Goal: Task Accomplishment & Management: Manage account settings

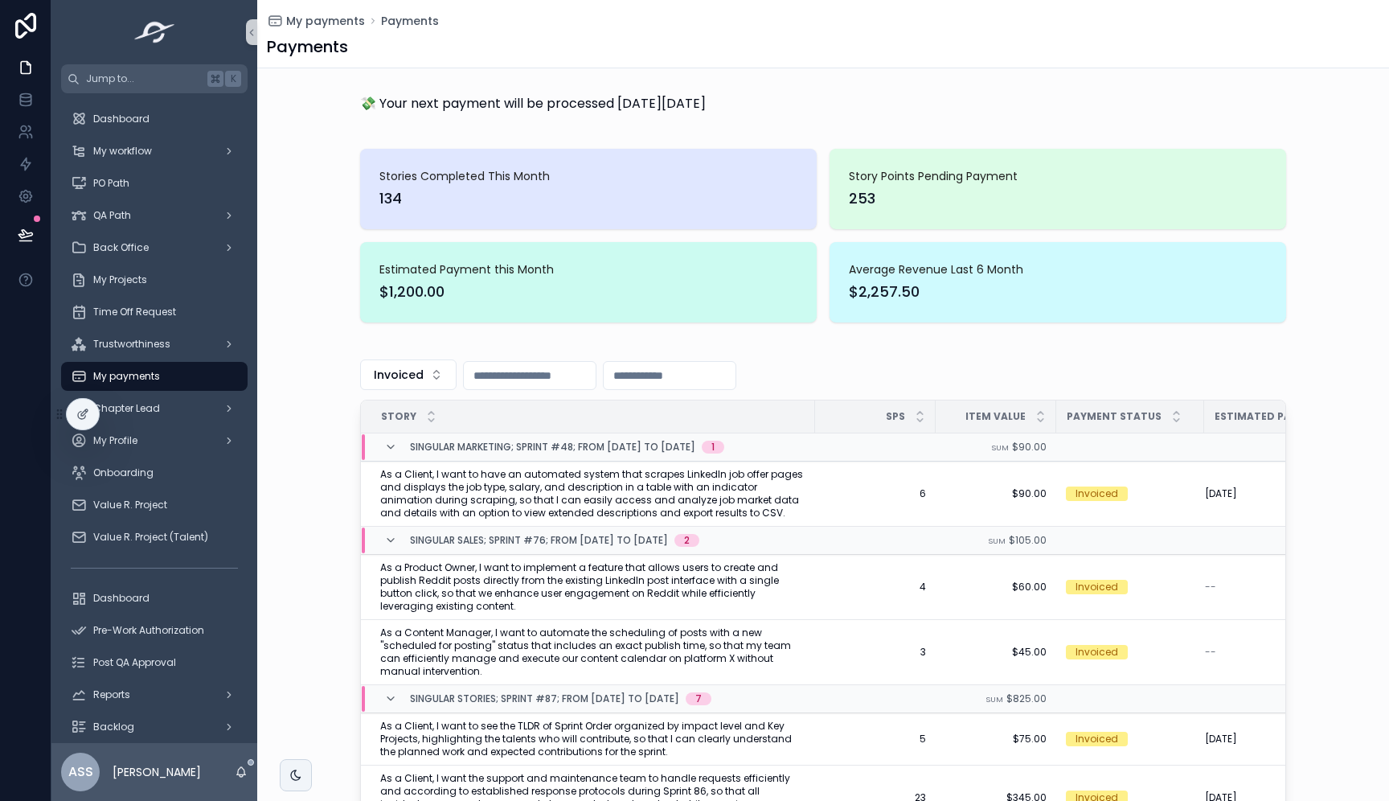
scroll to position [174, 0]
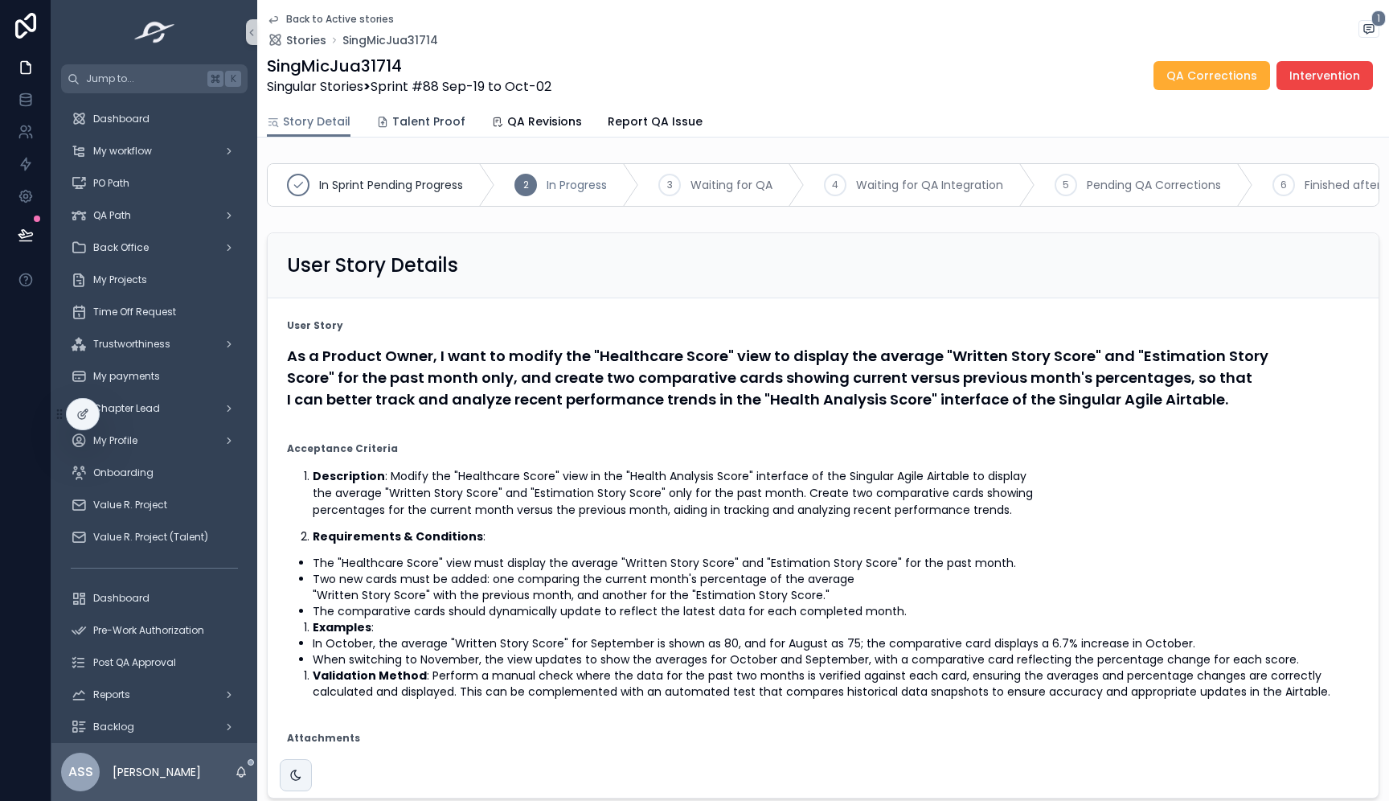
click at [392, 127] on span "Talent Proof" at bounding box center [428, 121] width 73 height 16
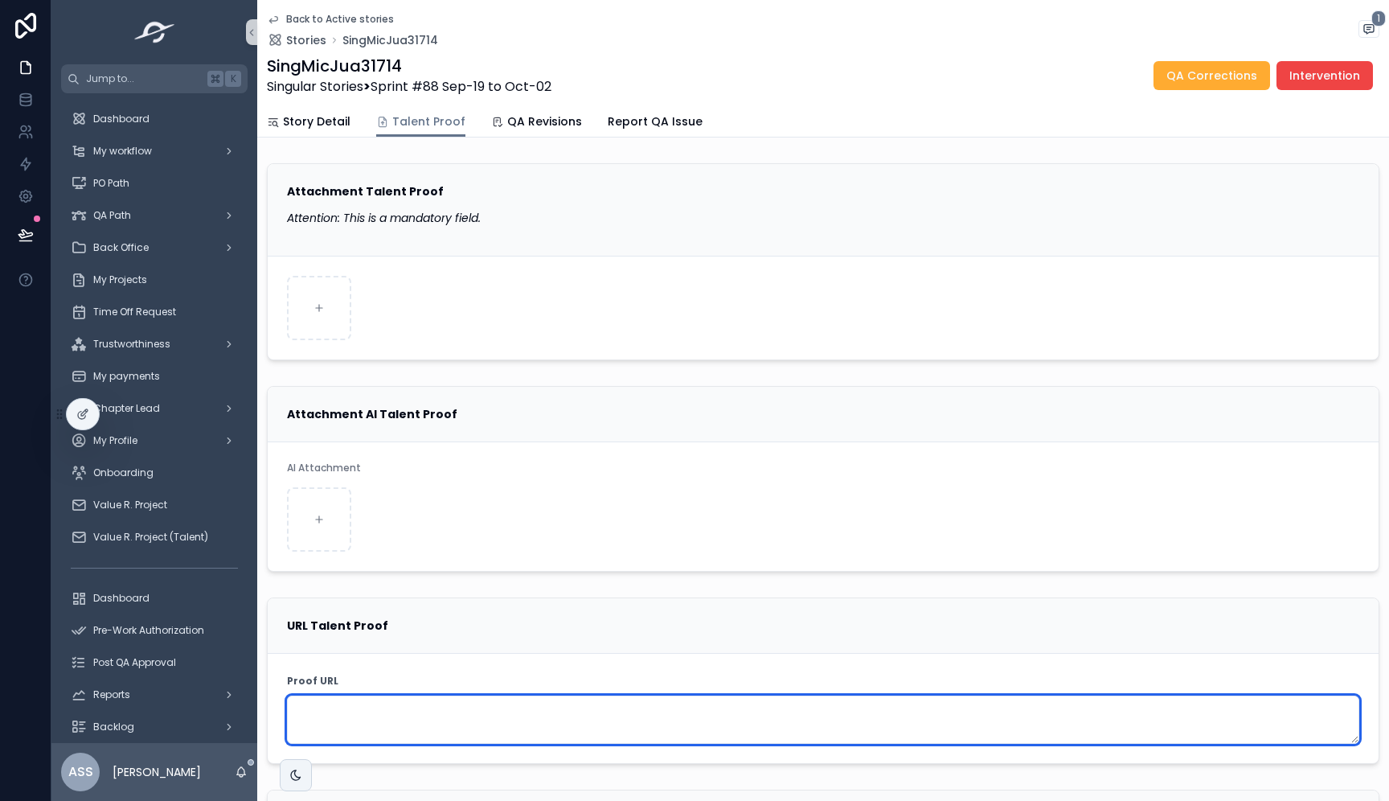
click at [330, 717] on textarea "scrollable content" at bounding box center [823, 720] width 1073 height 48
paste textarea "**********"
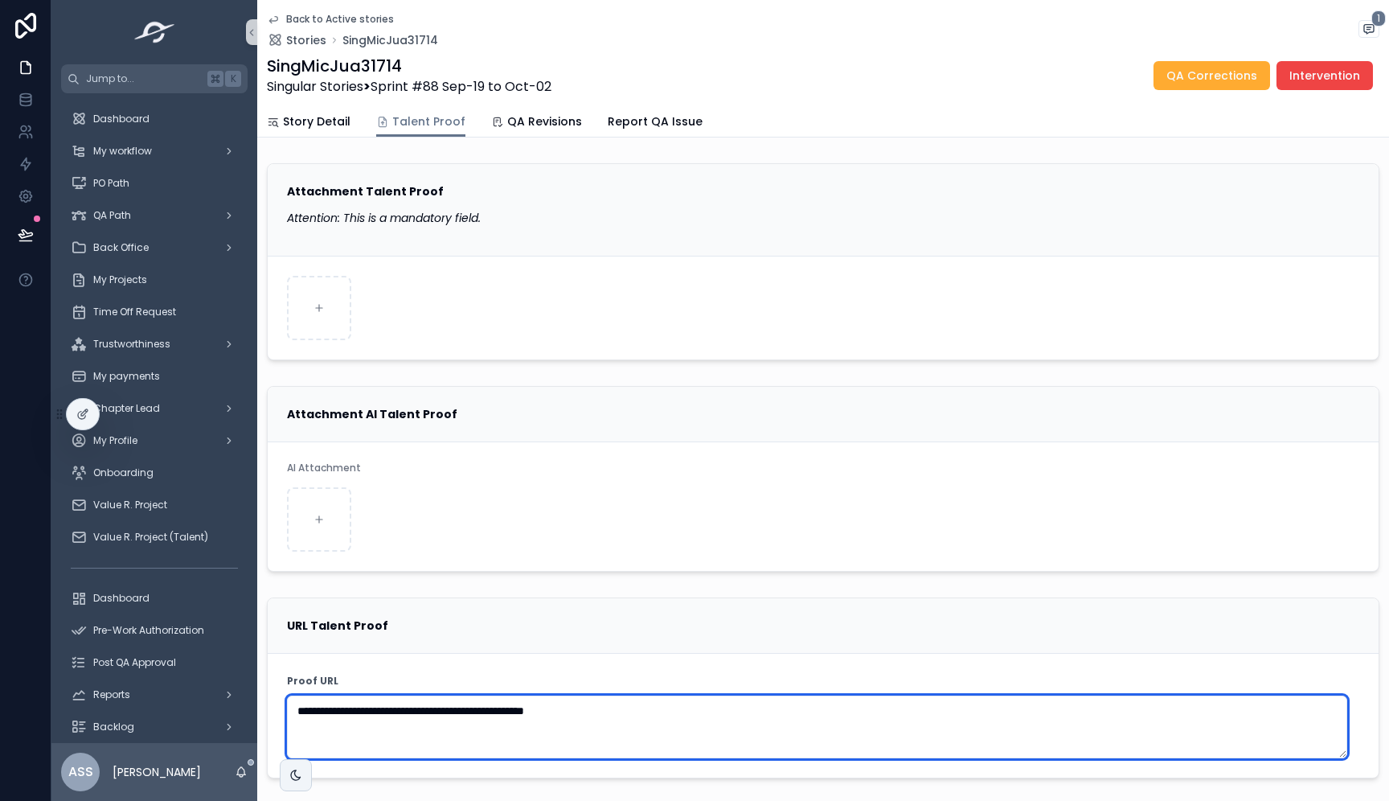
type textarea "**********"
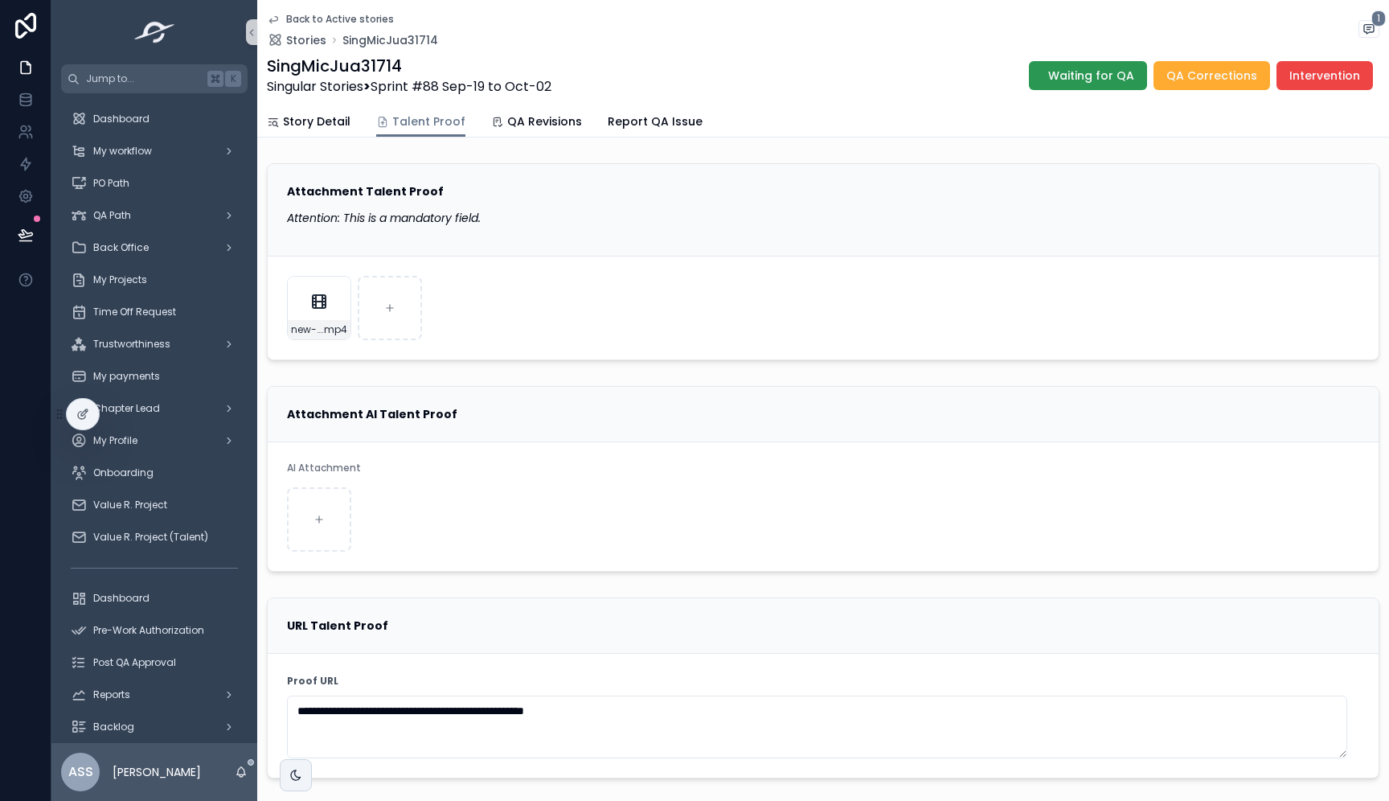
click at [1099, 82] on span "Waiting for QA" at bounding box center [1092, 76] width 86 height 16
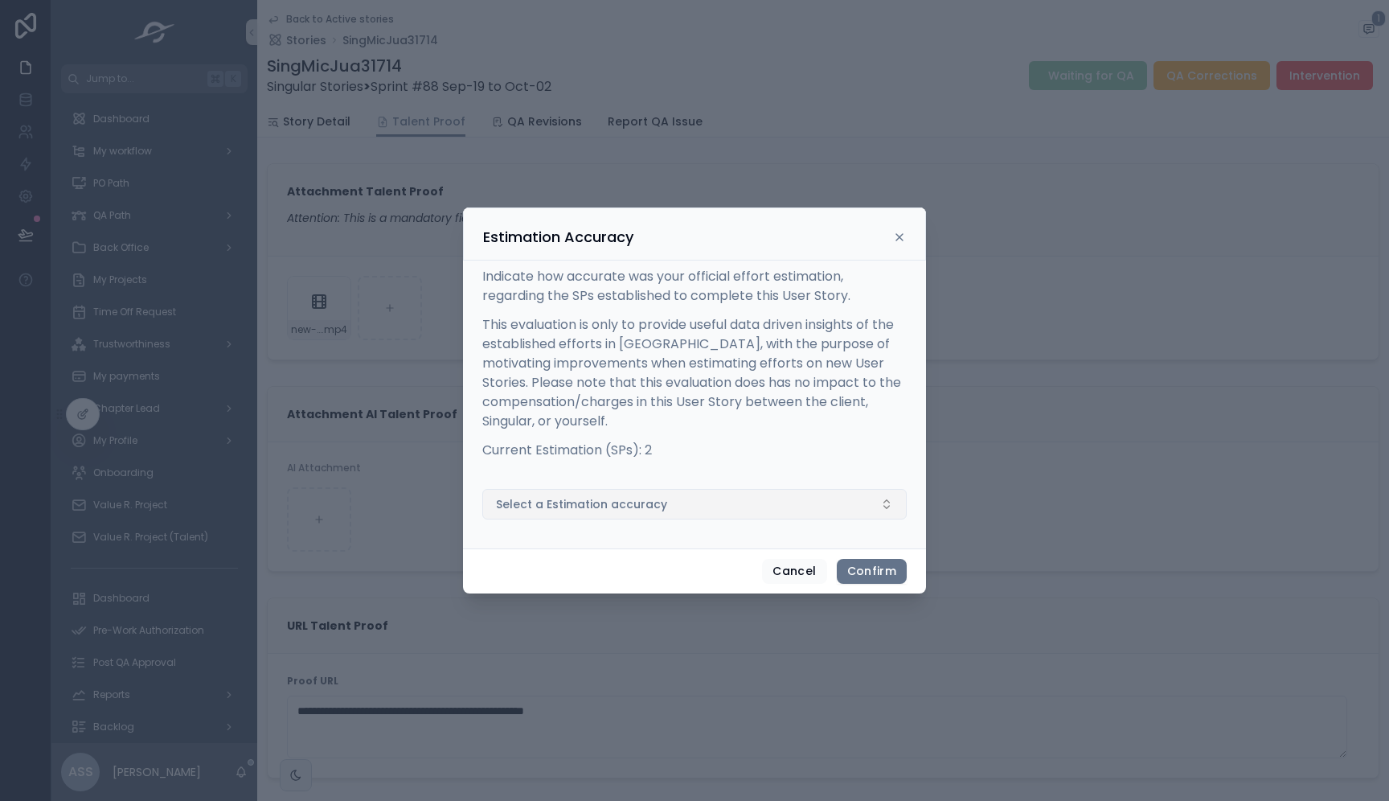
click at [712, 511] on button "Select a Estimation accuracy" at bounding box center [694, 504] width 425 height 31
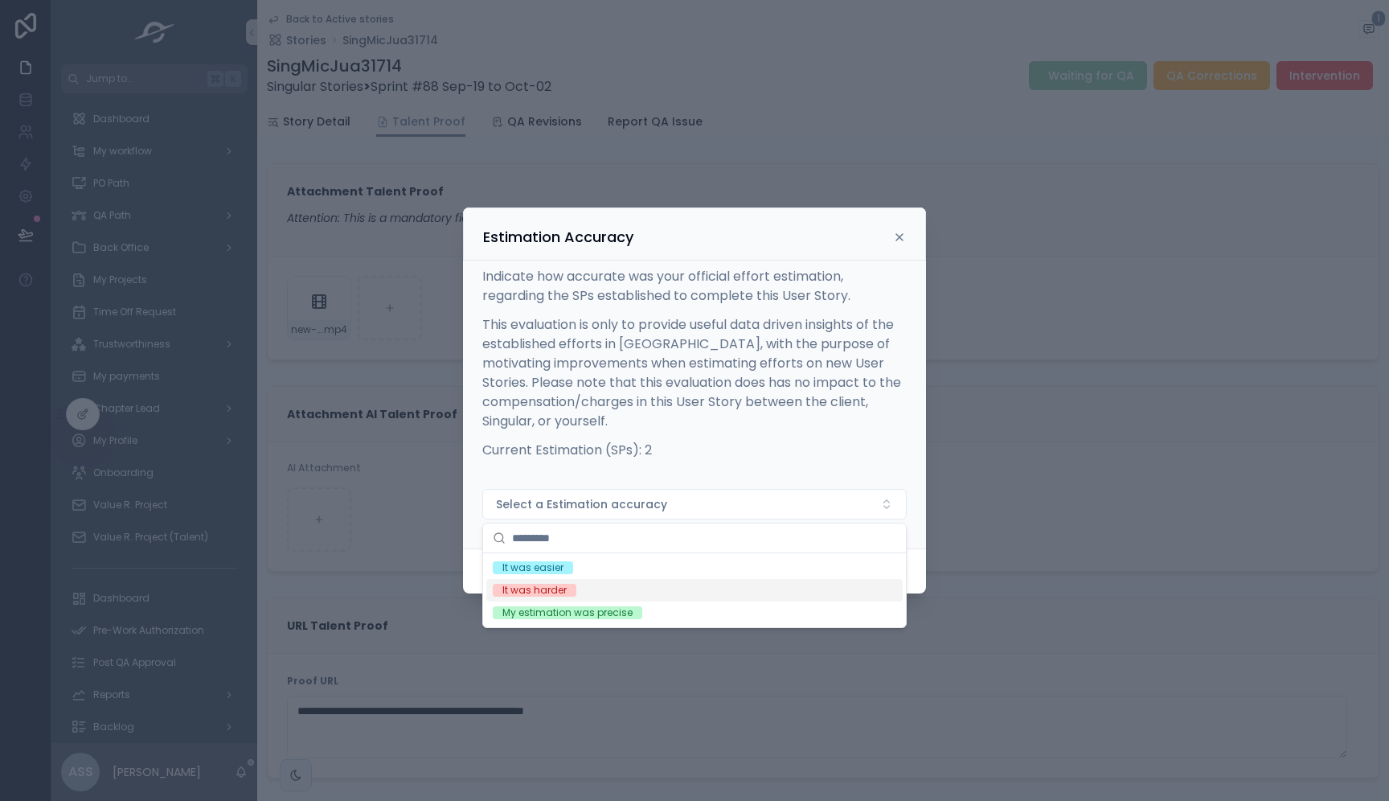
click at [652, 591] on div "It was harder" at bounding box center [694, 590] width 417 height 23
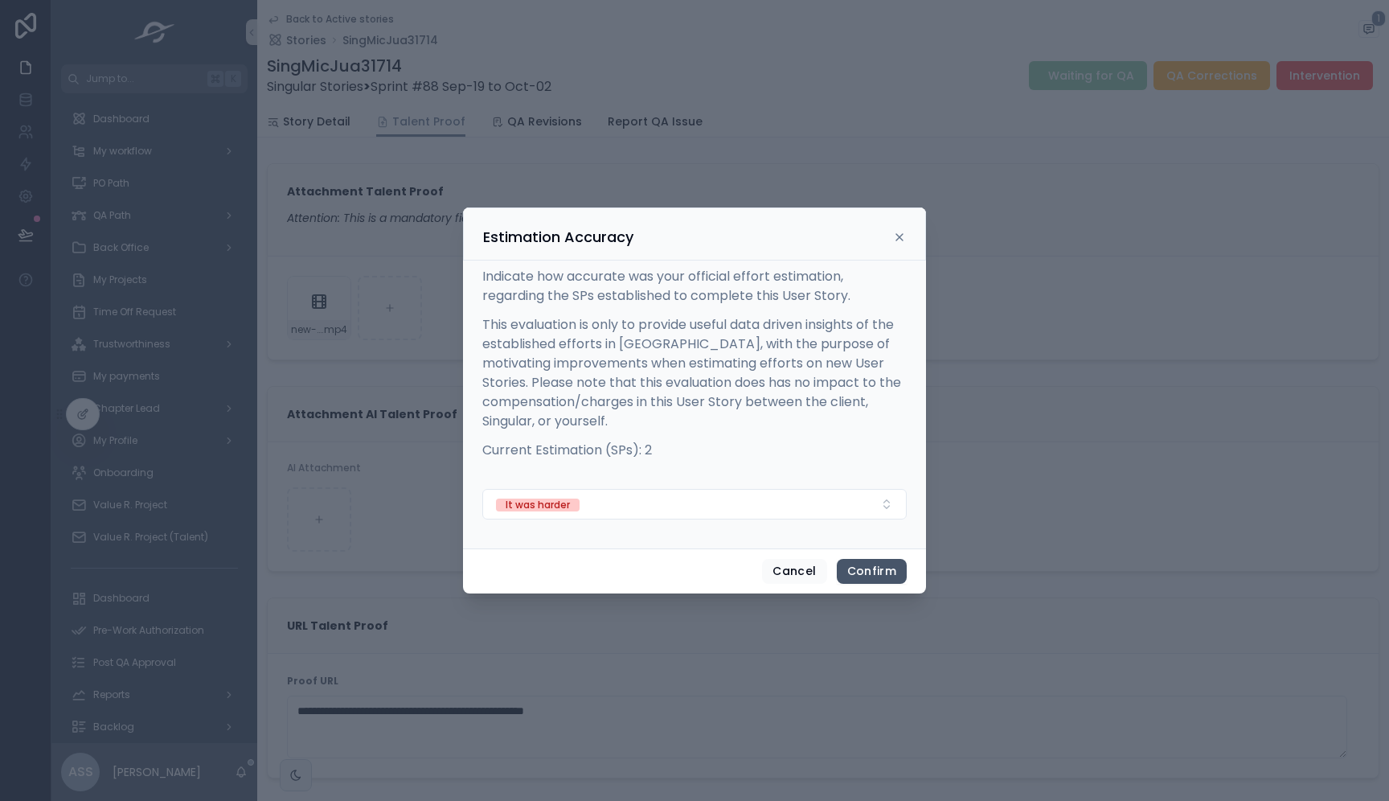
click at [879, 560] on button "Confirm" at bounding box center [872, 572] width 70 height 26
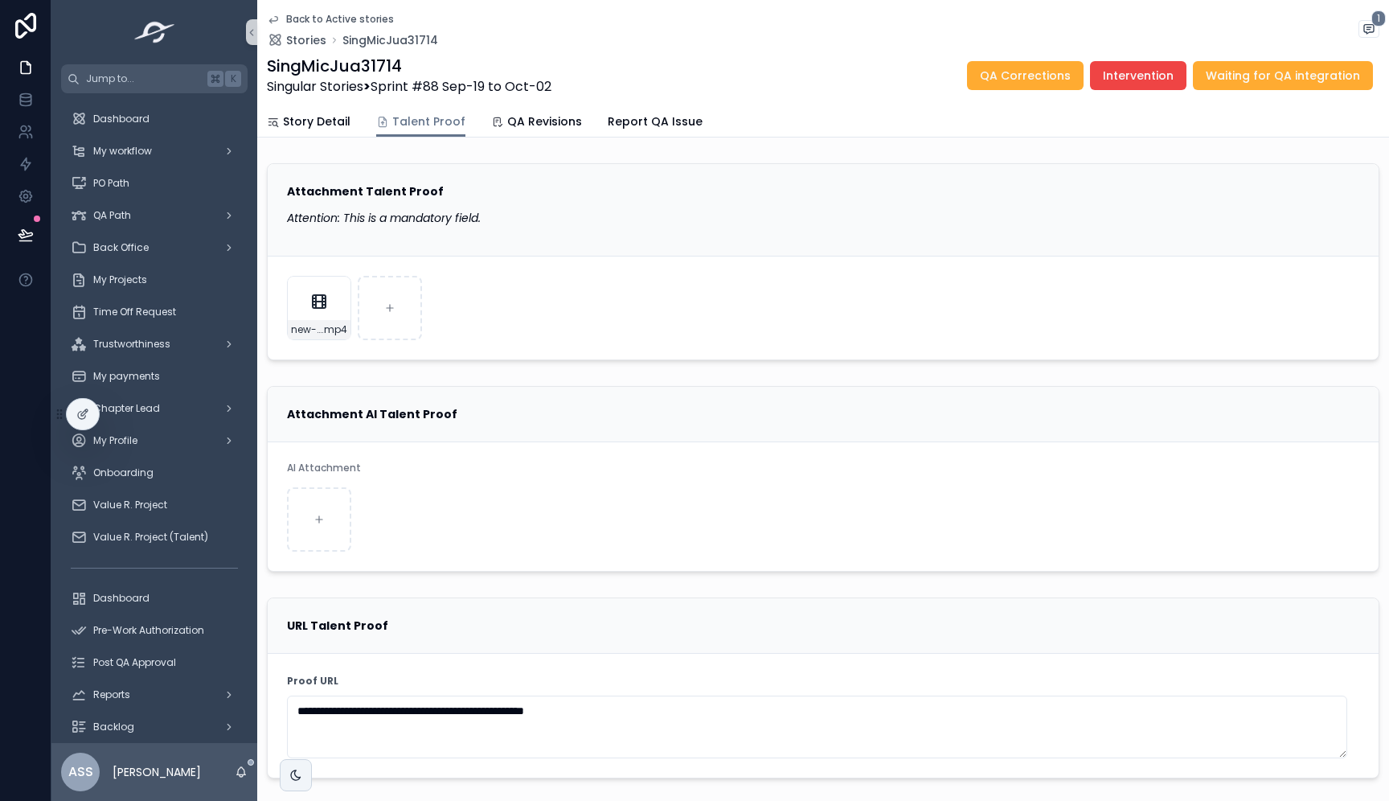
click at [276, 17] on icon "scrollable content" at bounding box center [273, 20] width 8 height 6
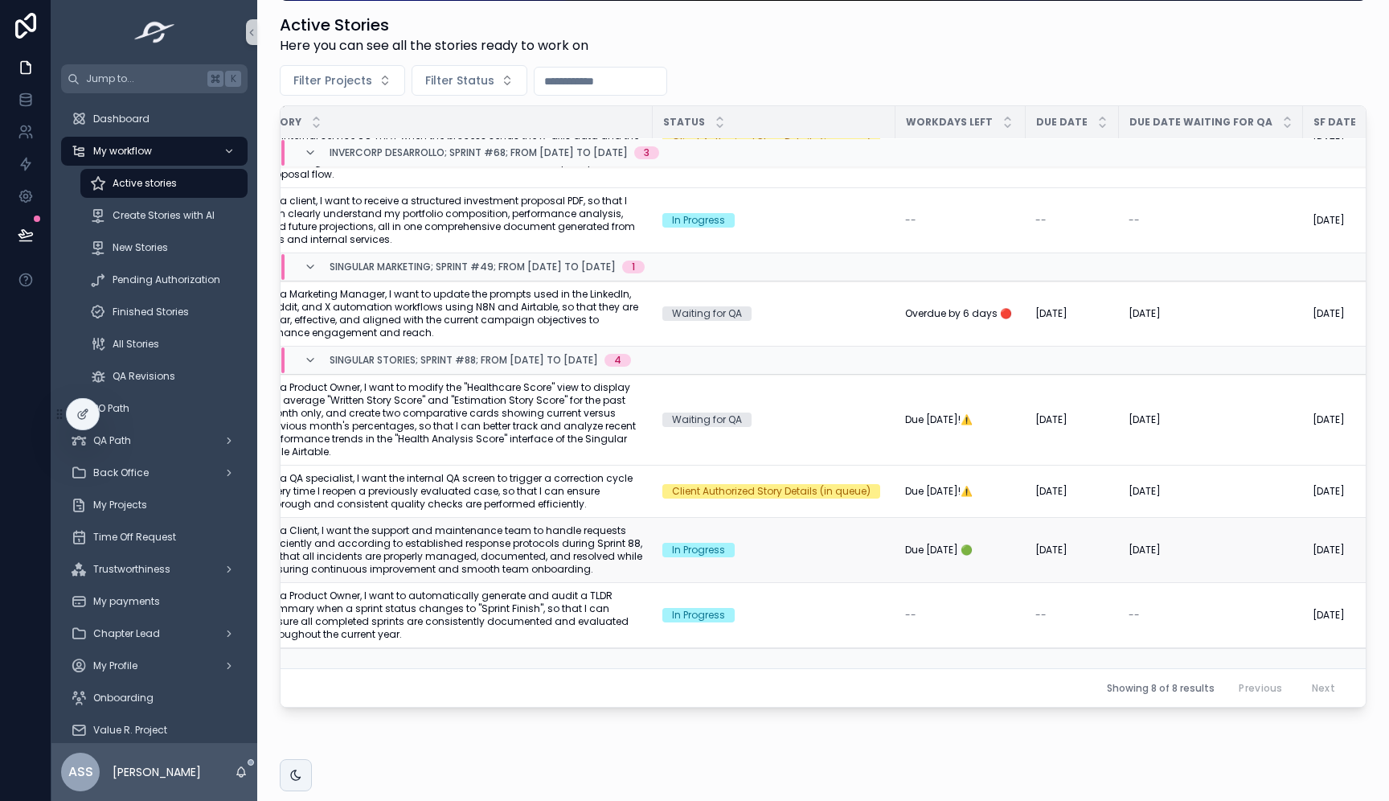
scroll to position [147, 0]
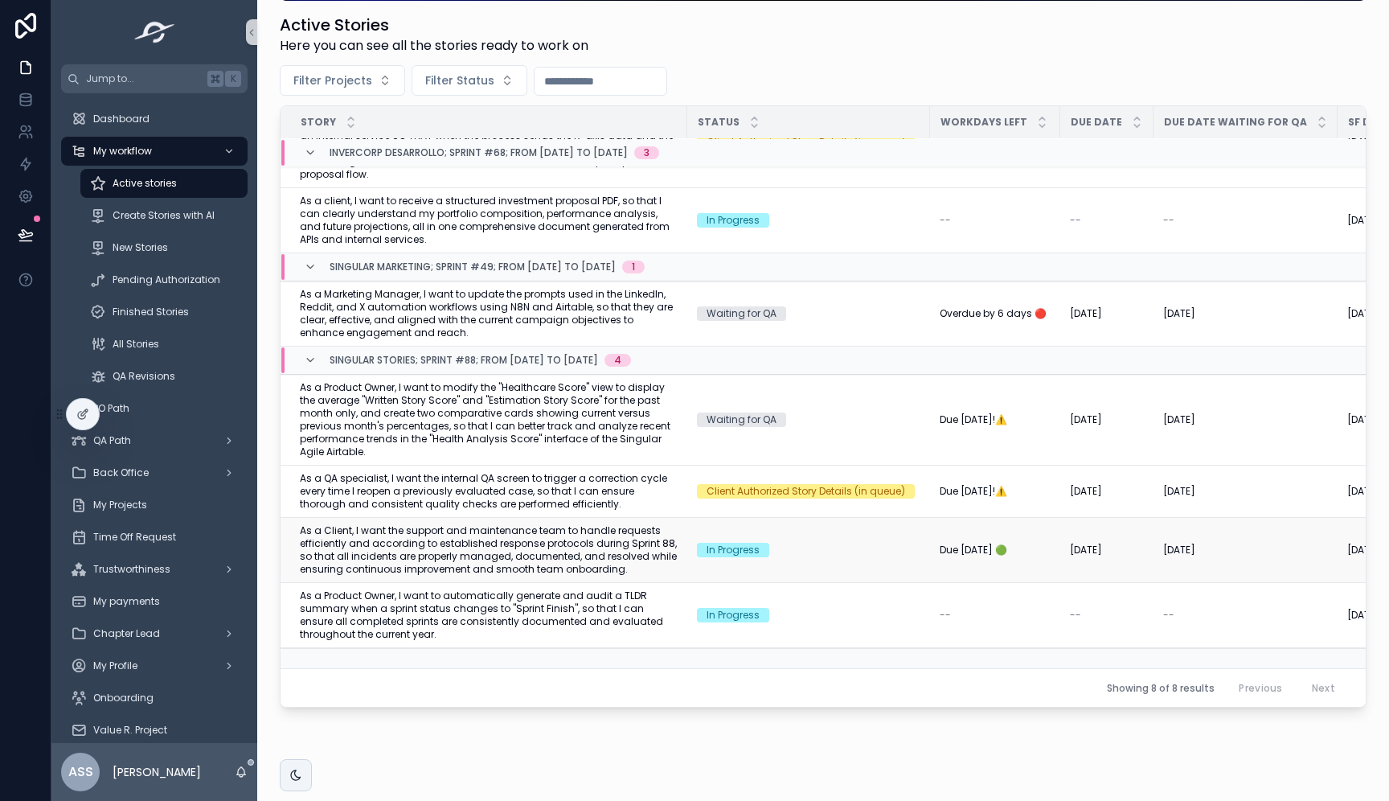
click at [590, 548] on span "As a Client, I want the support and maintenance team to handle requests efficie…" at bounding box center [489, 549] width 378 height 51
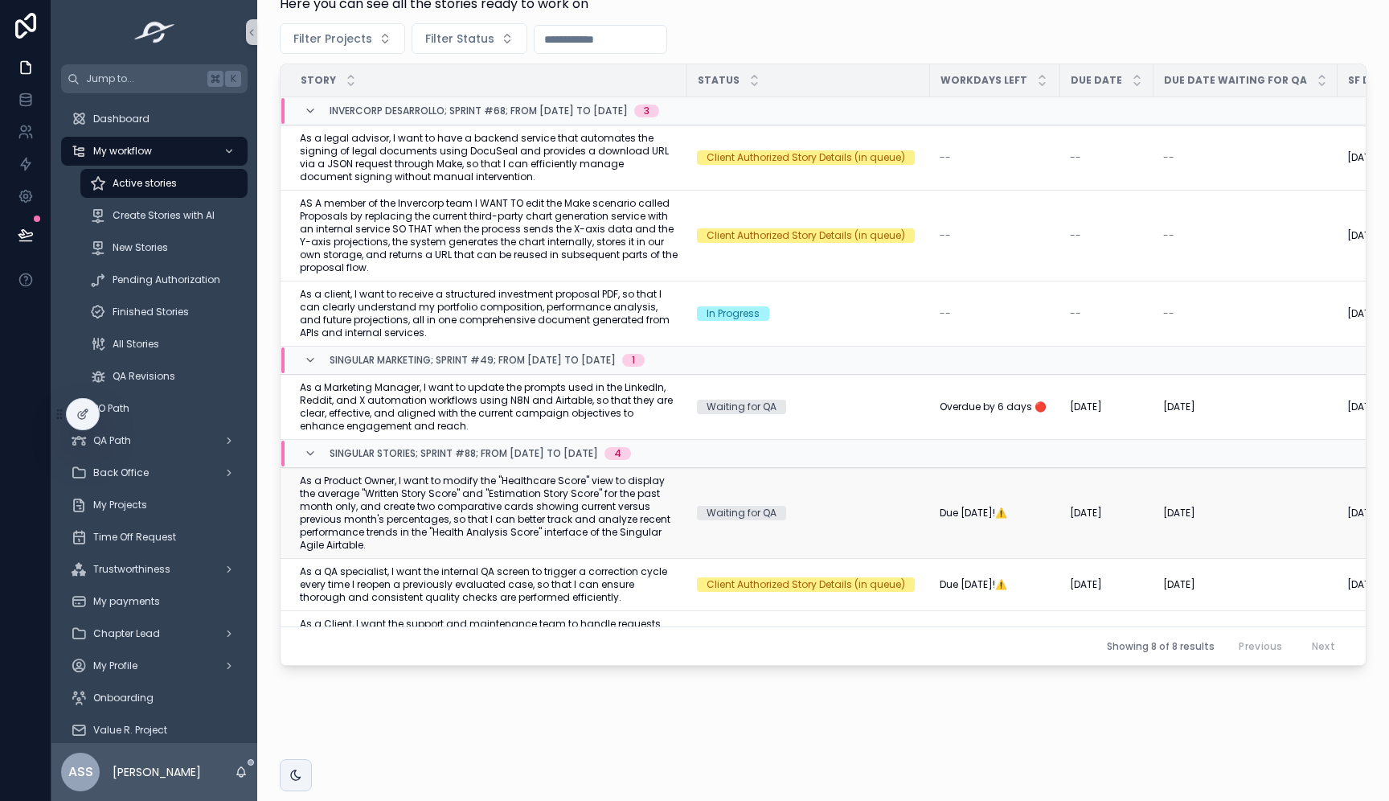
scroll to position [147, 0]
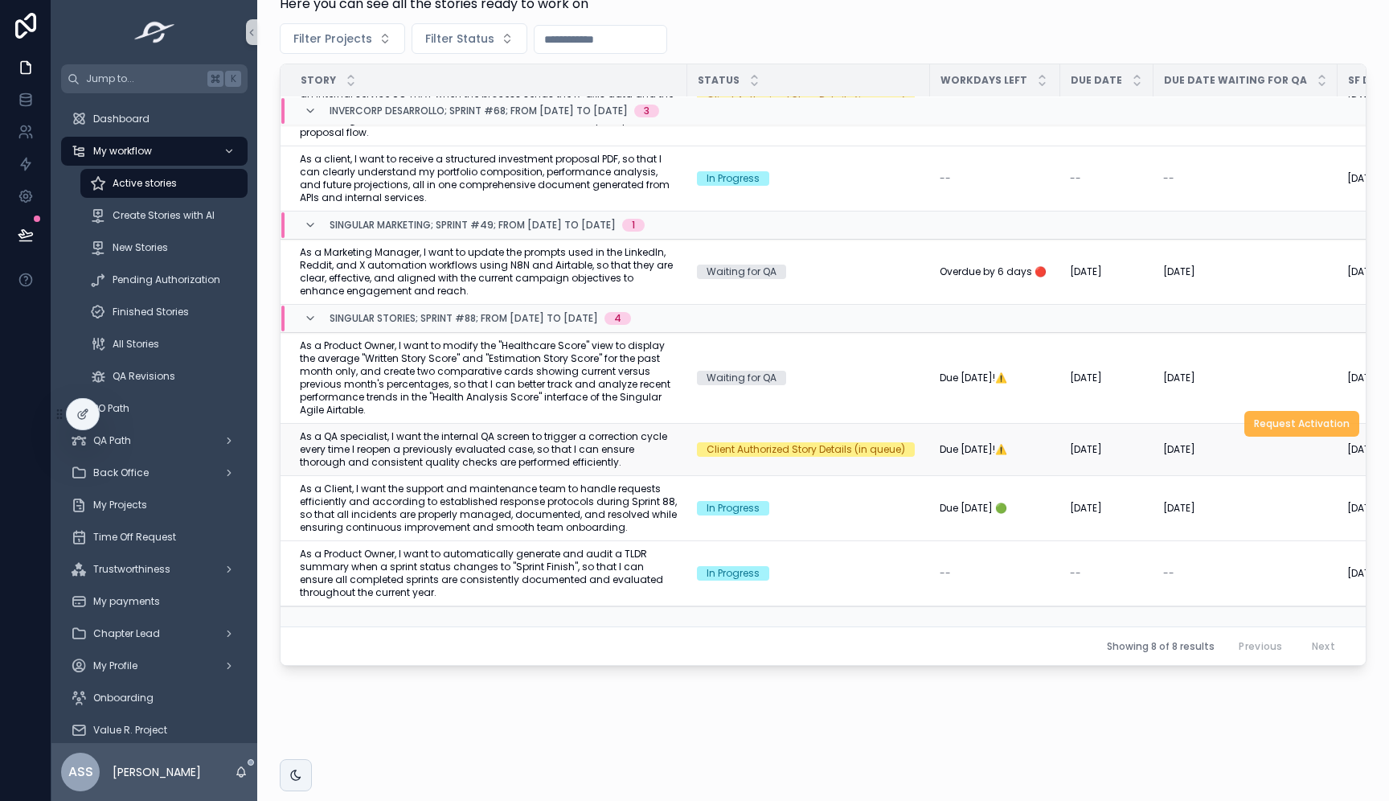
click at [1282, 417] on span "Request Activation" at bounding box center [1302, 423] width 96 height 13
click at [482, 571] on span "As a Product Owner, I want to automatically generate and audit a TLDR summary w…" at bounding box center [489, 573] width 378 height 51
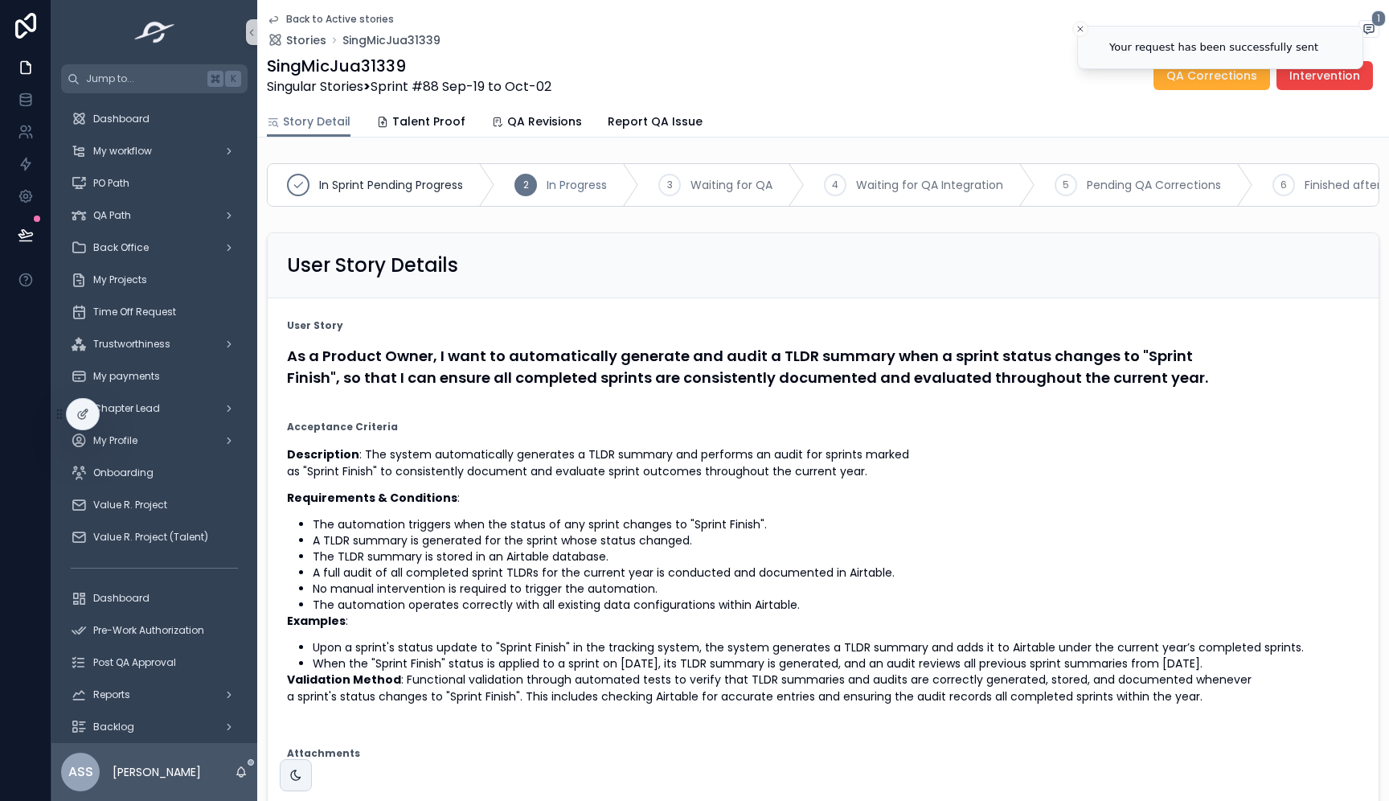
scroll to position [3, 0]
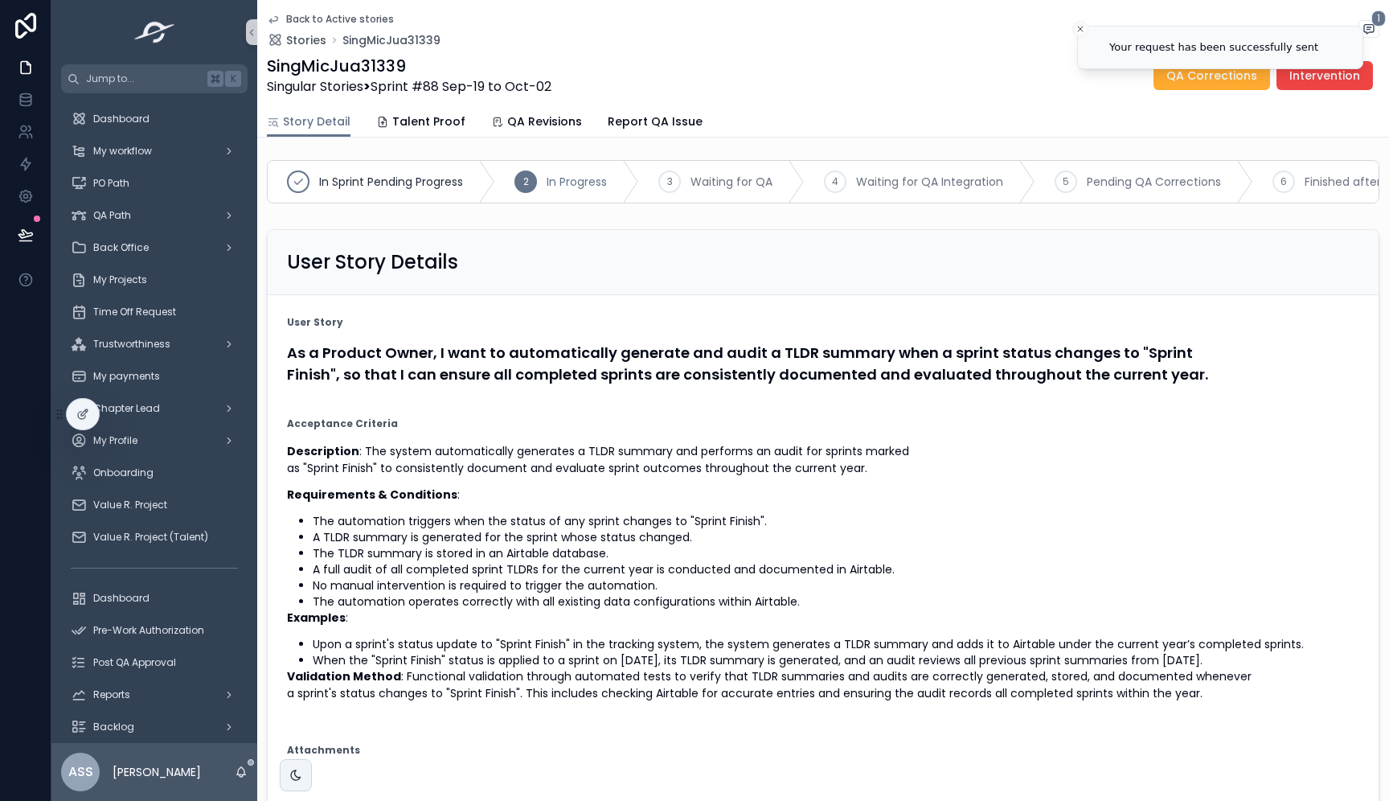
click at [433, 105] on div "Back to Active stories Stories SingMicJua31339 1 SingMicJua31339 Singular Stori…" at bounding box center [823, 53] width 1113 height 106
click at [433, 121] on span "Talent Proof" at bounding box center [428, 121] width 73 height 16
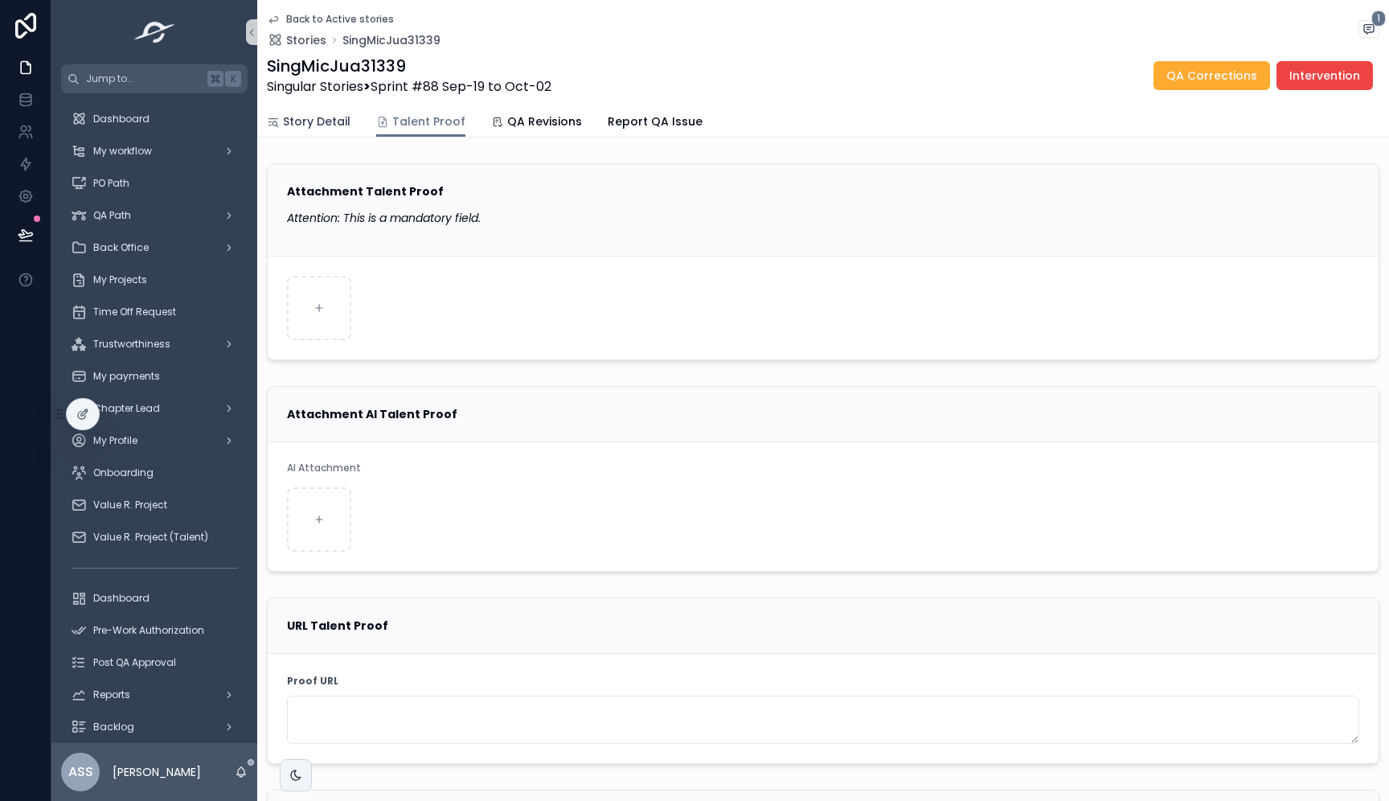
click at [314, 118] on span "Story Detail" at bounding box center [317, 121] width 68 height 16
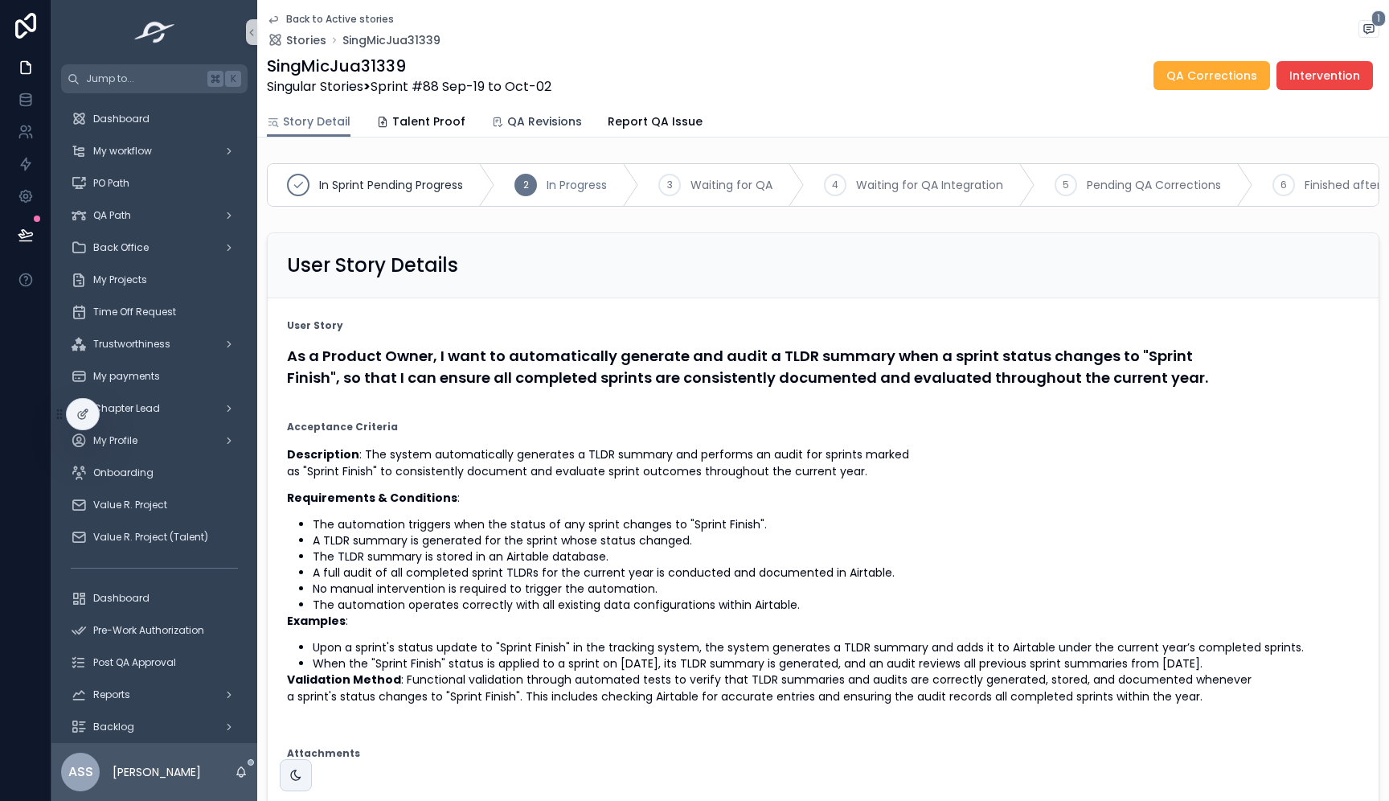
click at [522, 118] on span "QA Revisions" at bounding box center [544, 121] width 75 height 16
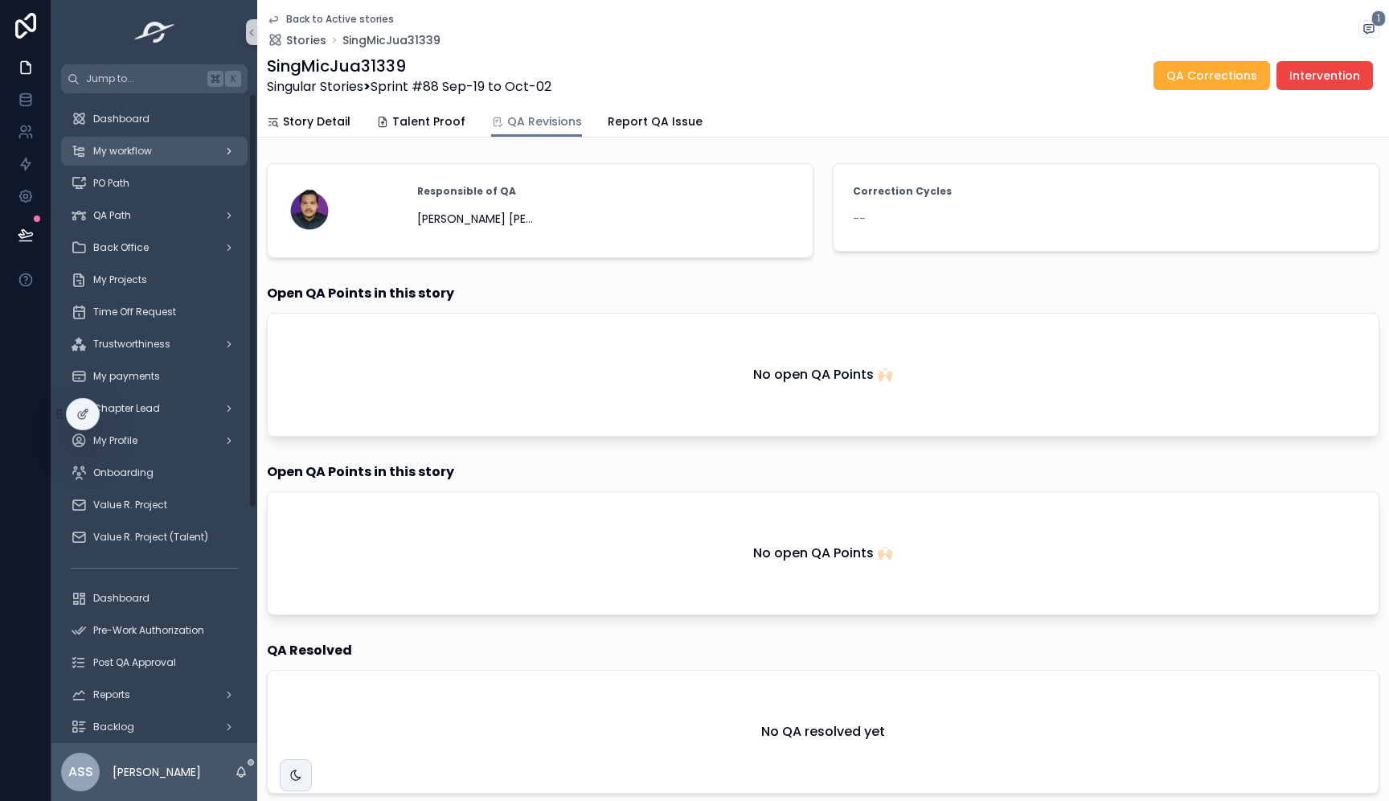
click at [162, 154] on div "My workflow" at bounding box center [154, 151] width 167 height 26
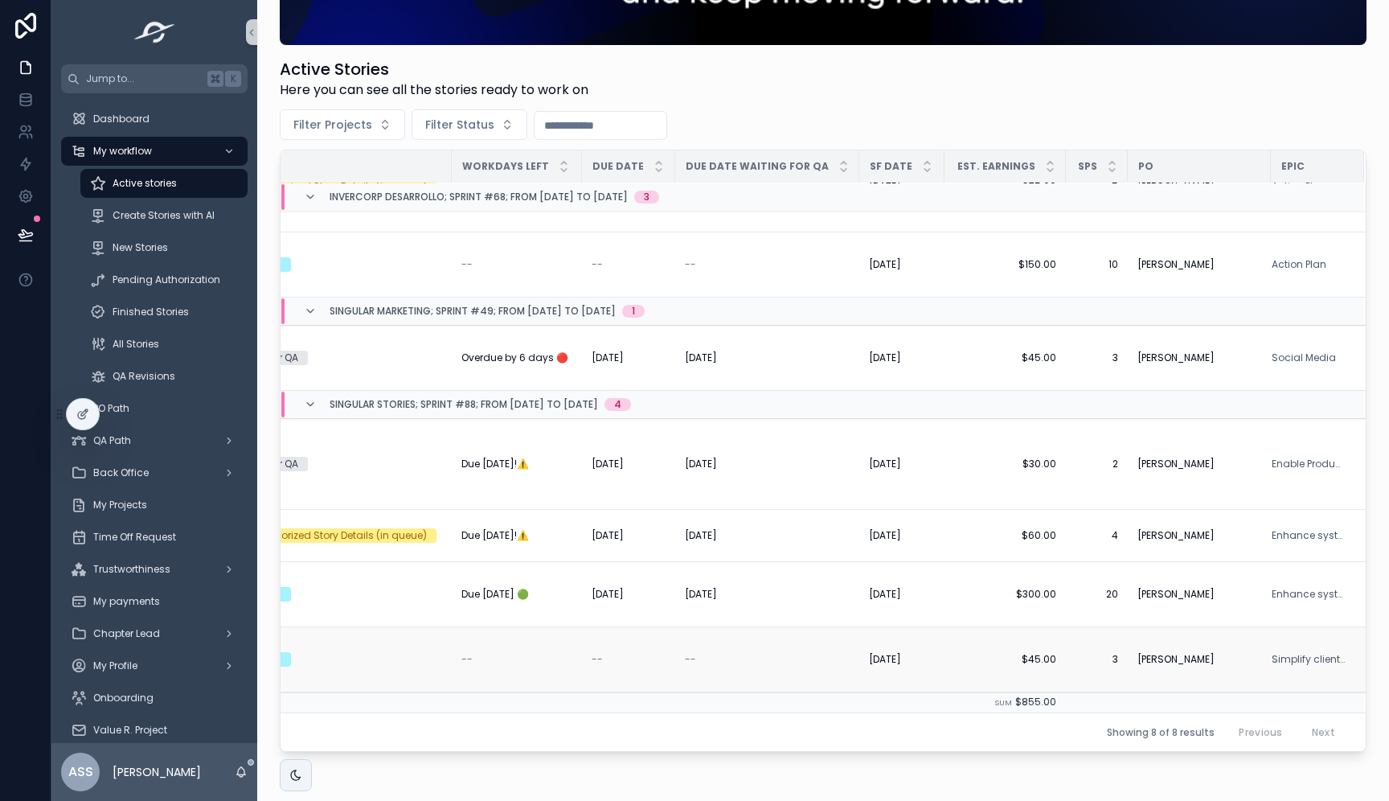
scroll to position [147, 0]
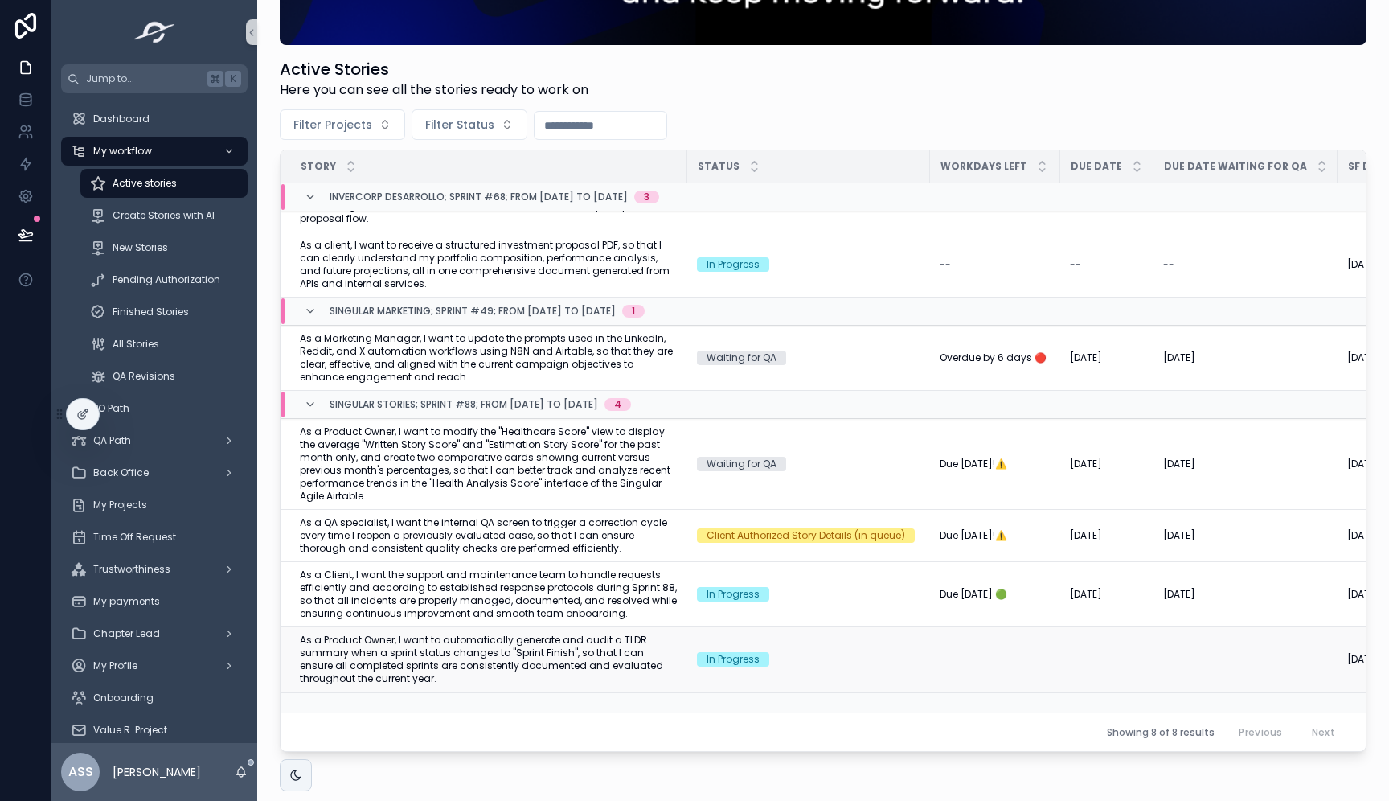
click at [589, 651] on span "As a Product Owner, I want to automatically generate and audit a TLDR summary w…" at bounding box center [489, 659] width 378 height 51
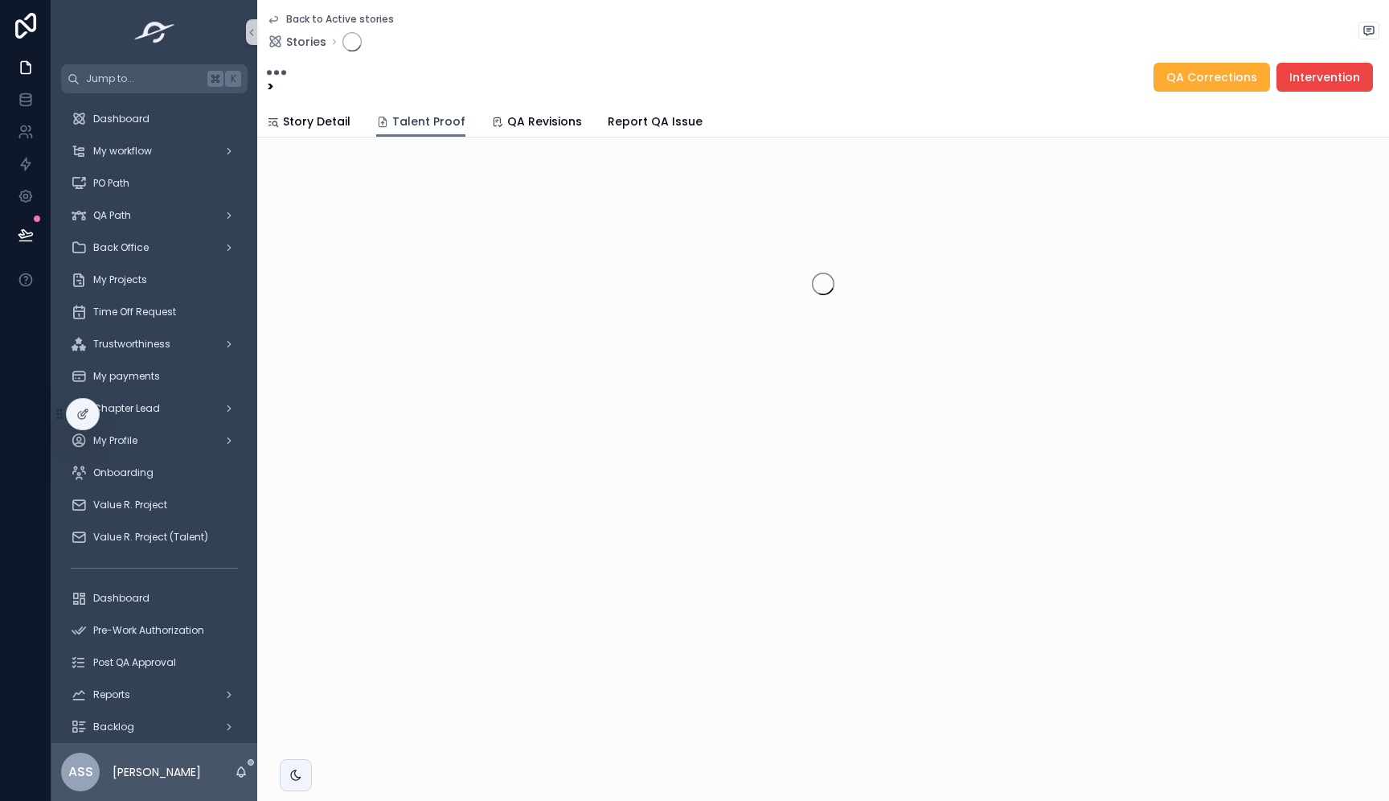
click at [426, 118] on span "Talent Proof" at bounding box center [428, 121] width 73 height 16
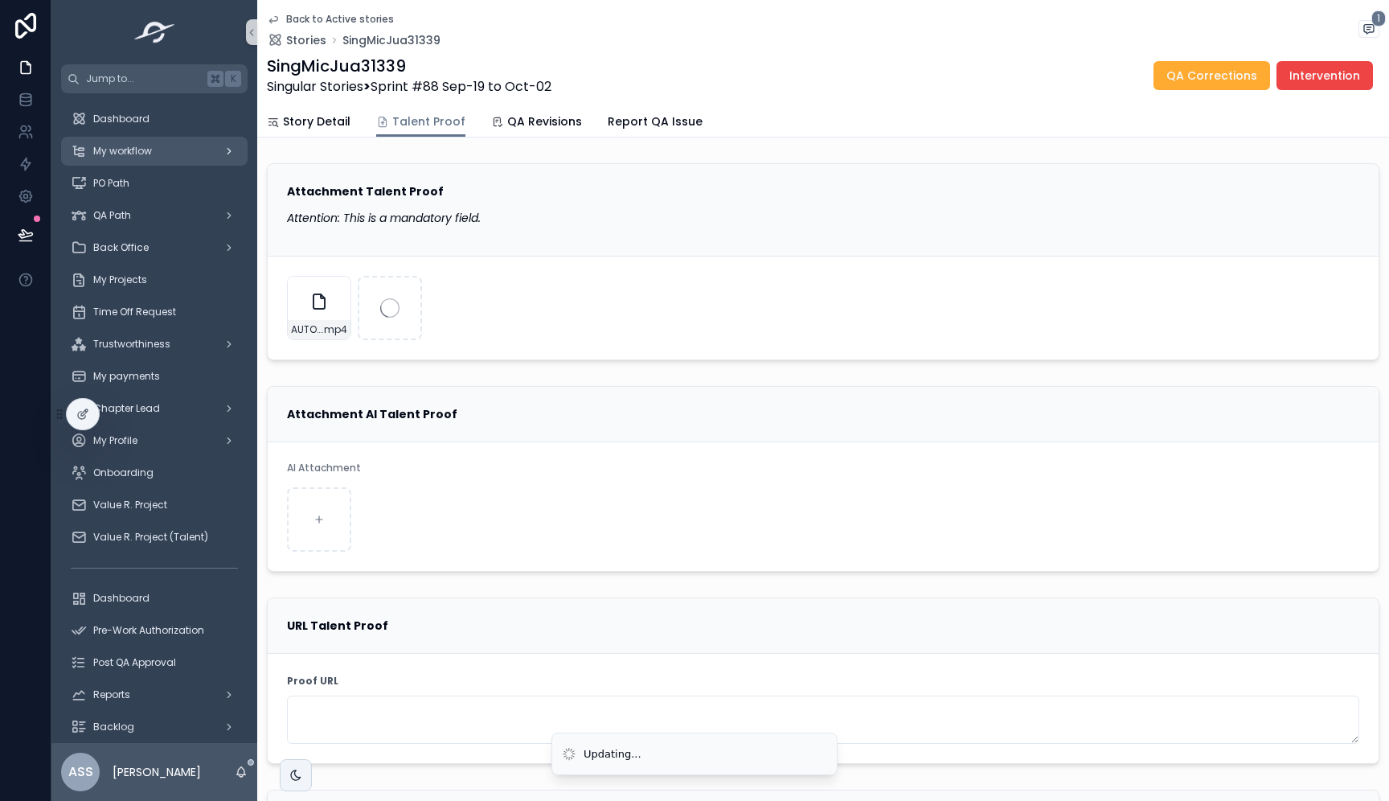
click at [179, 153] on div "My workflow" at bounding box center [154, 151] width 167 height 26
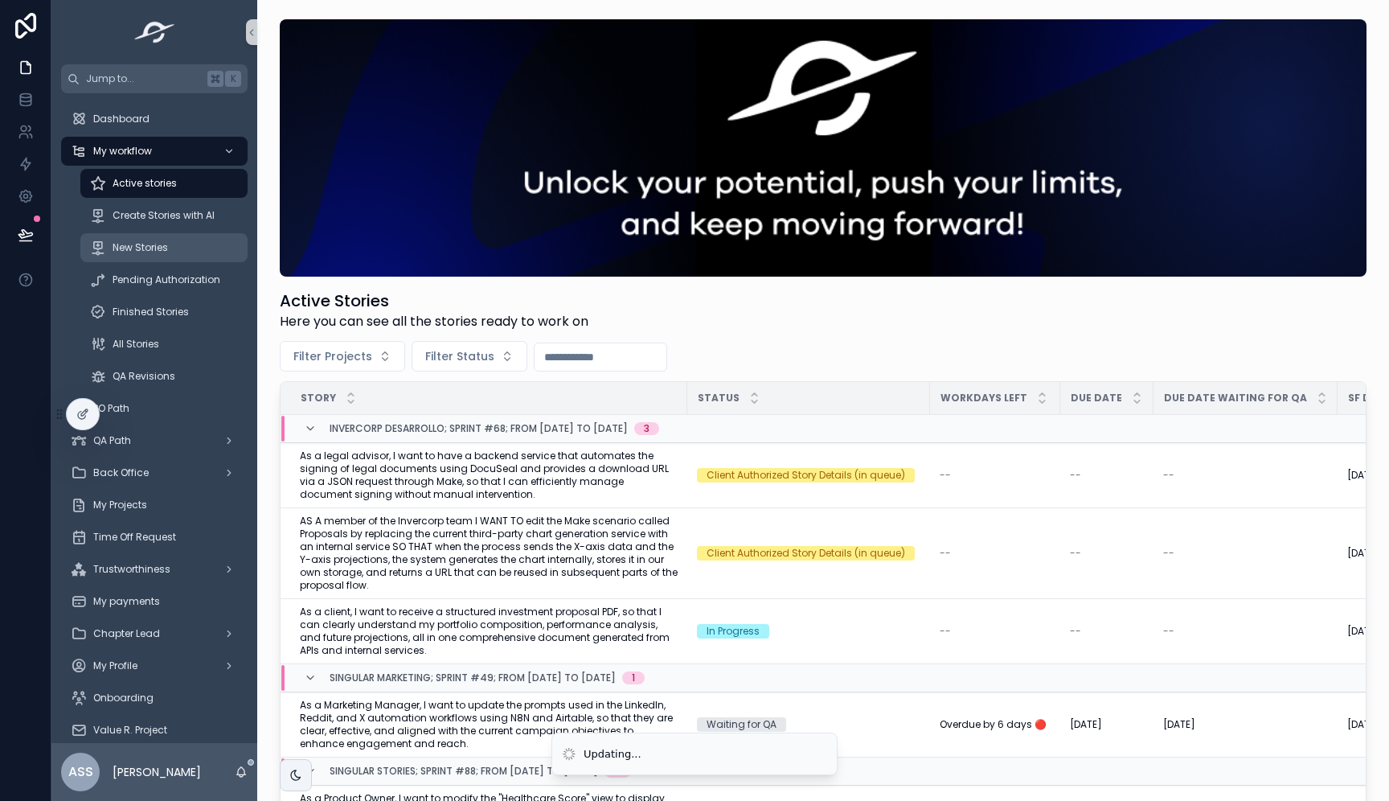
click at [153, 252] on span "New Stories" at bounding box center [140, 247] width 55 height 13
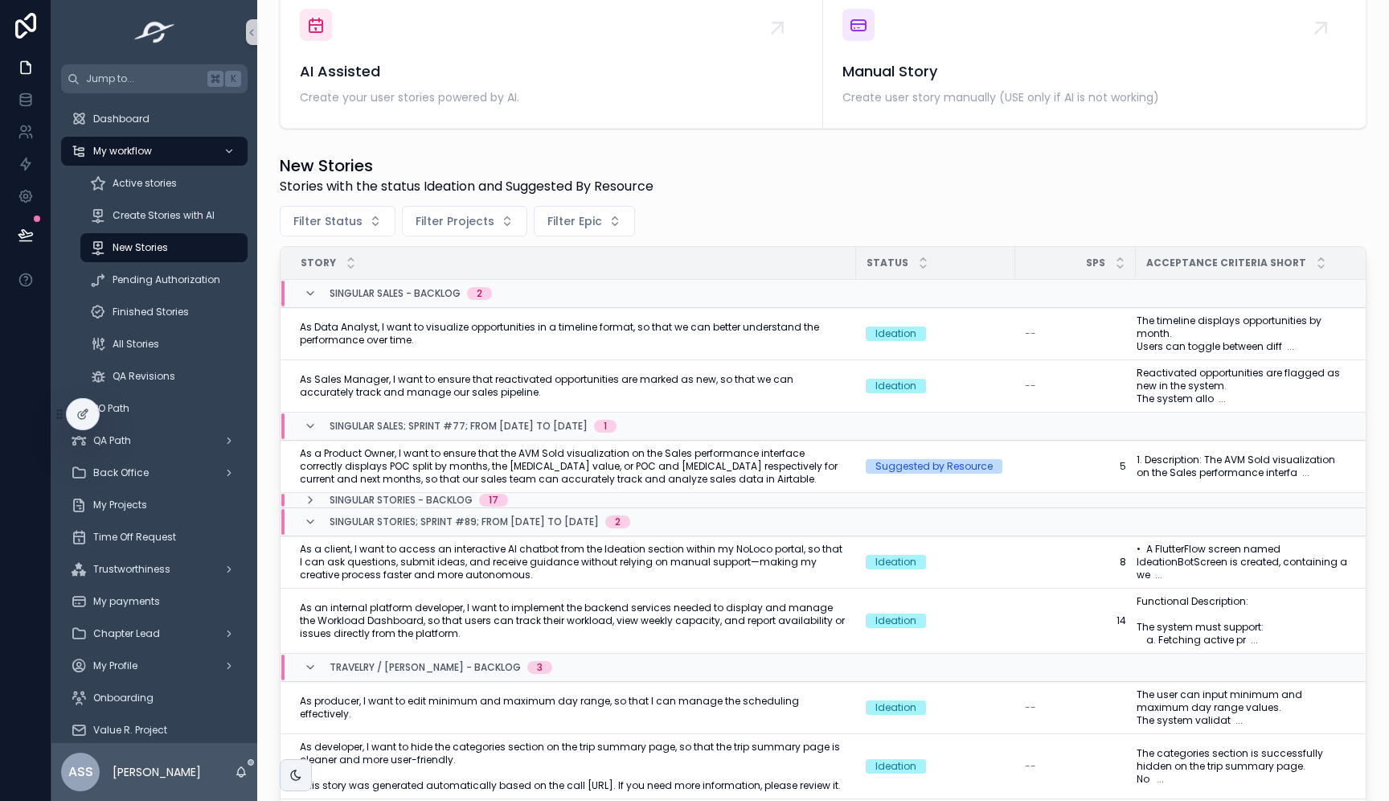
scroll to position [509, 0]
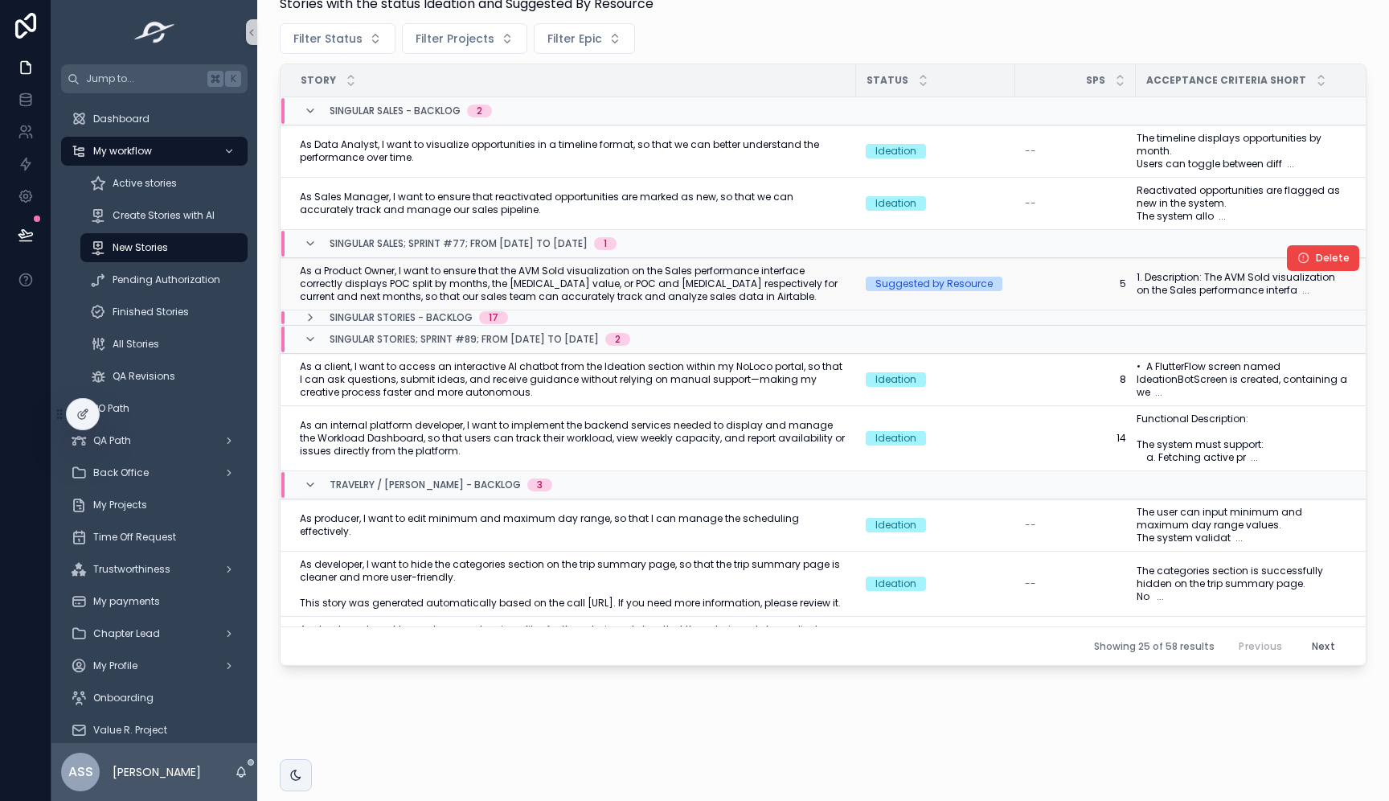
click at [769, 290] on span "As a Product Owner, I want to ensure that the AVM Sold visualization on the Sal…" at bounding box center [573, 284] width 547 height 39
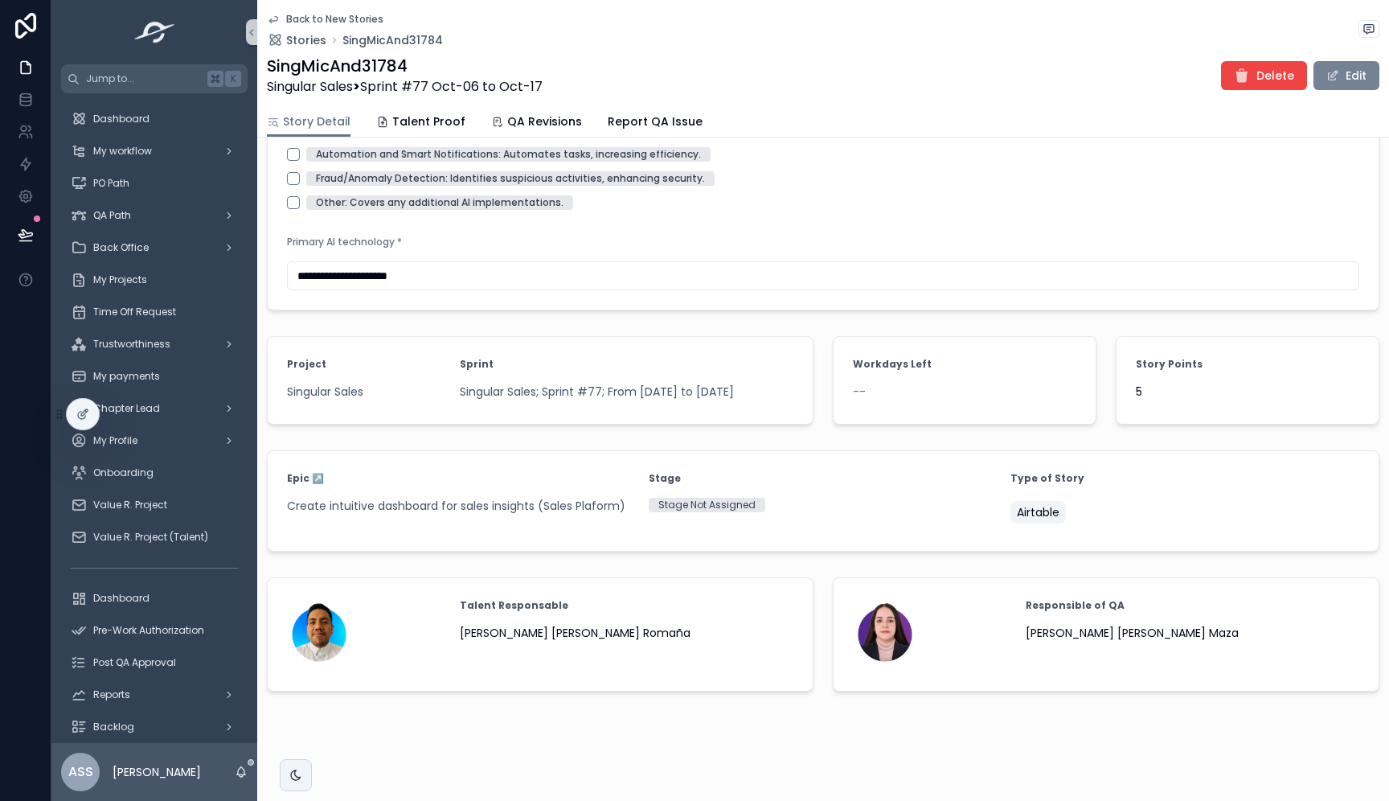
click at [1329, 72] on button "Edit" at bounding box center [1347, 75] width 66 height 29
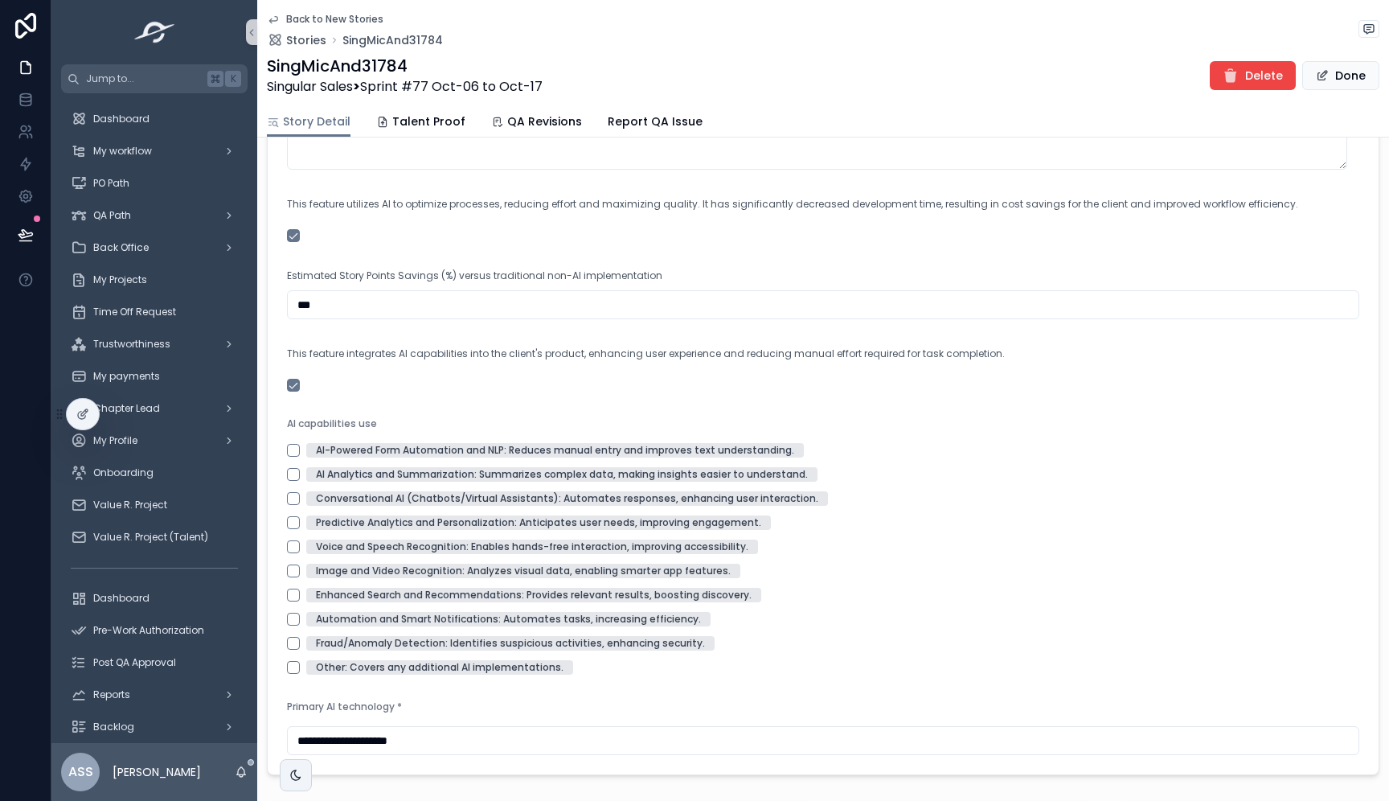
scroll to position [2197, 0]
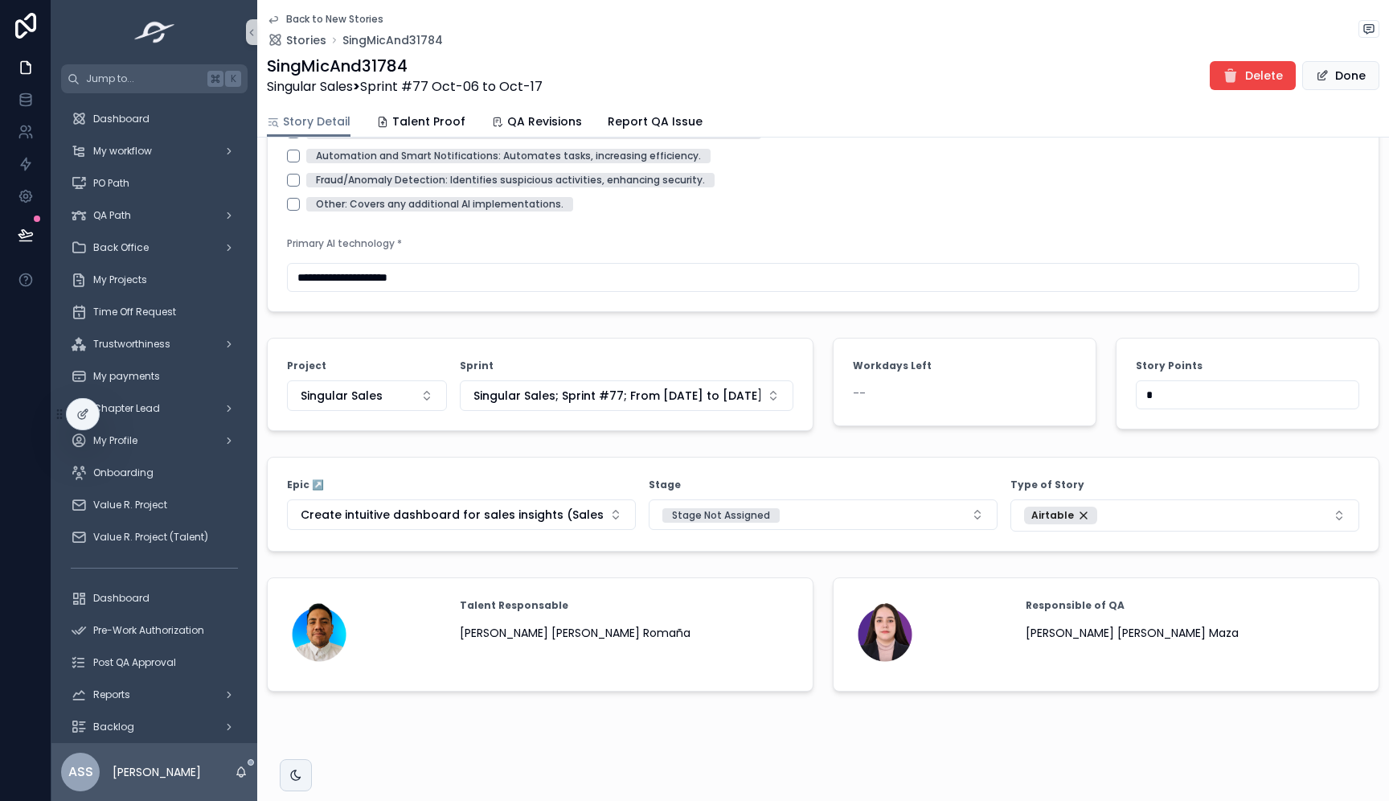
drag, startPoint x: 1165, startPoint y: 396, endPoint x: 1067, endPoint y: 400, distance: 98.2
type input "*"
click at [1327, 78] on button "Done" at bounding box center [1341, 75] width 77 height 29
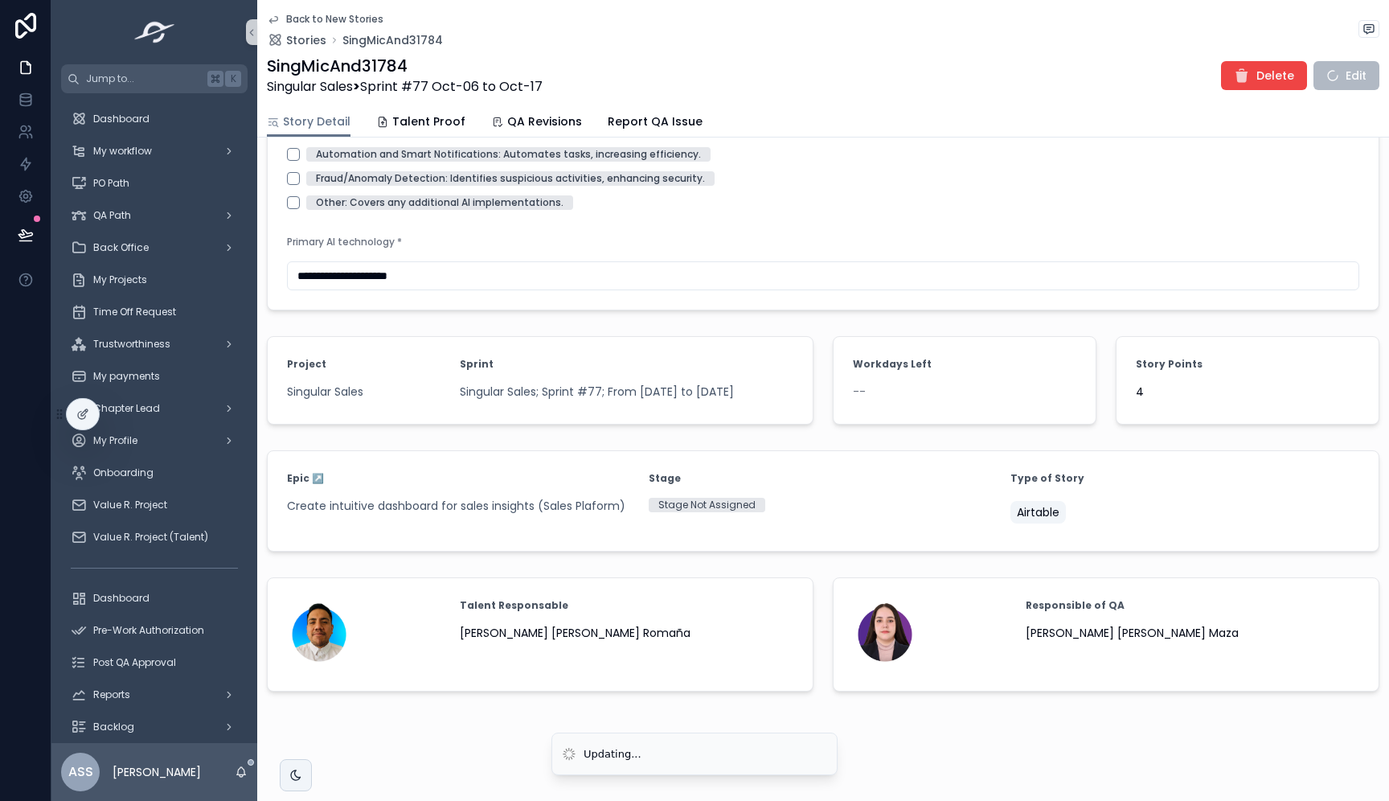
scroll to position [1721, 0]
click at [279, 18] on icon "scrollable content" at bounding box center [273, 19] width 13 height 13
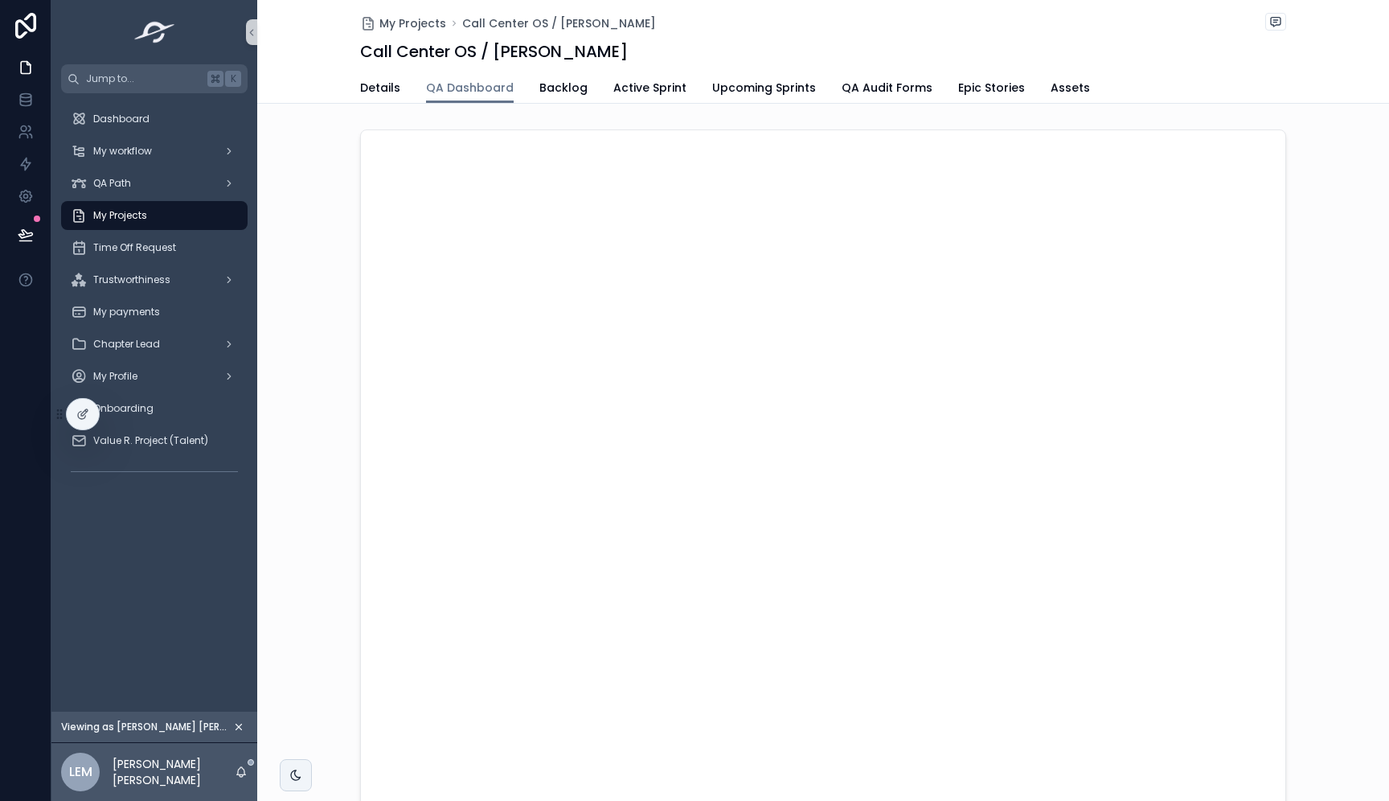
scroll to position [122, 0]
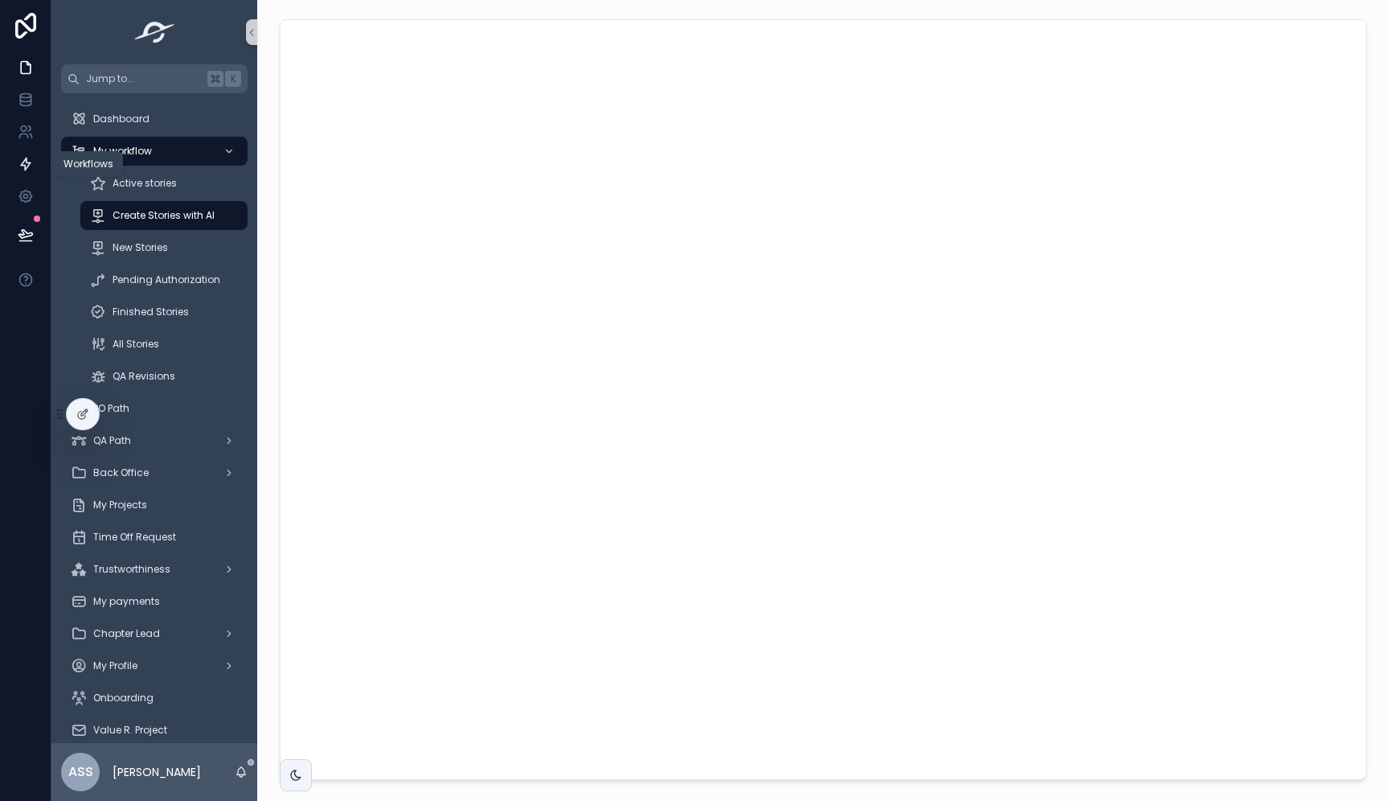
click at [27, 158] on icon at bounding box center [26, 164] width 16 height 16
click at [14, 123] on link at bounding box center [25, 132] width 51 height 32
click at [27, 129] on icon at bounding box center [26, 132] width 16 height 16
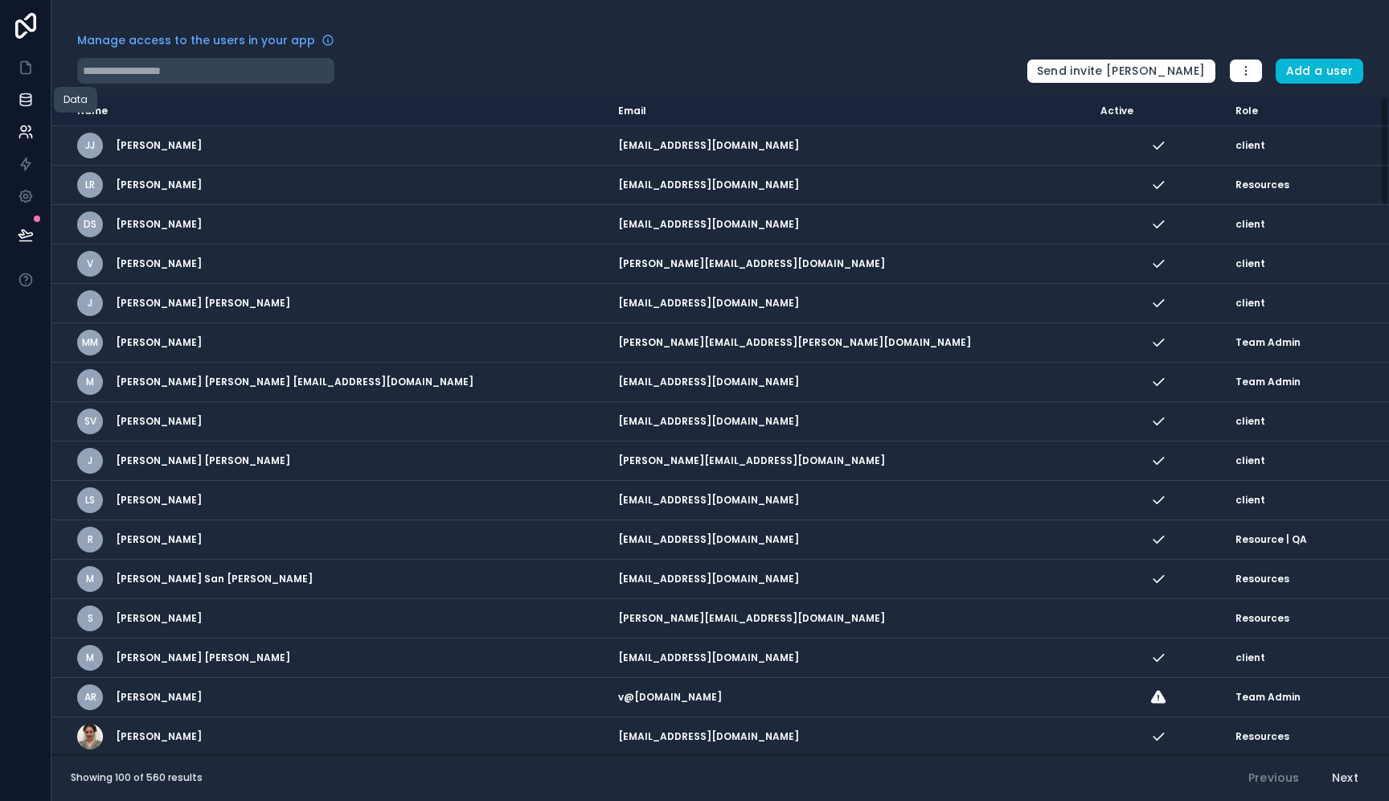
click at [30, 103] on icon at bounding box center [25, 103] width 10 height 6
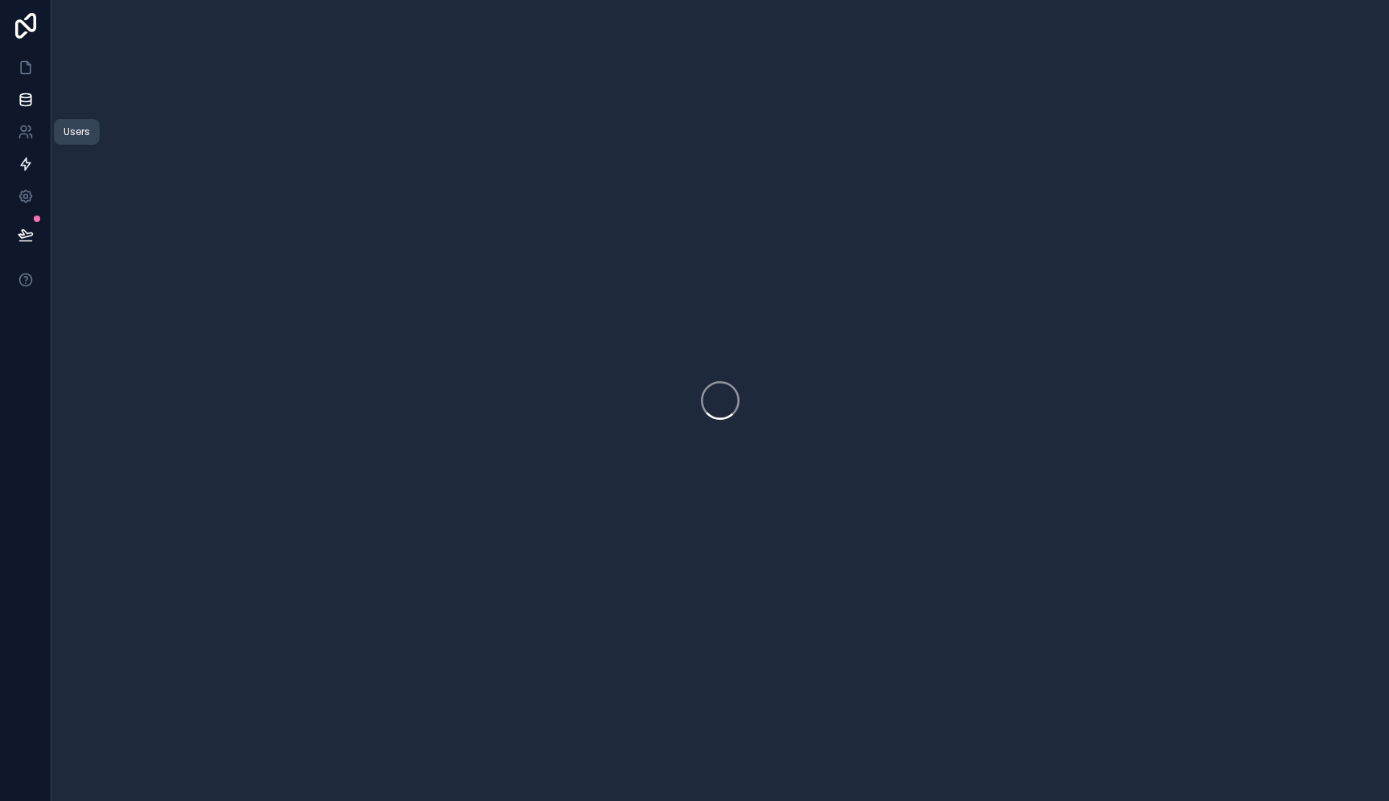
click at [23, 159] on icon at bounding box center [26, 164] width 16 height 16
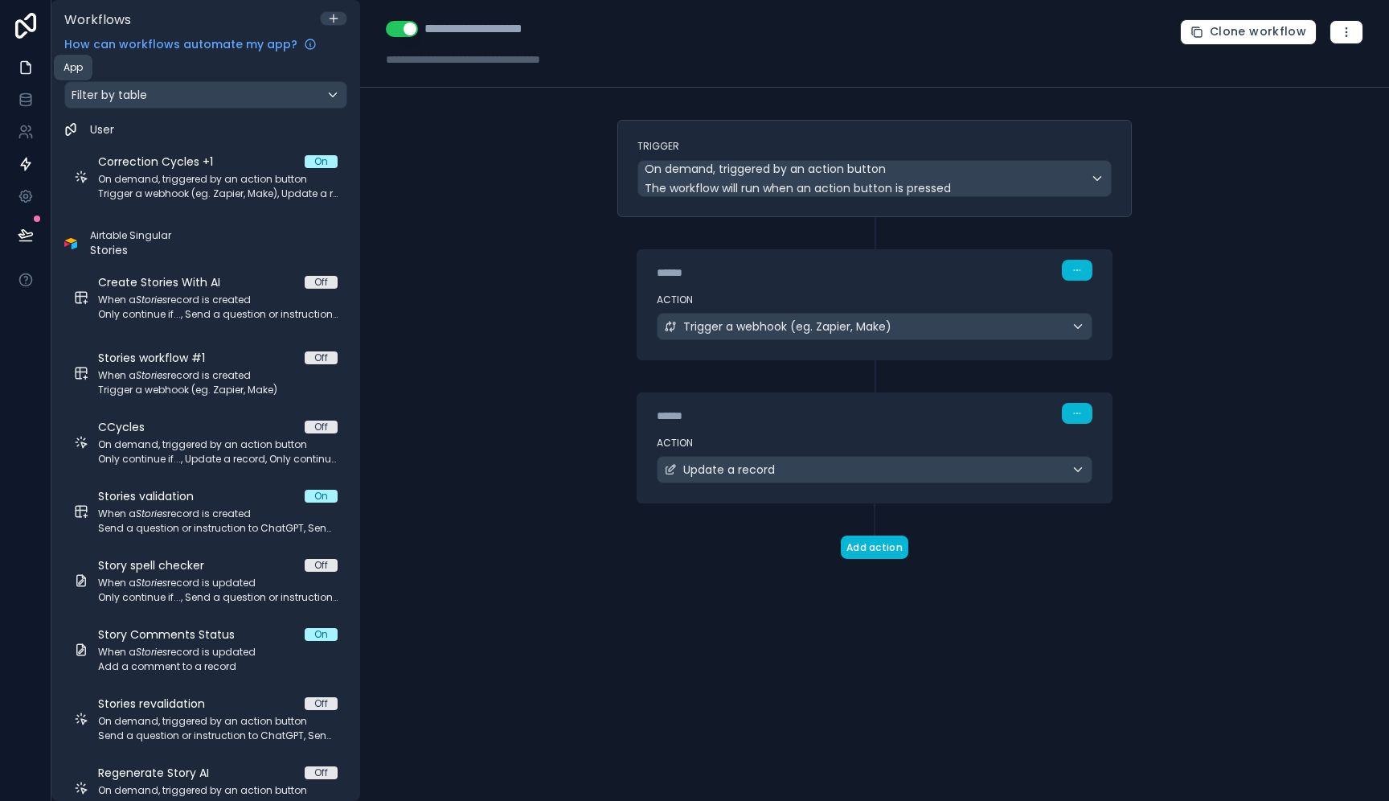
click at [27, 64] on icon at bounding box center [28, 63] width 3 height 3
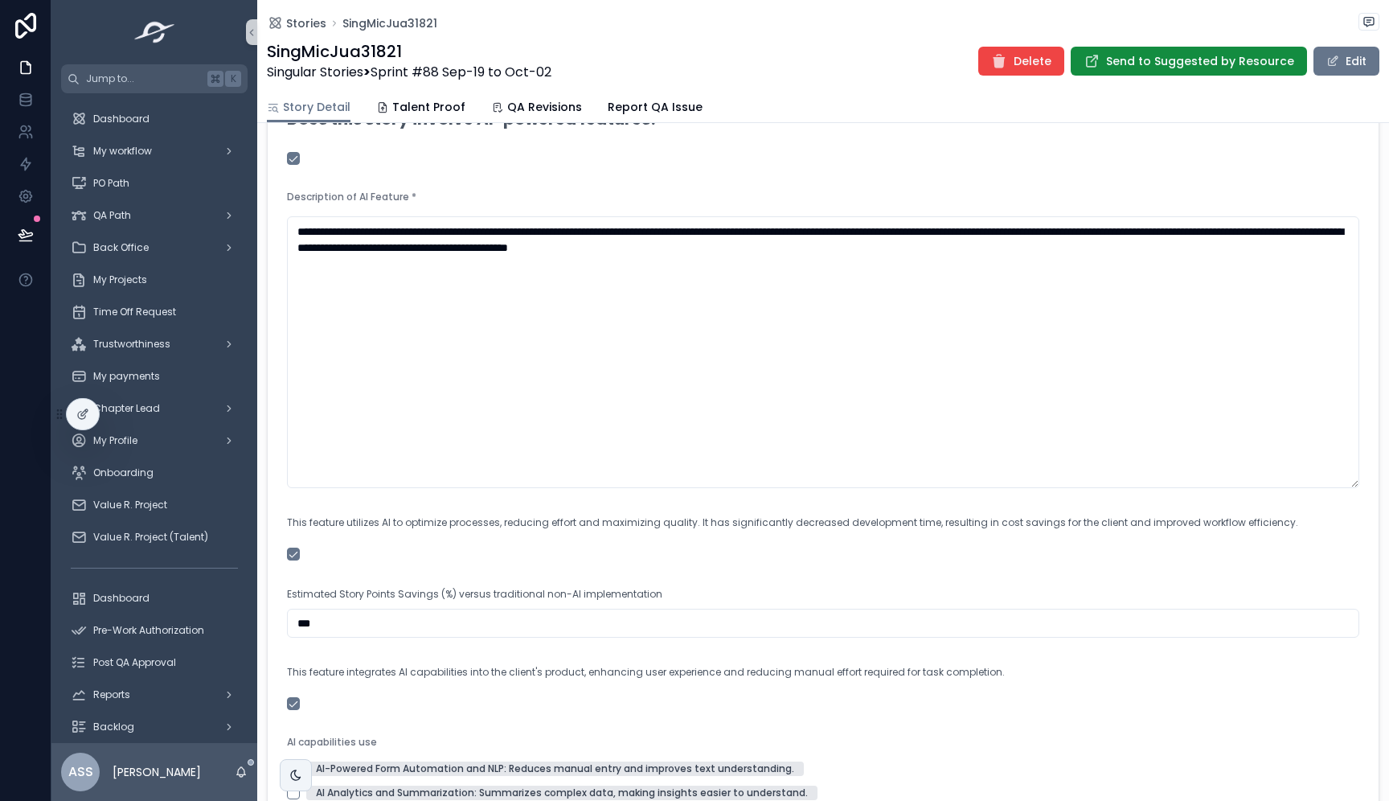
scroll to position [1610, 0]
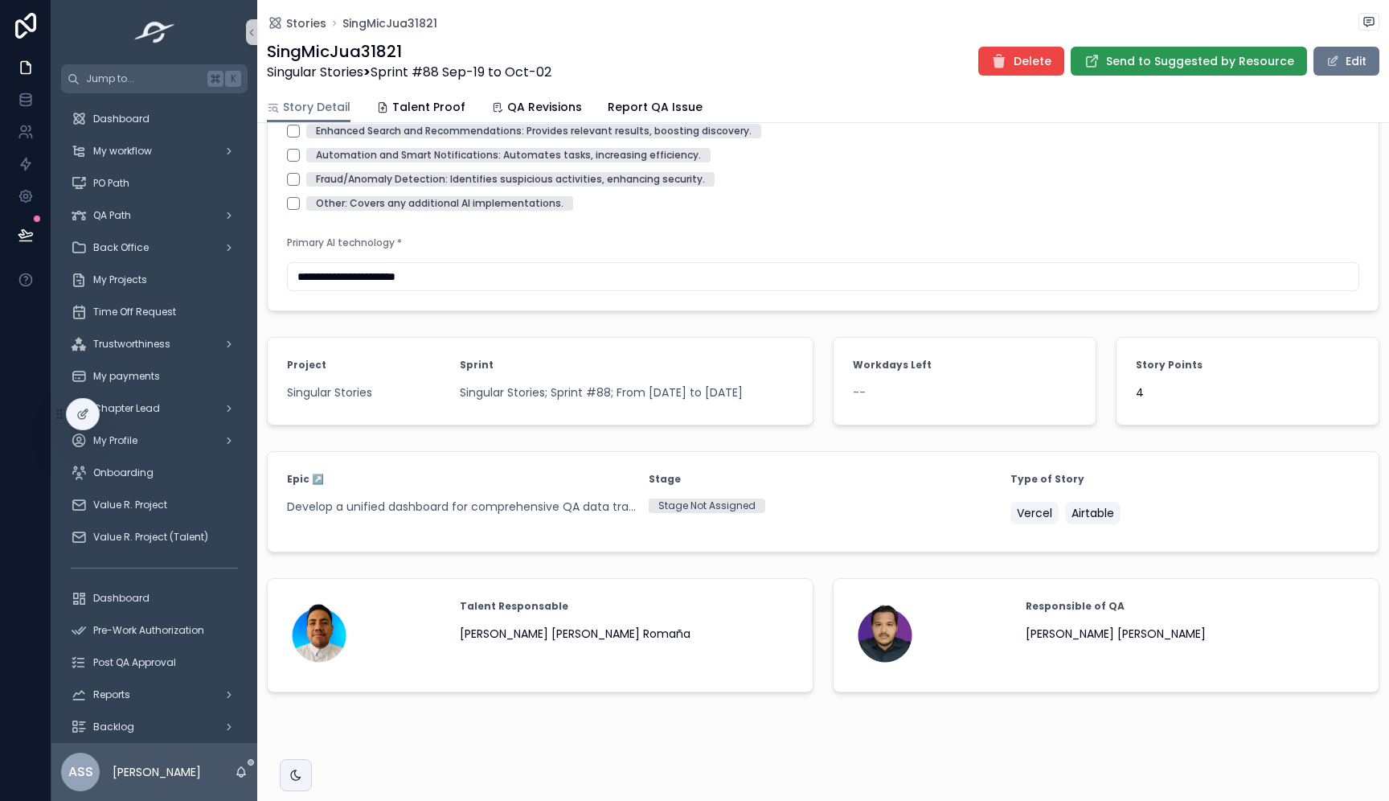
click at [1163, 60] on span "Send to Suggested by Resource" at bounding box center [1200, 61] width 188 height 16
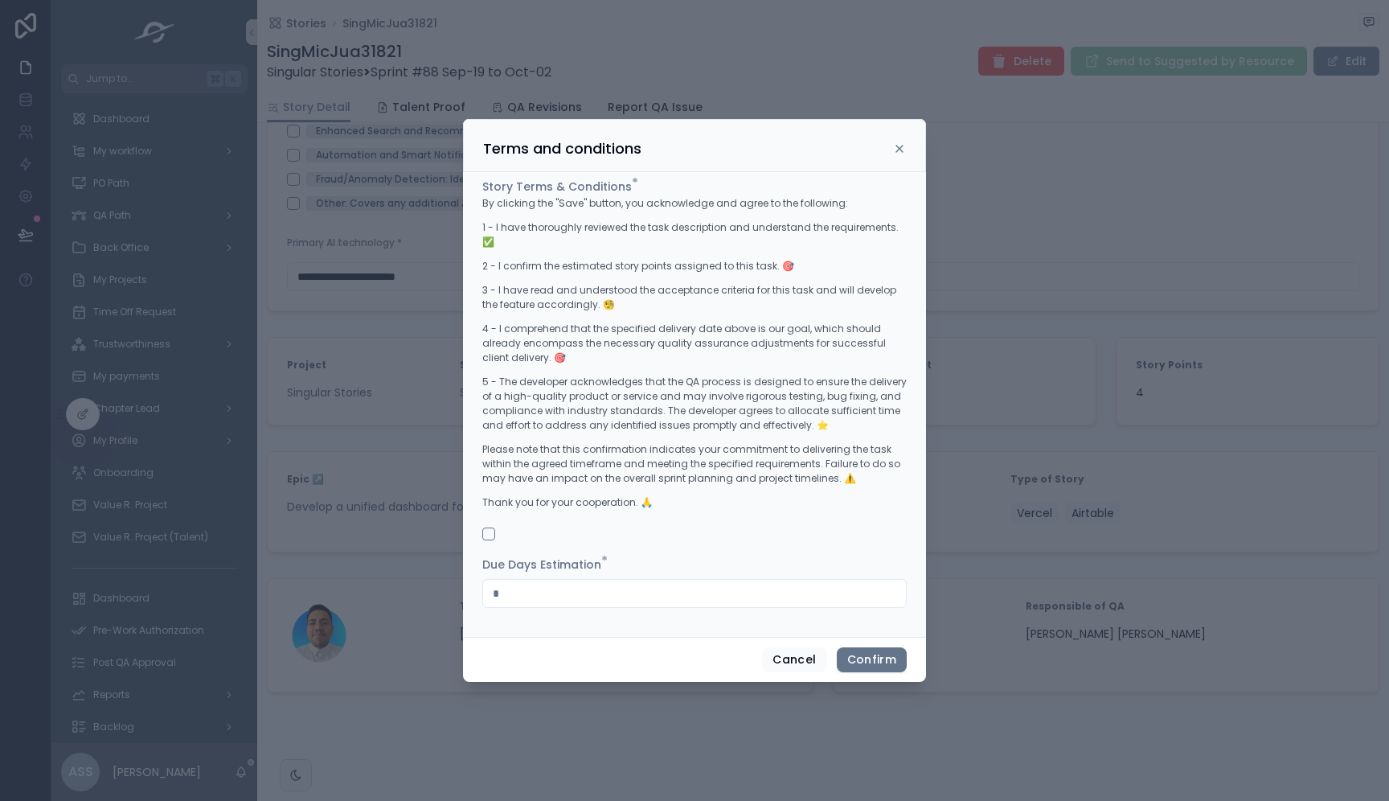
click at [562, 582] on input "*" at bounding box center [694, 593] width 423 height 23
drag, startPoint x: 562, startPoint y: 578, endPoint x: 428, endPoint y: 578, distance: 134.3
click at [429, 578] on div "Terms and conditions Story Terms & Conditions * By clicking the "Save" button, …" at bounding box center [694, 400] width 1389 height 801
type input "*"
click at [860, 651] on button "Confirm" at bounding box center [872, 660] width 70 height 26
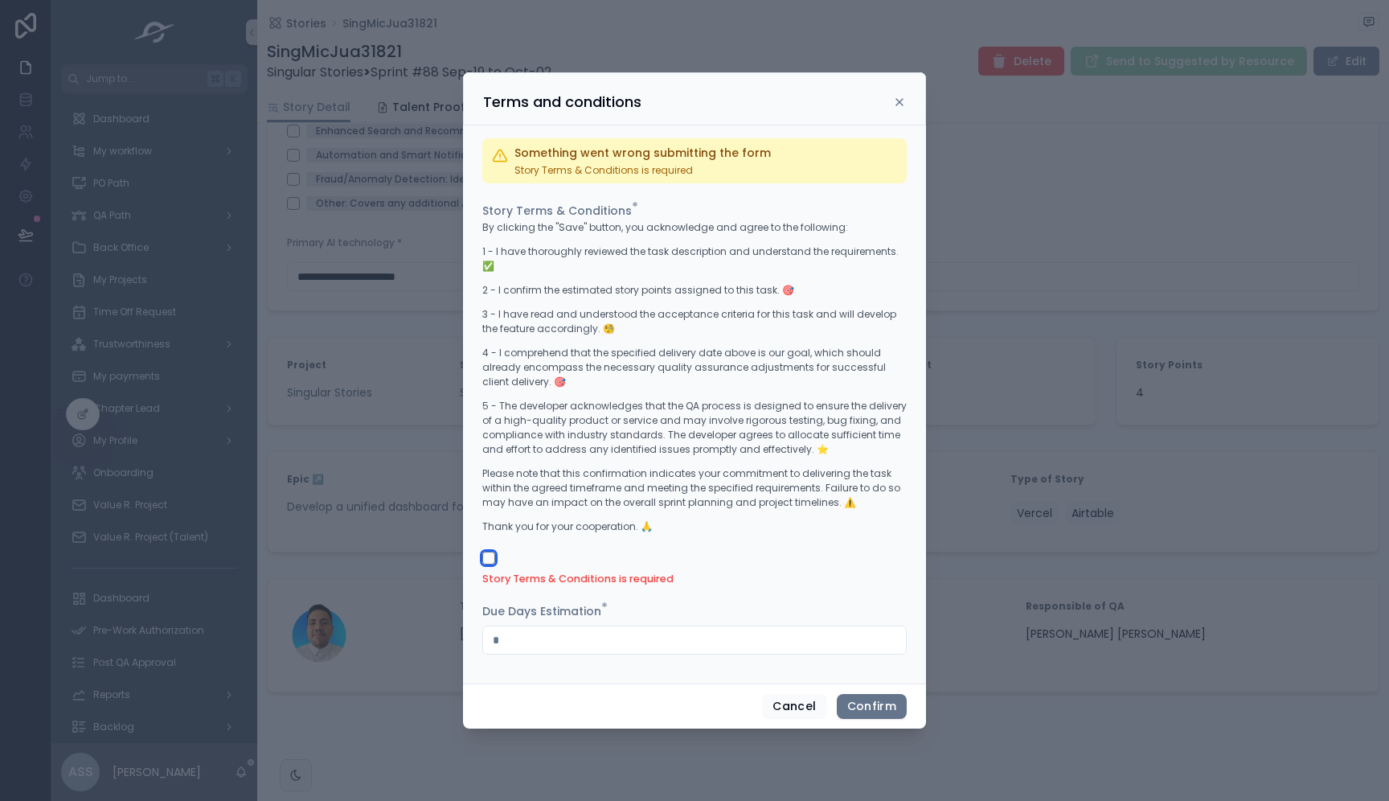
click at [490, 552] on button "button" at bounding box center [488, 558] width 13 height 13
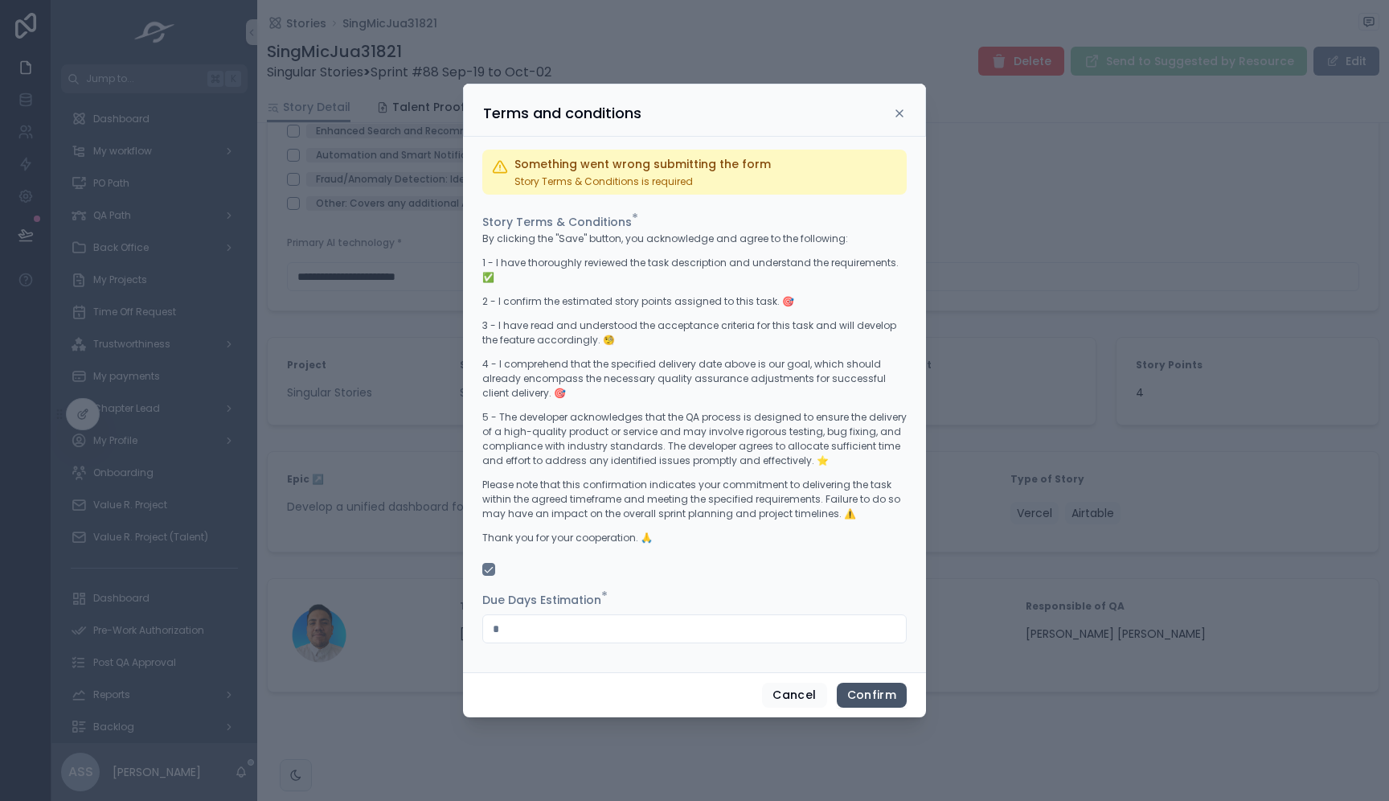
click at [855, 683] on button "Confirm" at bounding box center [872, 696] width 70 height 26
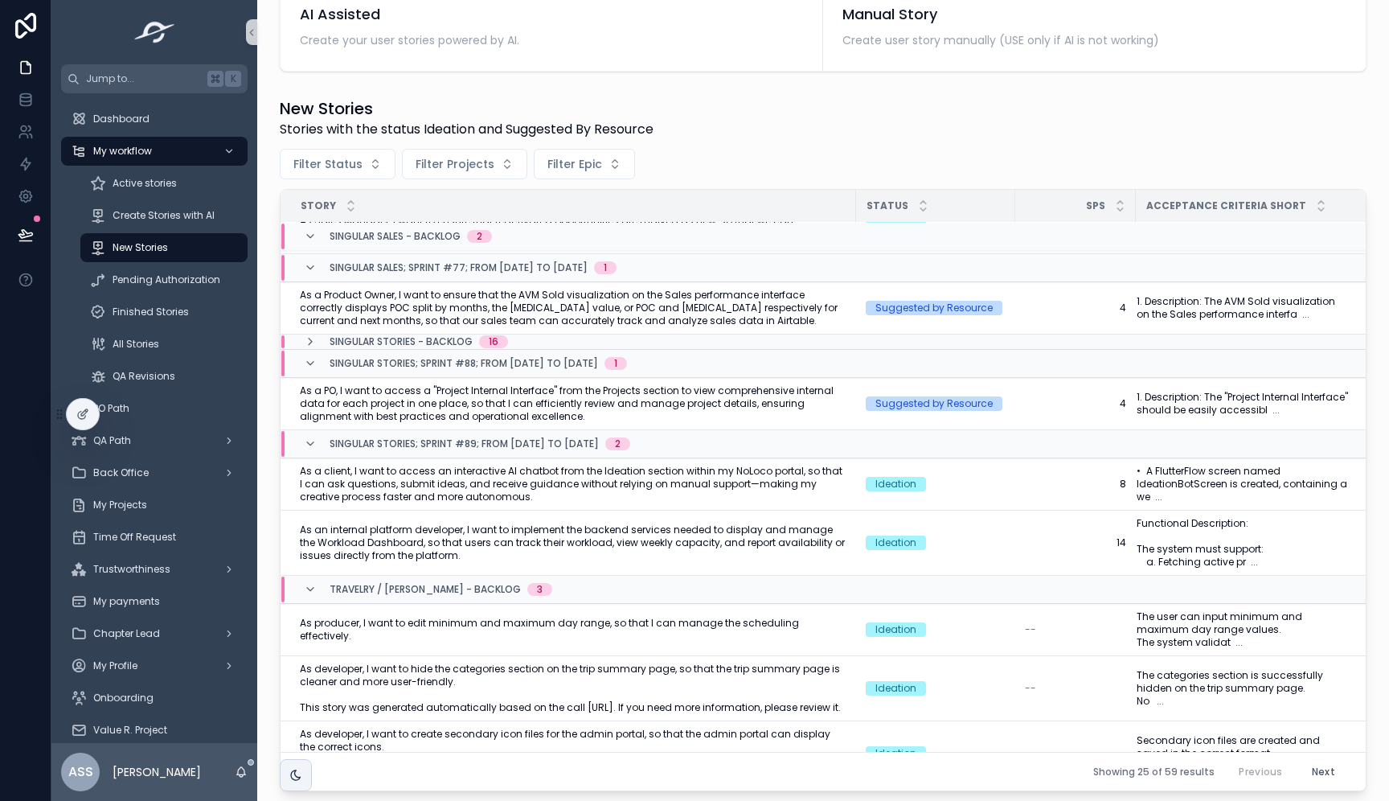
scroll to position [97, 0]
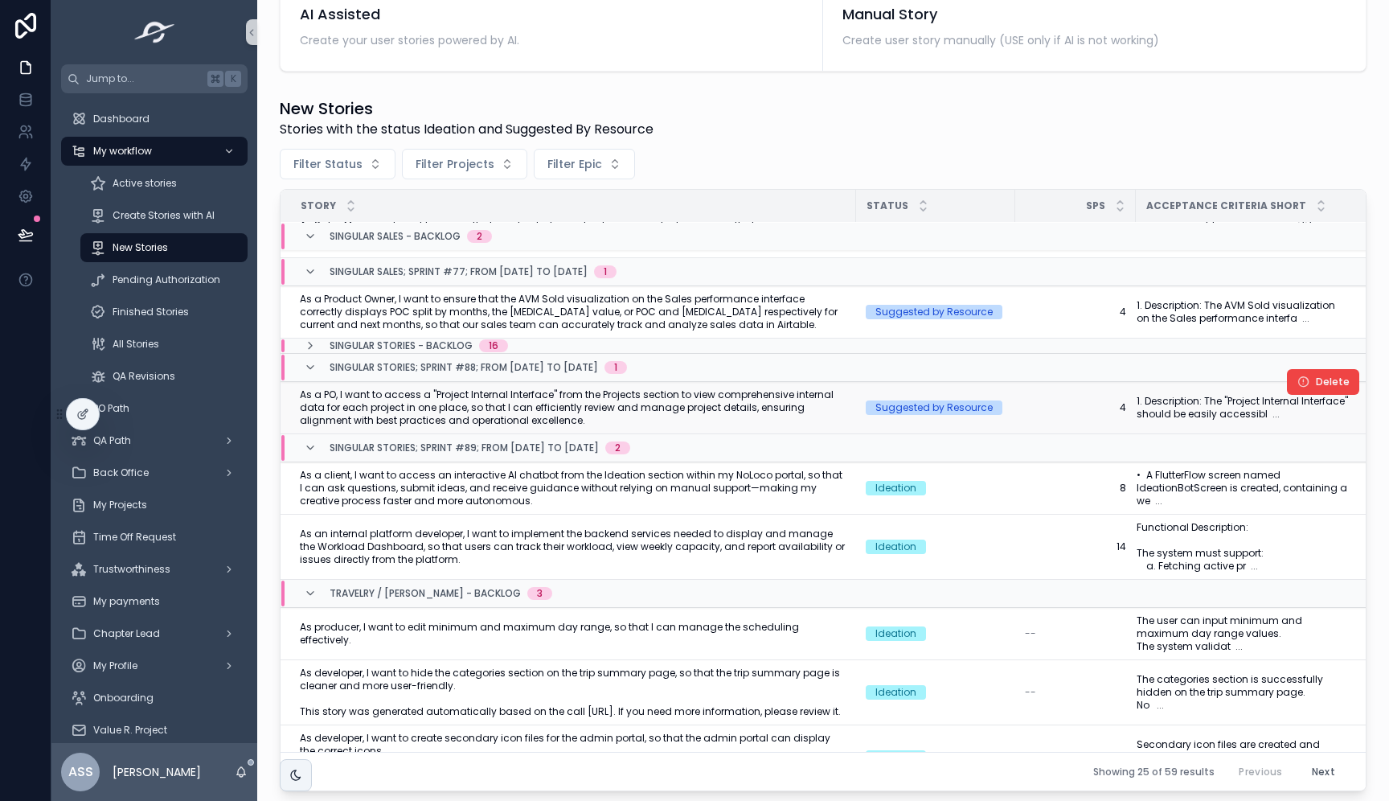
click at [771, 413] on span "As a PO, I want to access a "Project Internal Interface" from the Projects sect…" at bounding box center [573, 407] width 547 height 39
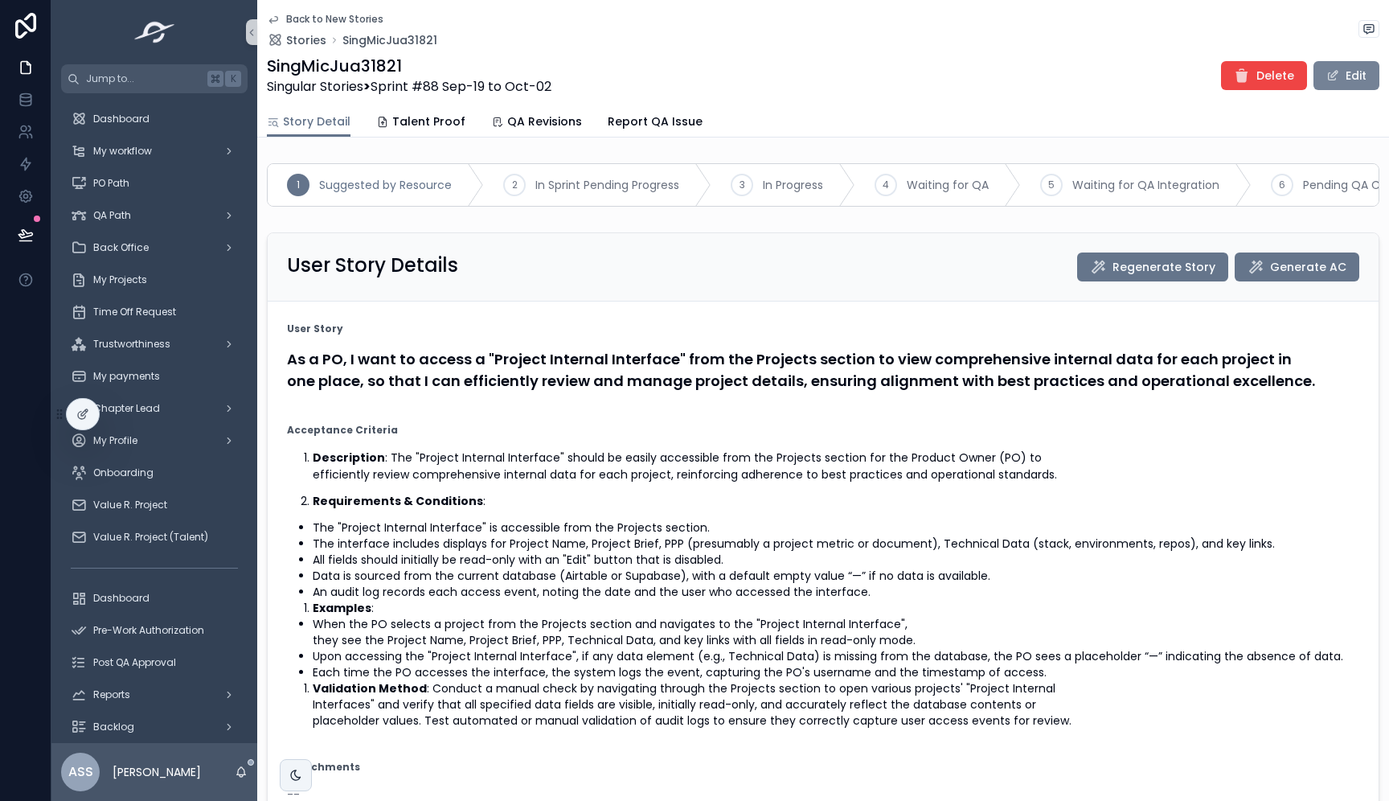
click at [1338, 81] on span "scrollable content" at bounding box center [1333, 75] width 13 height 13
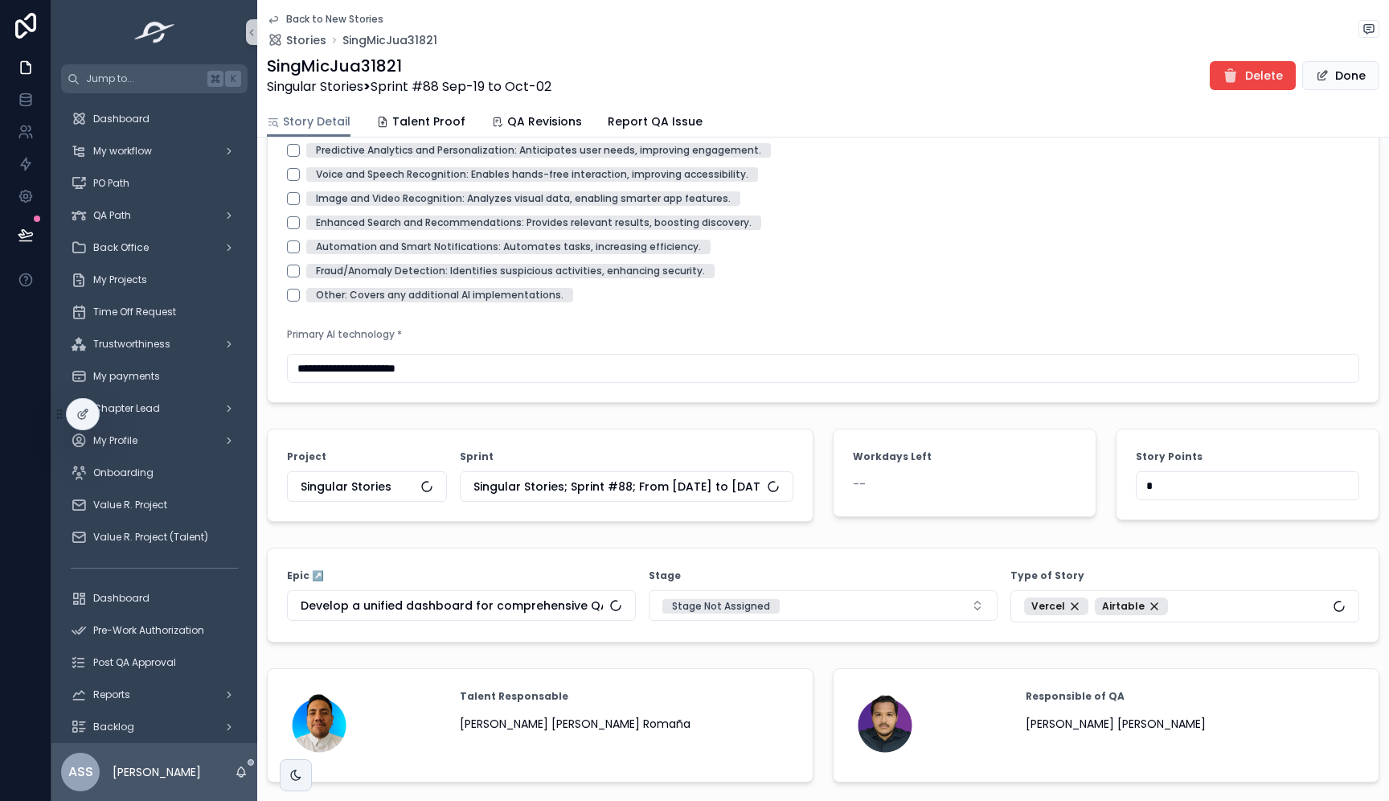
scroll to position [2056, 0]
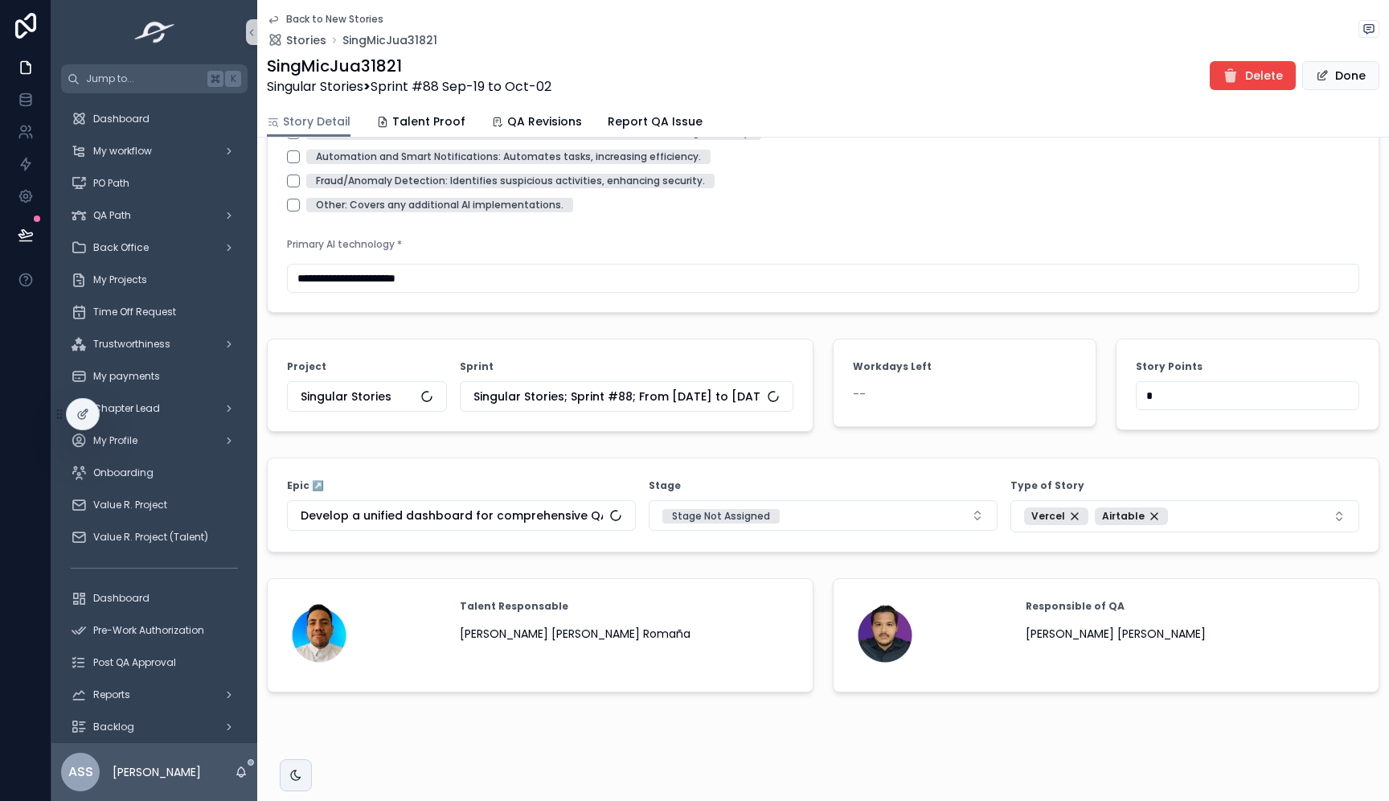
drag, startPoint x: 1170, startPoint y: 394, endPoint x: 1096, endPoint y: 394, distance: 74.0
type input "*"
click at [1337, 88] on button "Done" at bounding box center [1341, 75] width 77 height 29
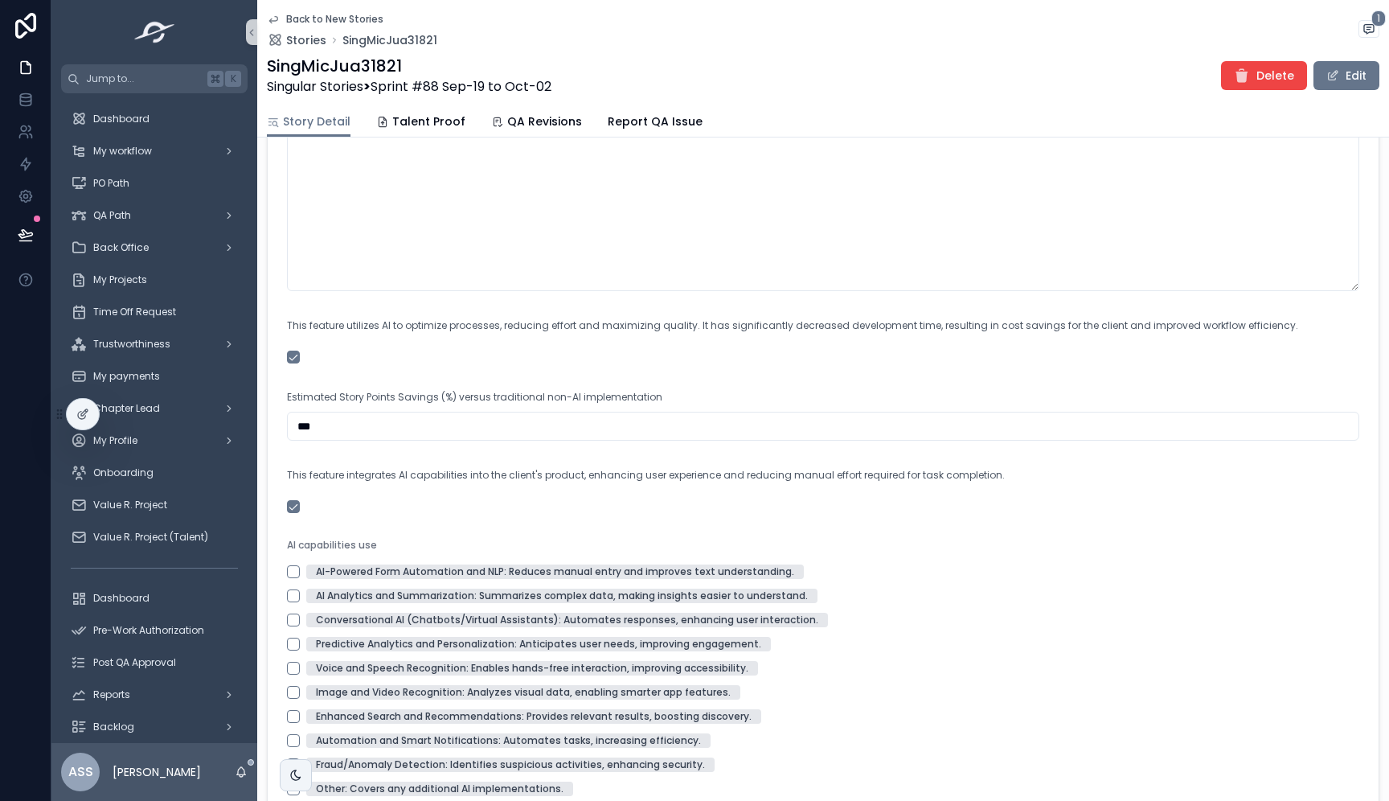
scroll to position [0, 0]
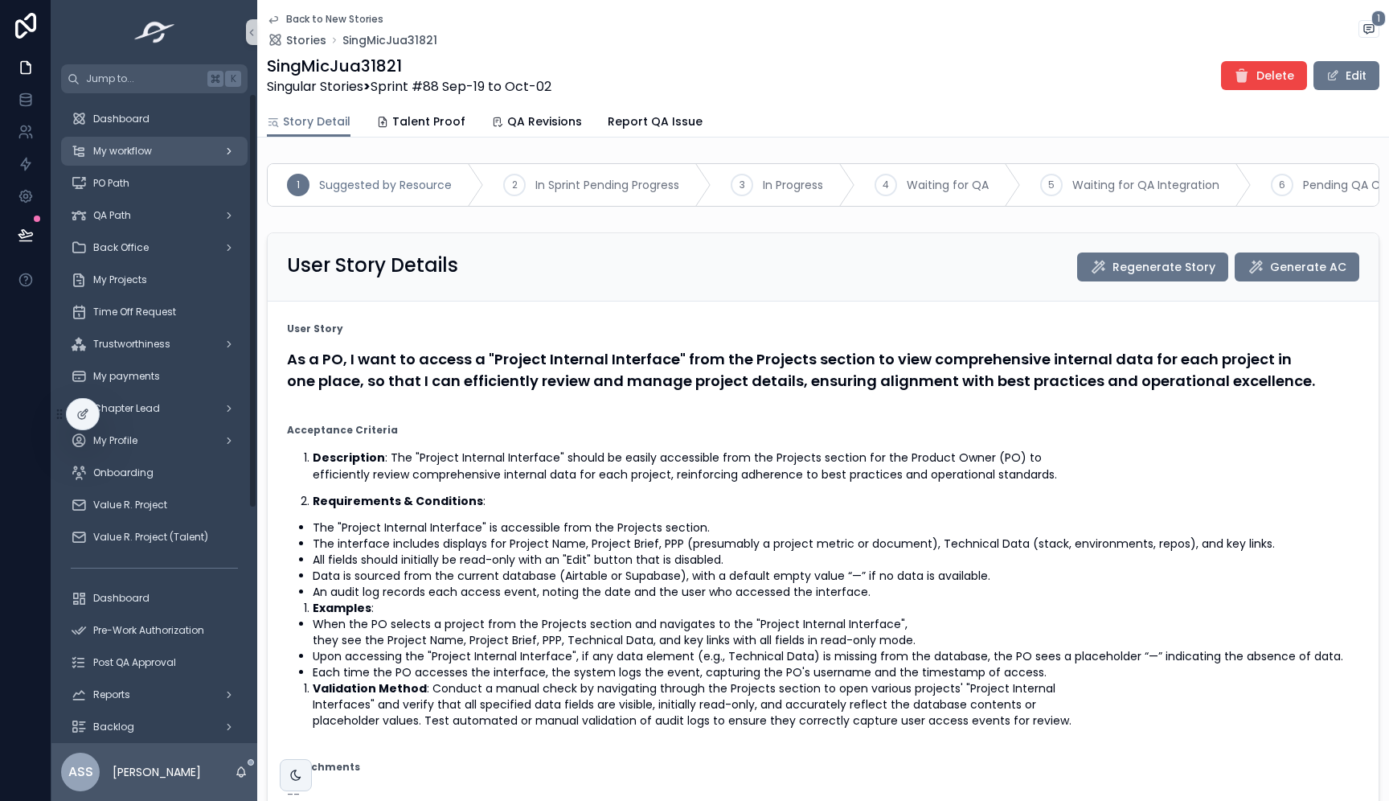
click at [149, 155] on span "My workflow" at bounding box center [122, 151] width 59 height 13
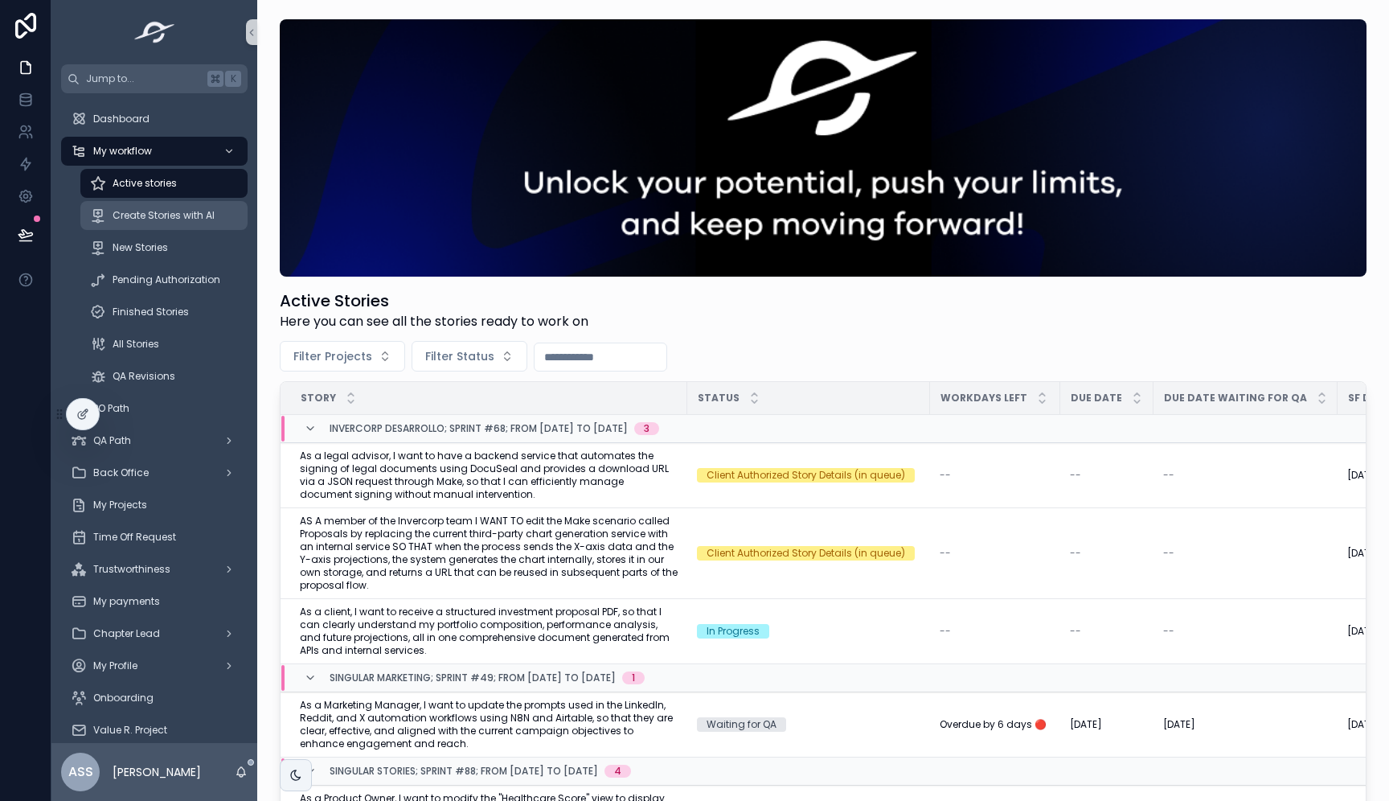
click at [176, 209] on span "Create Stories with AI" at bounding box center [164, 215] width 102 height 13
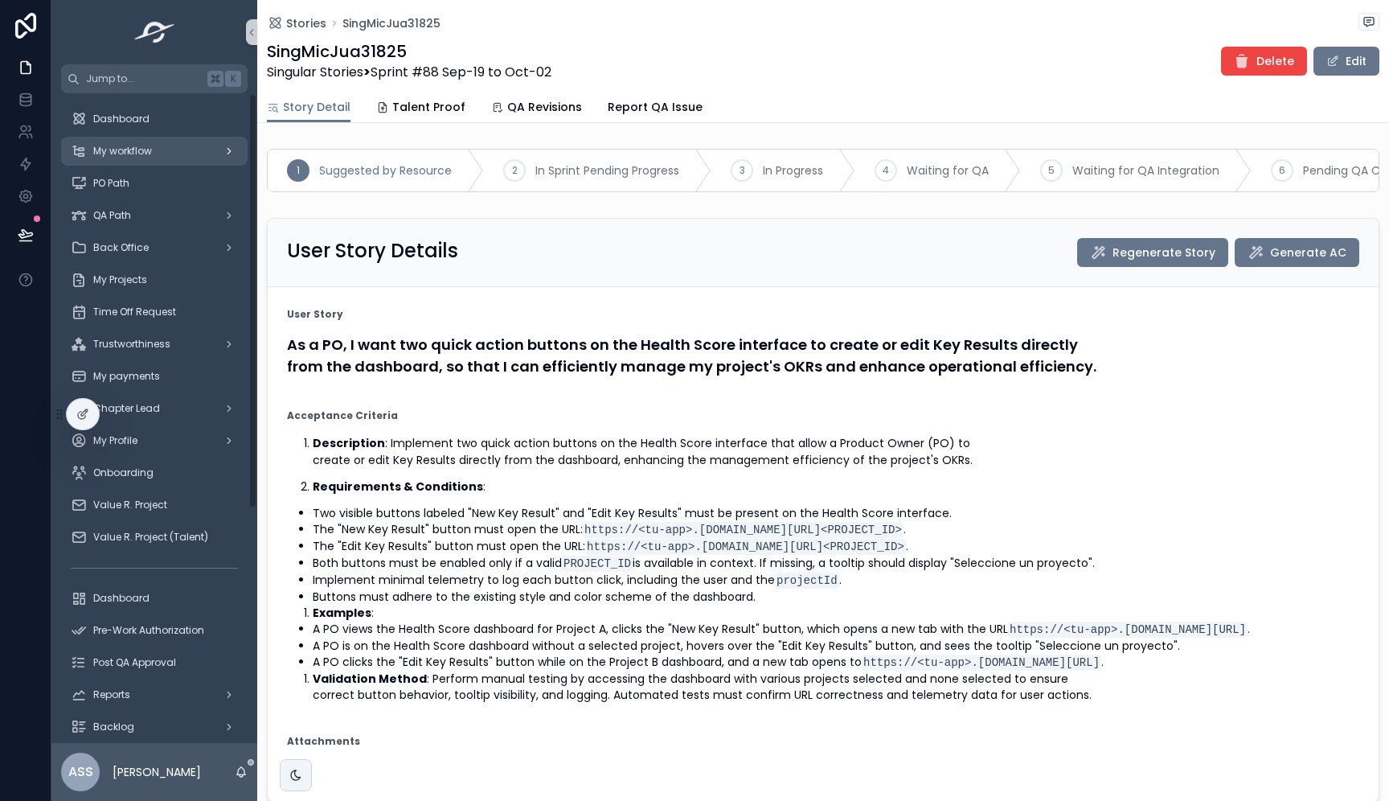
click at [211, 153] on div "My workflow" at bounding box center [154, 151] width 167 height 26
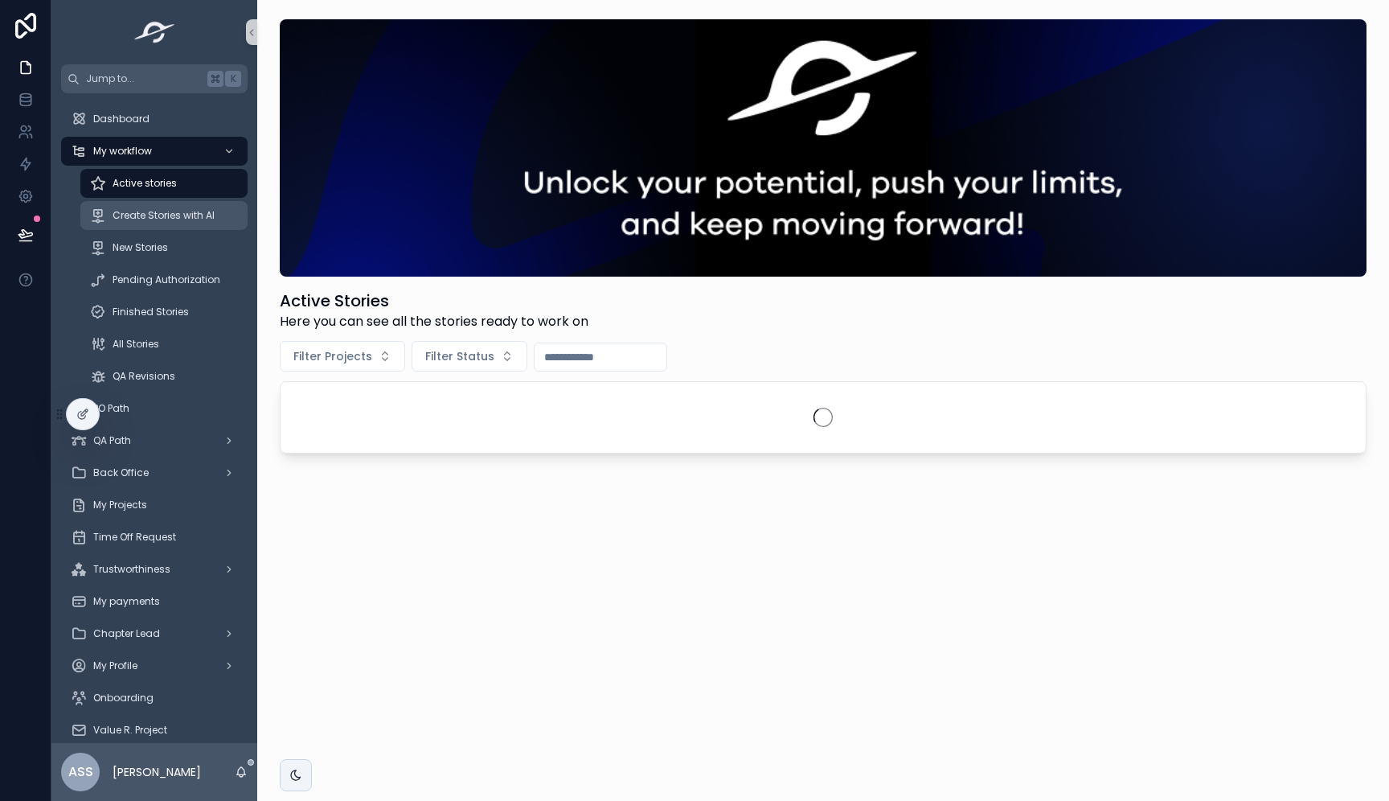
click at [191, 211] on span "Create Stories with AI" at bounding box center [164, 215] width 102 height 13
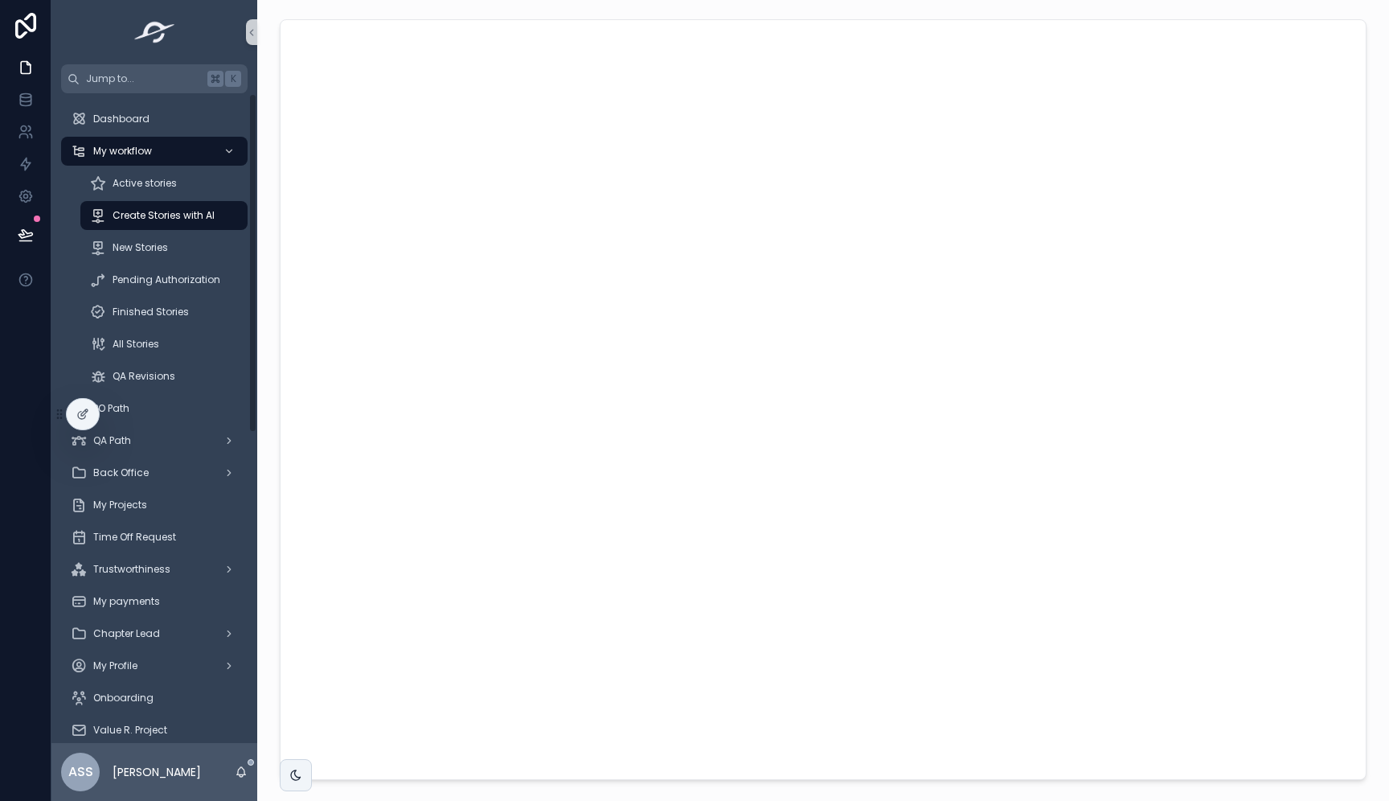
click at [274, 383] on div "scrollable content" at bounding box center [823, 400] width 1106 height 774
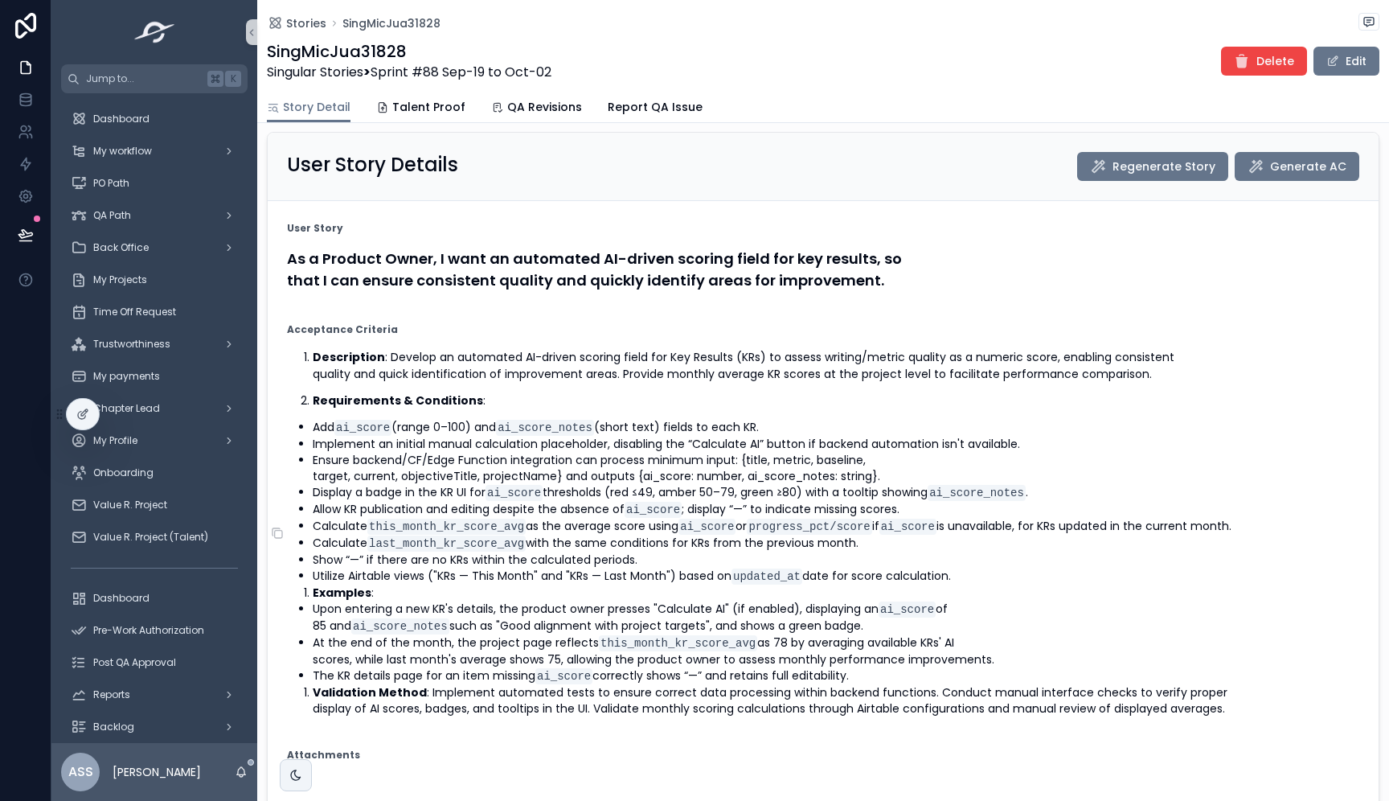
scroll to position [6, 0]
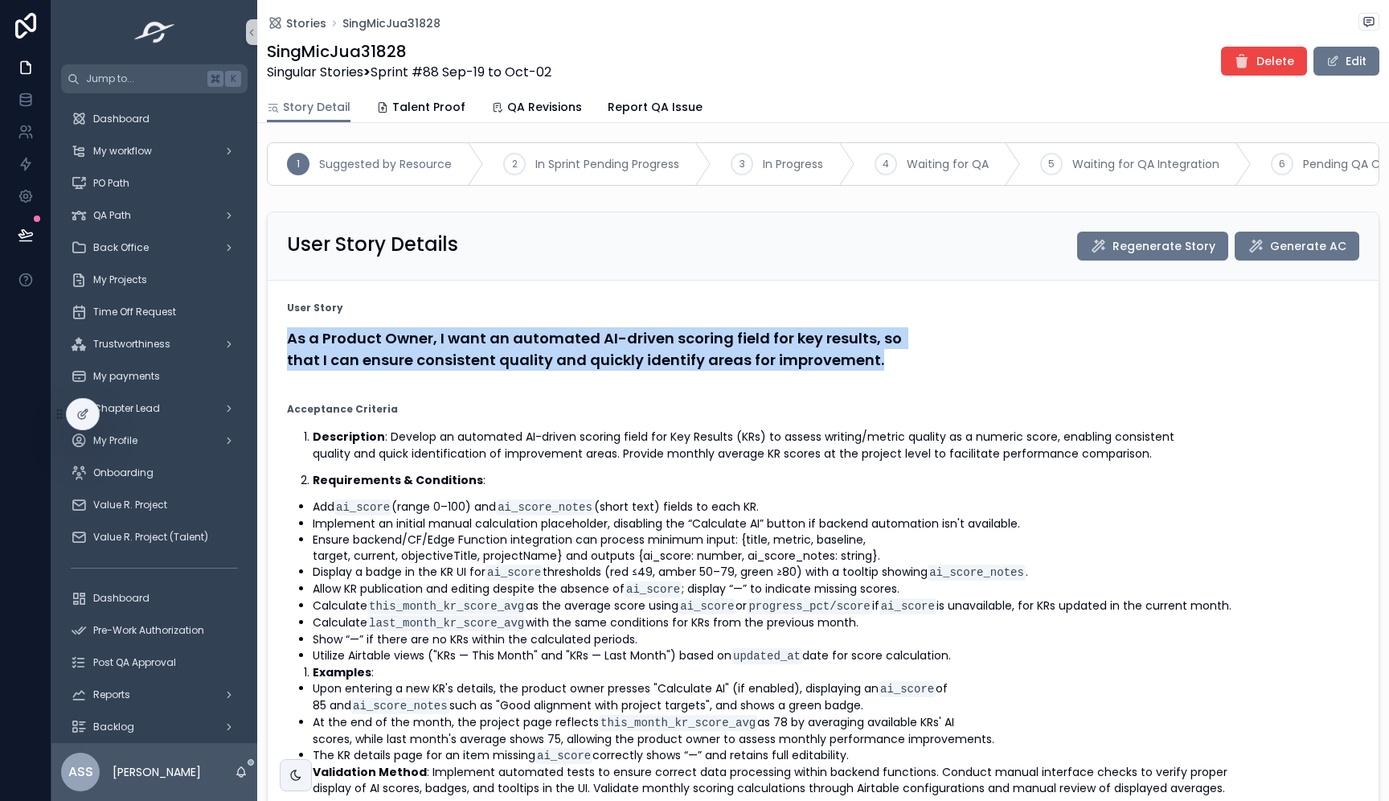
drag, startPoint x: 884, startPoint y: 359, endPoint x: 282, endPoint y: 331, distance: 602.9
click at [282, 331] on form "User Story As a Product Owner, I want an automated AI-driven scoring field for …" at bounding box center [823, 588] width 1111 height 614
copy h4 "As a Product Owner, I want an automated AI-driven scoring field for key results…"
click at [1346, 68] on button "Edit" at bounding box center [1347, 61] width 66 height 29
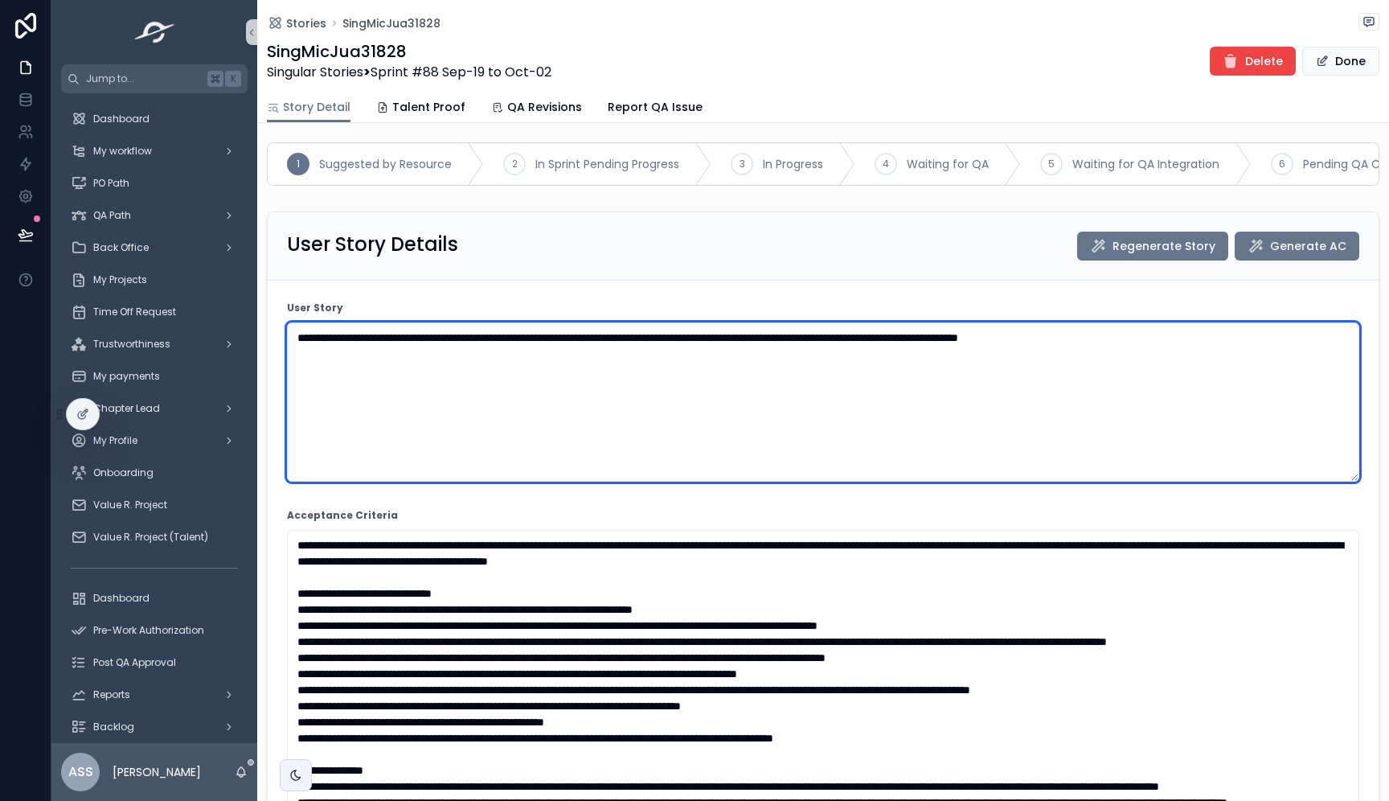
click at [339, 337] on textarea "**********" at bounding box center [823, 401] width 1073 height 159
click at [407, 337] on textarea "**********" at bounding box center [823, 401] width 1073 height 159
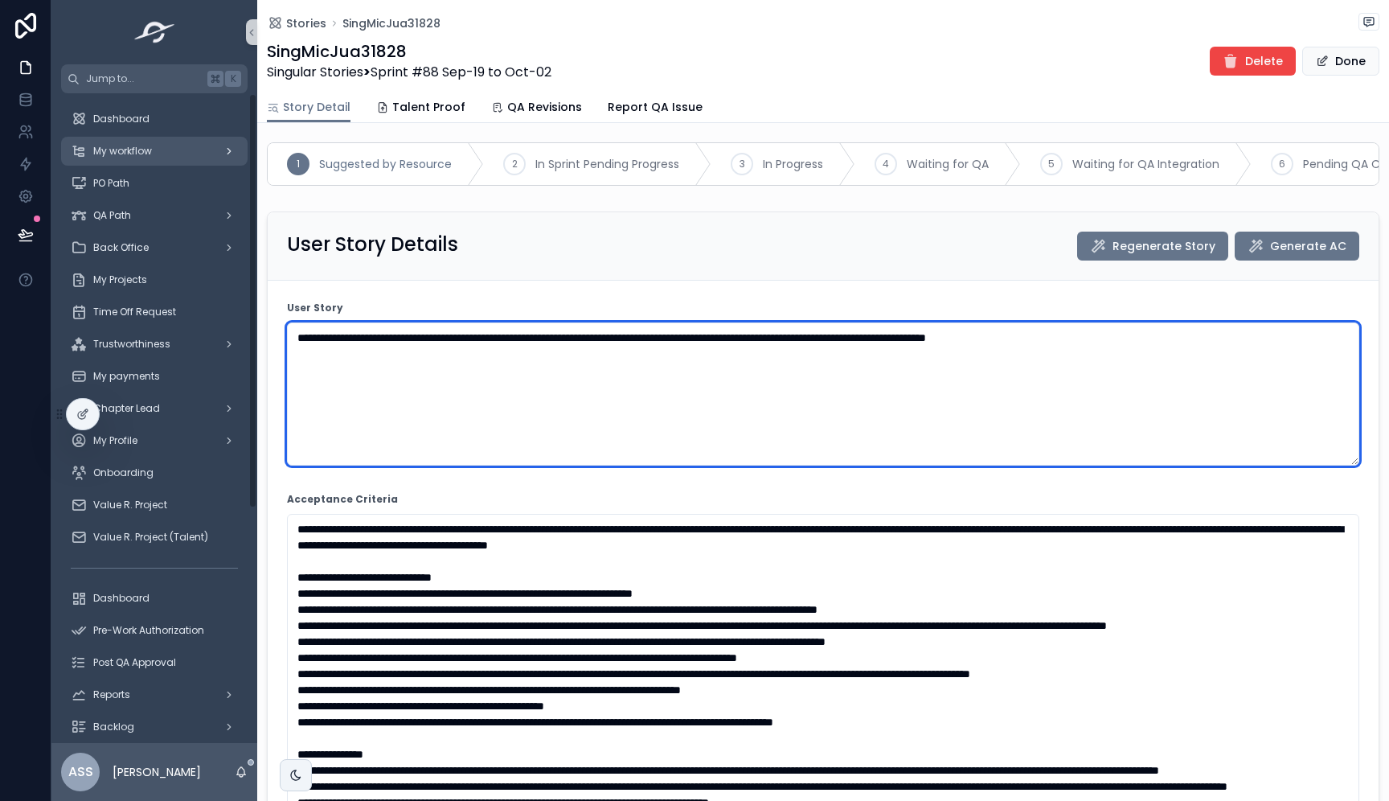
type textarea "**********"
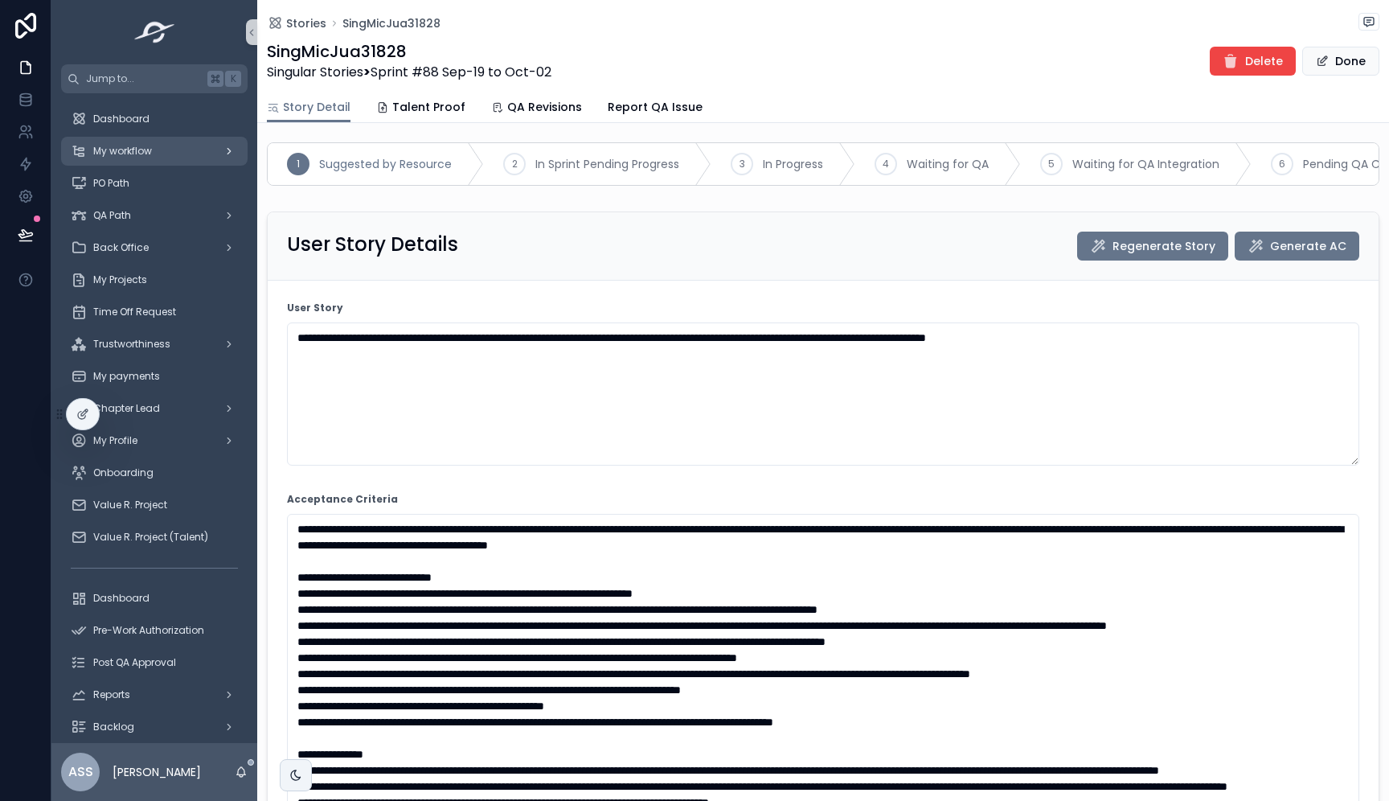
drag, startPoint x: 152, startPoint y: 161, endPoint x: 178, endPoint y: 140, distance: 33.2
click at [145, 147] on span "My workflow" at bounding box center [122, 151] width 59 height 13
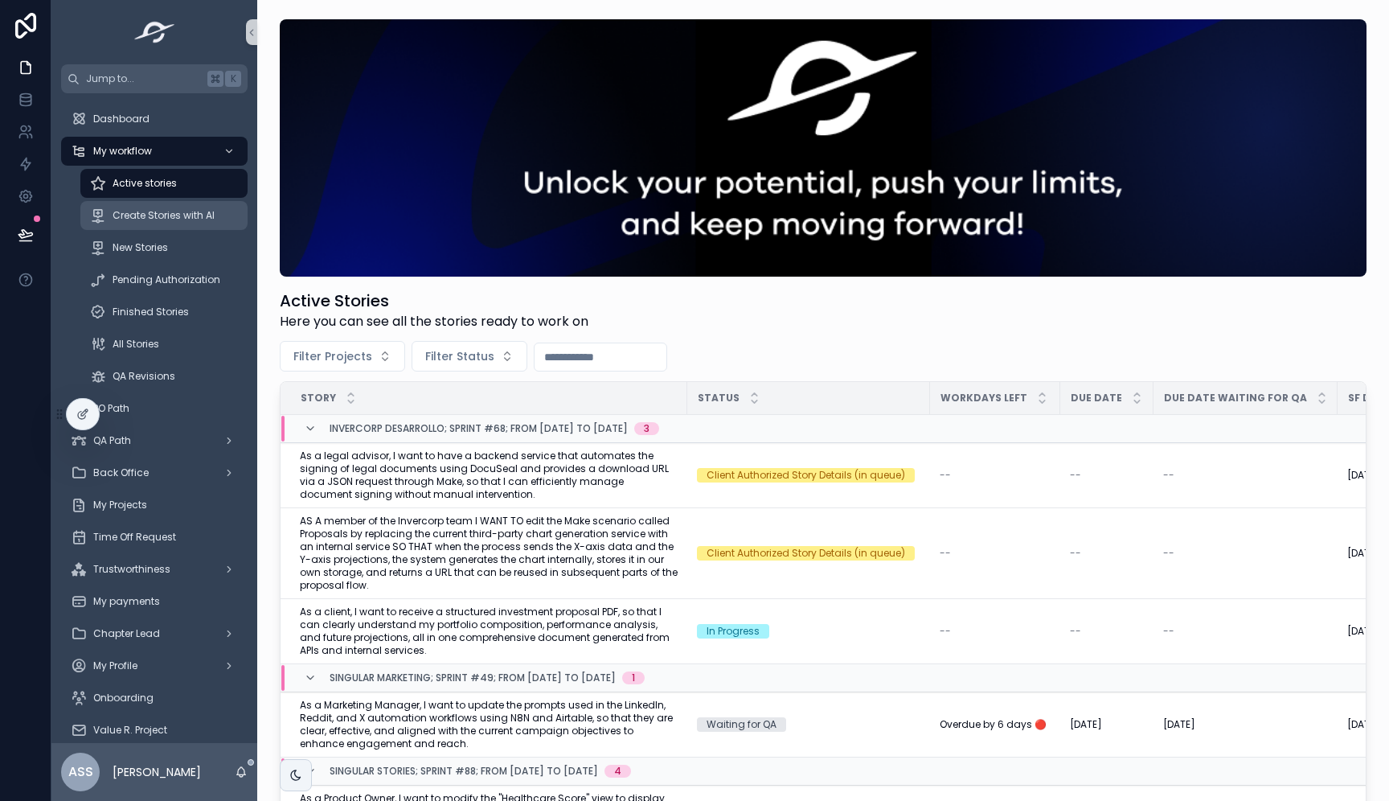
click at [152, 205] on div "Create Stories with AI" at bounding box center [164, 216] width 148 height 26
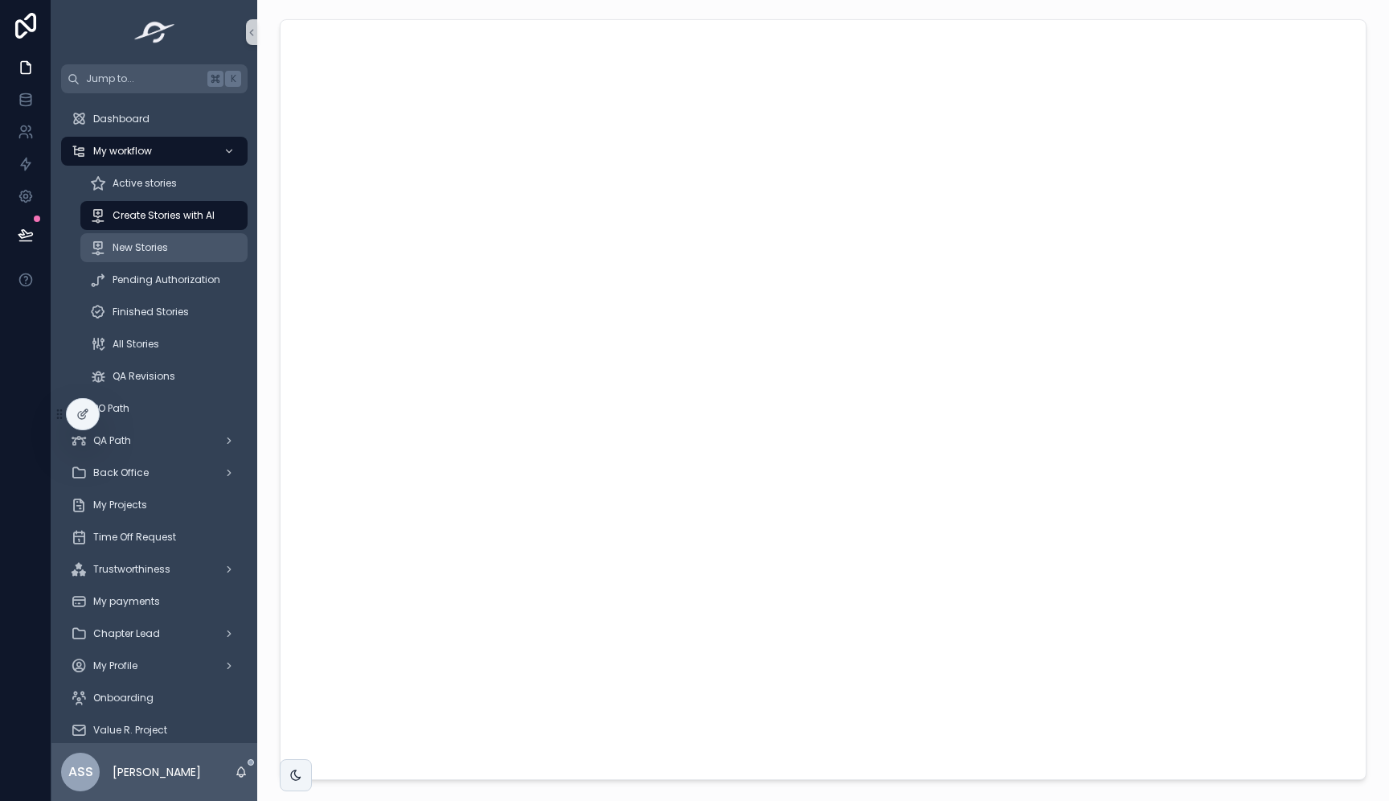
click at [150, 244] on span "New Stories" at bounding box center [140, 247] width 55 height 13
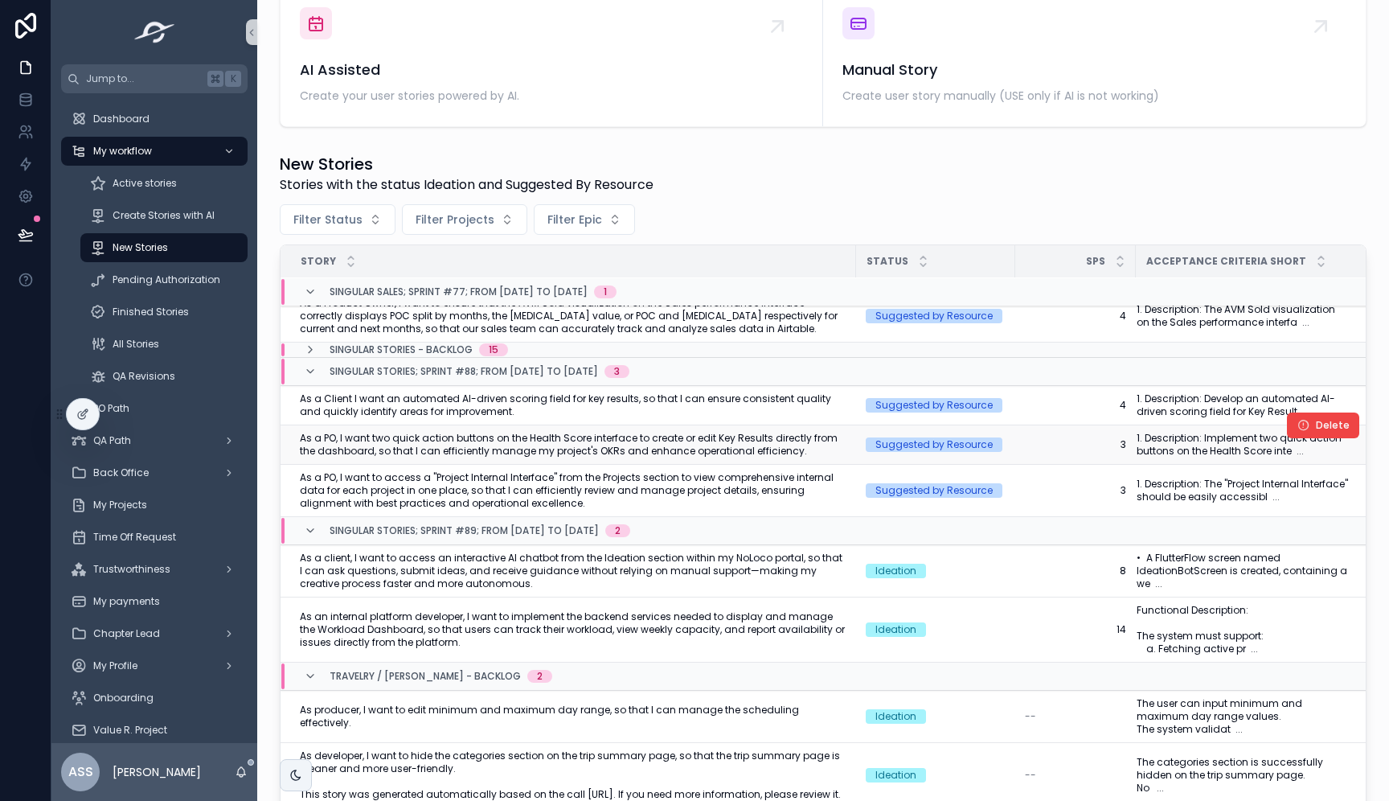
scroll to position [157, 0]
click at [746, 478] on span "As a PO, I want to access a "Project Internal Interface" from the Projects sect…" at bounding box center [573, 490] width 547 height 39
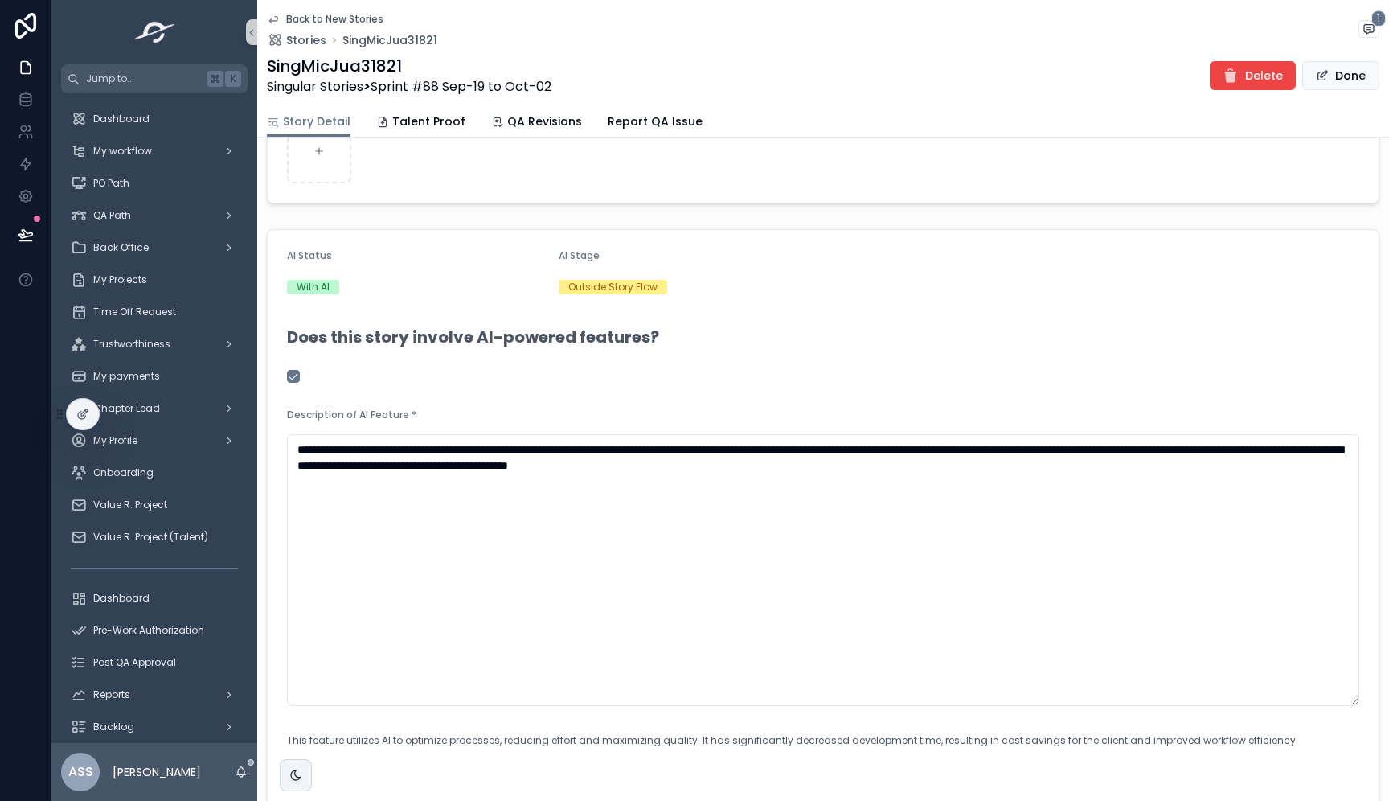
scroll to position [2056, 0]
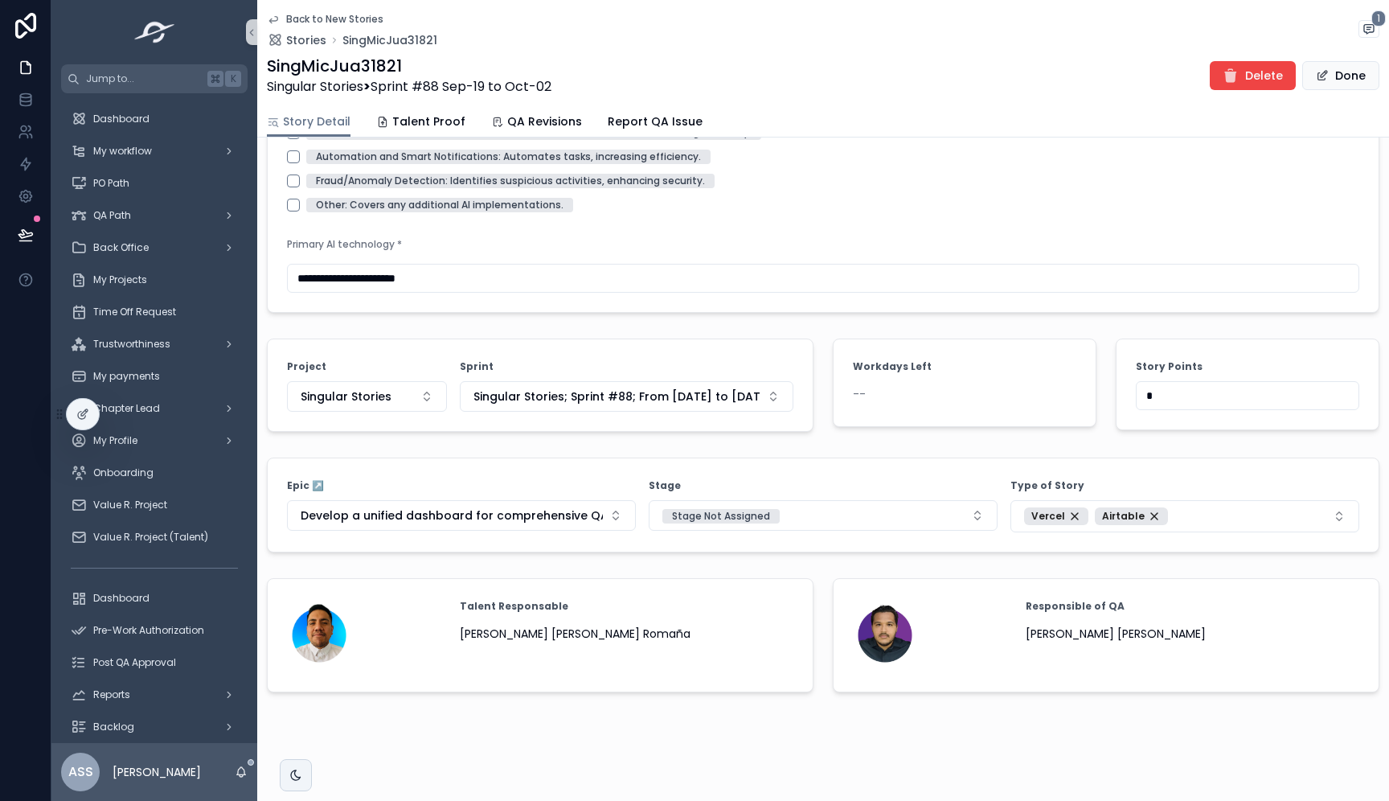
click at [1187, 370] on strong "Story Points" at bounding box center [1169, 366] width 67 height 13
drag, startPoint x: 1186, startPoint y: 380, endPoint x: 1122, endPoint y: 380, distance: 63.5
click at [1122, 380] on form "Story Points *" at bounding box center [1248, 384] width 262 height 90
drag, startPoint x: 1168, startPoint y: 395, endPoint x: 1073, endPoint y: 395, distance: 94.9
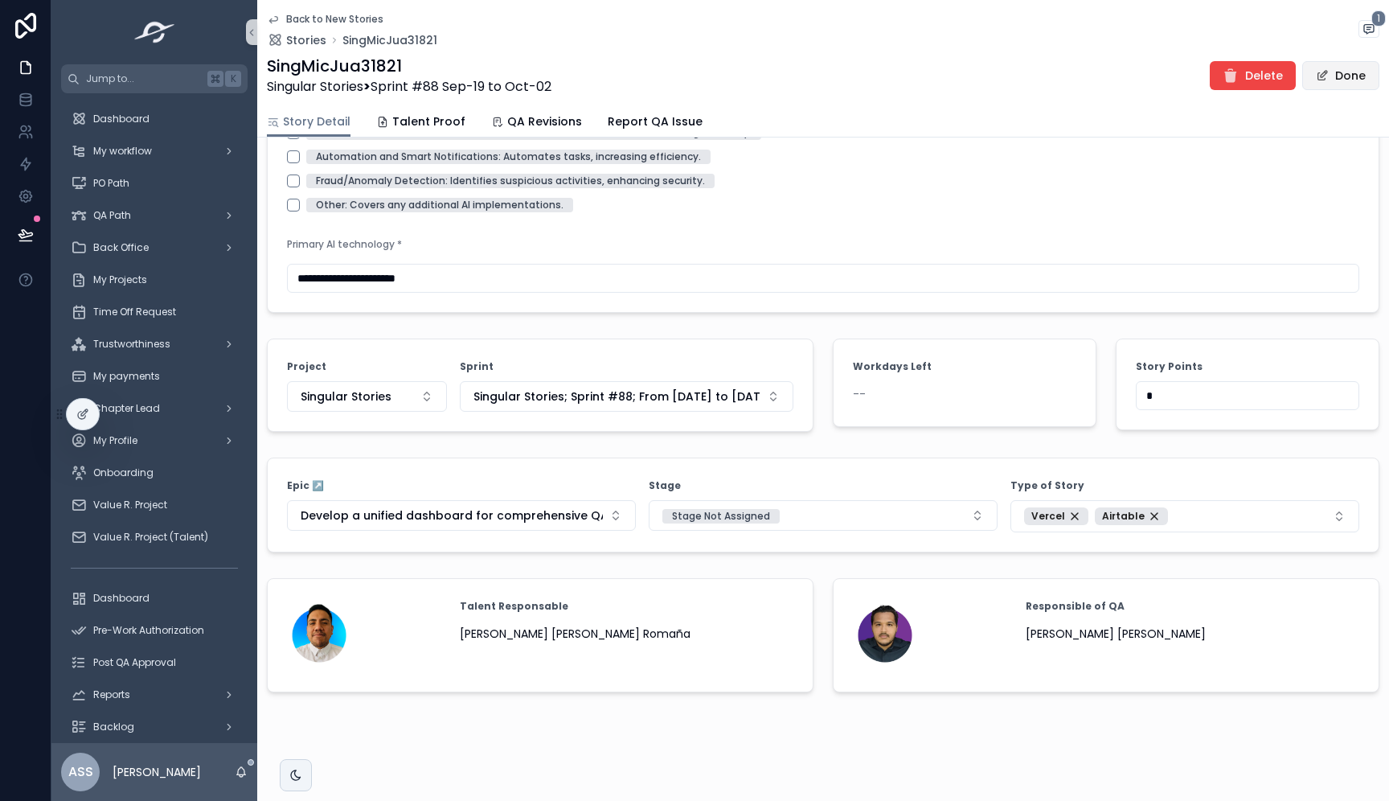
type input "*"
click at [1344, 76] on button "Done" at bounding box center [1341, 75] width 77 height 29
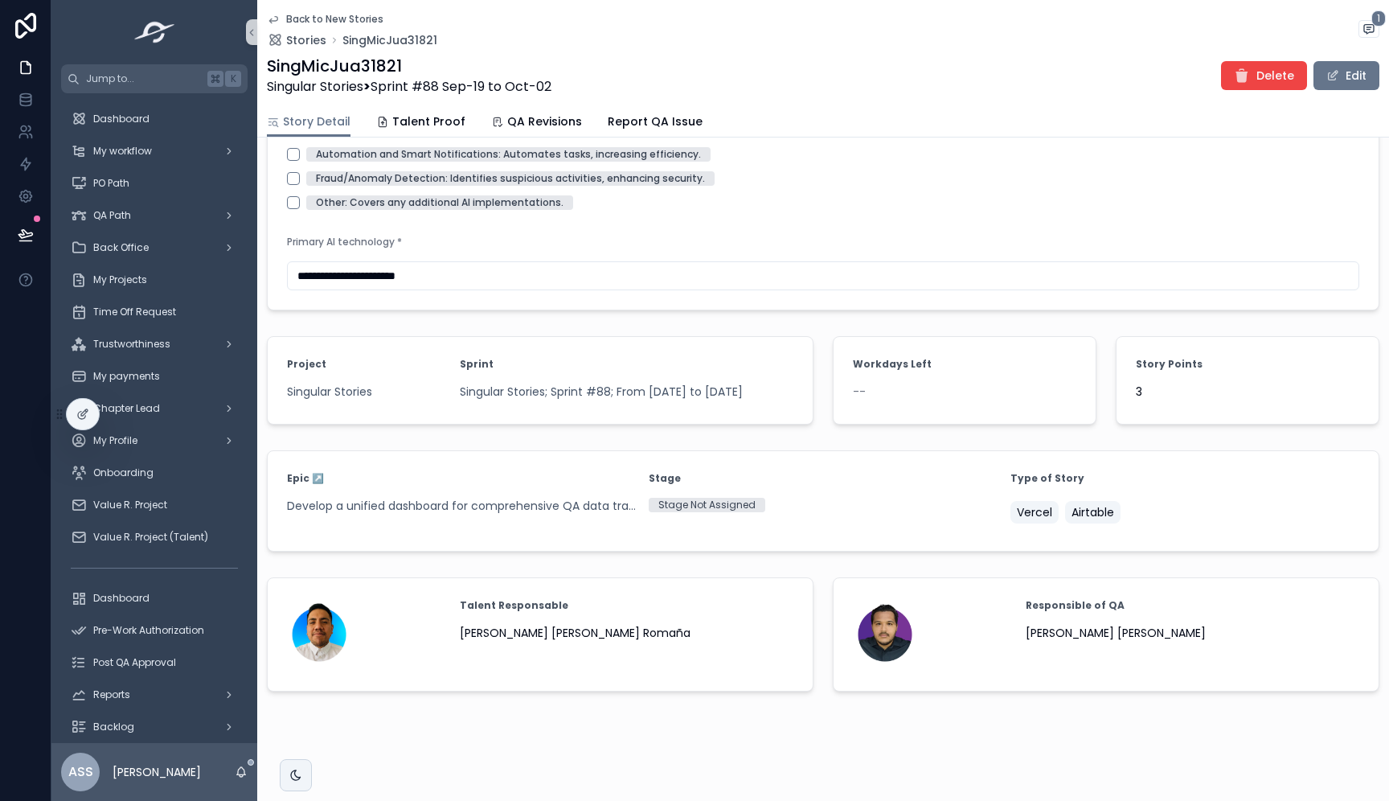
scroll to position [1623, 0]
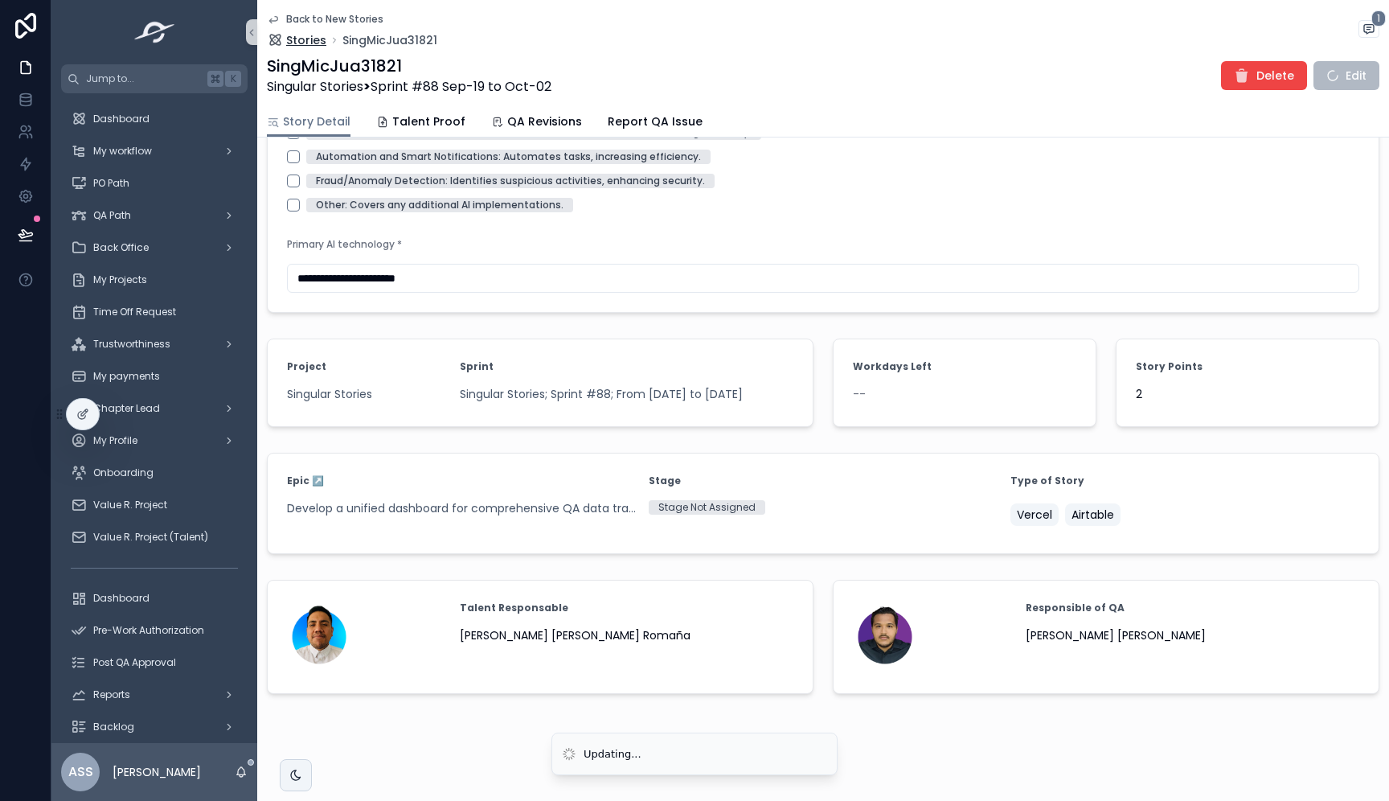
drag, startPoint x: 273, startPoint y: 20, endPoint x: 306, endPoint y: 39, distance: 37.8
click at [276, 17] on icon "scrollable content" at bounding box center [273, 20] width 8 height 6
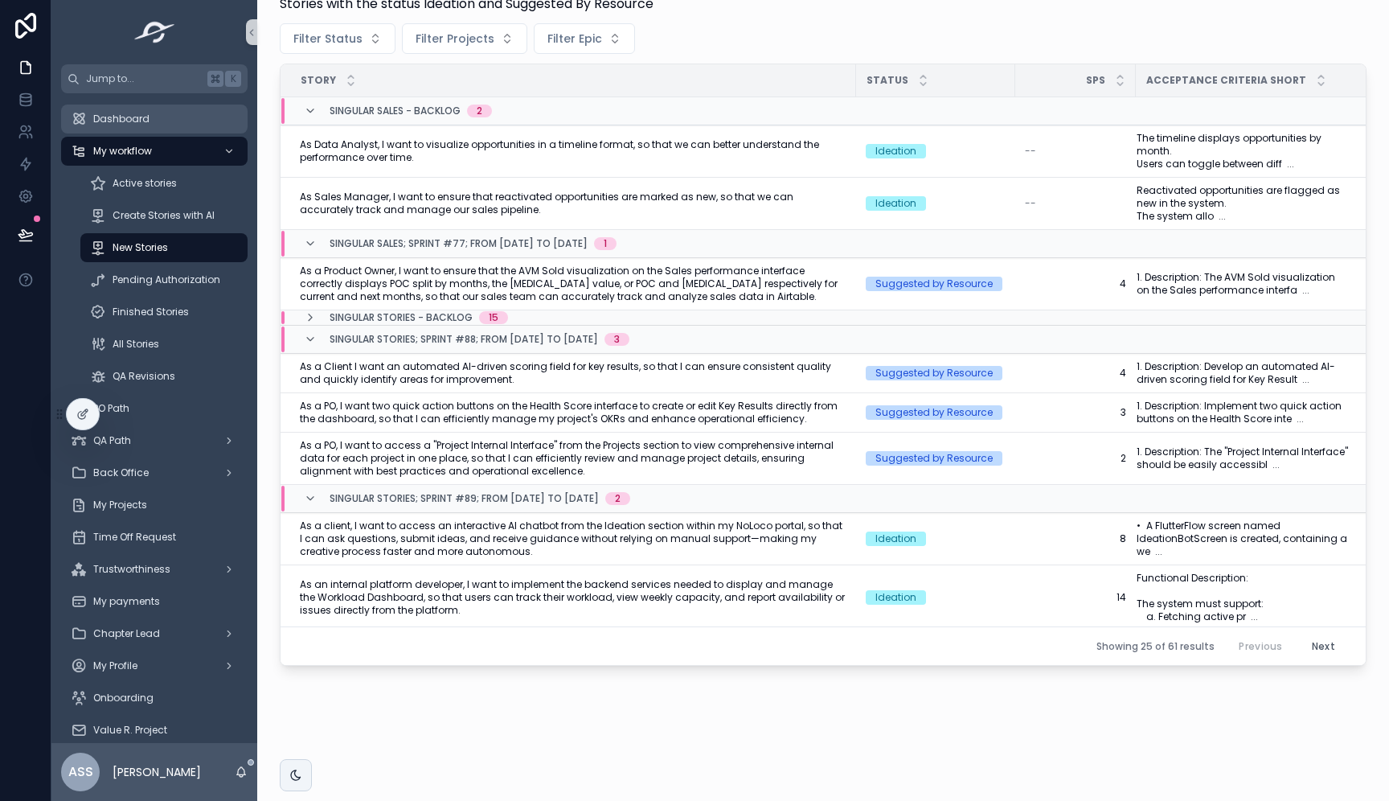
scroll to position [509, 0]
click at [139, 216] on span "Create Stories with AI" at bounding box center [164, 215] width 102 height 13
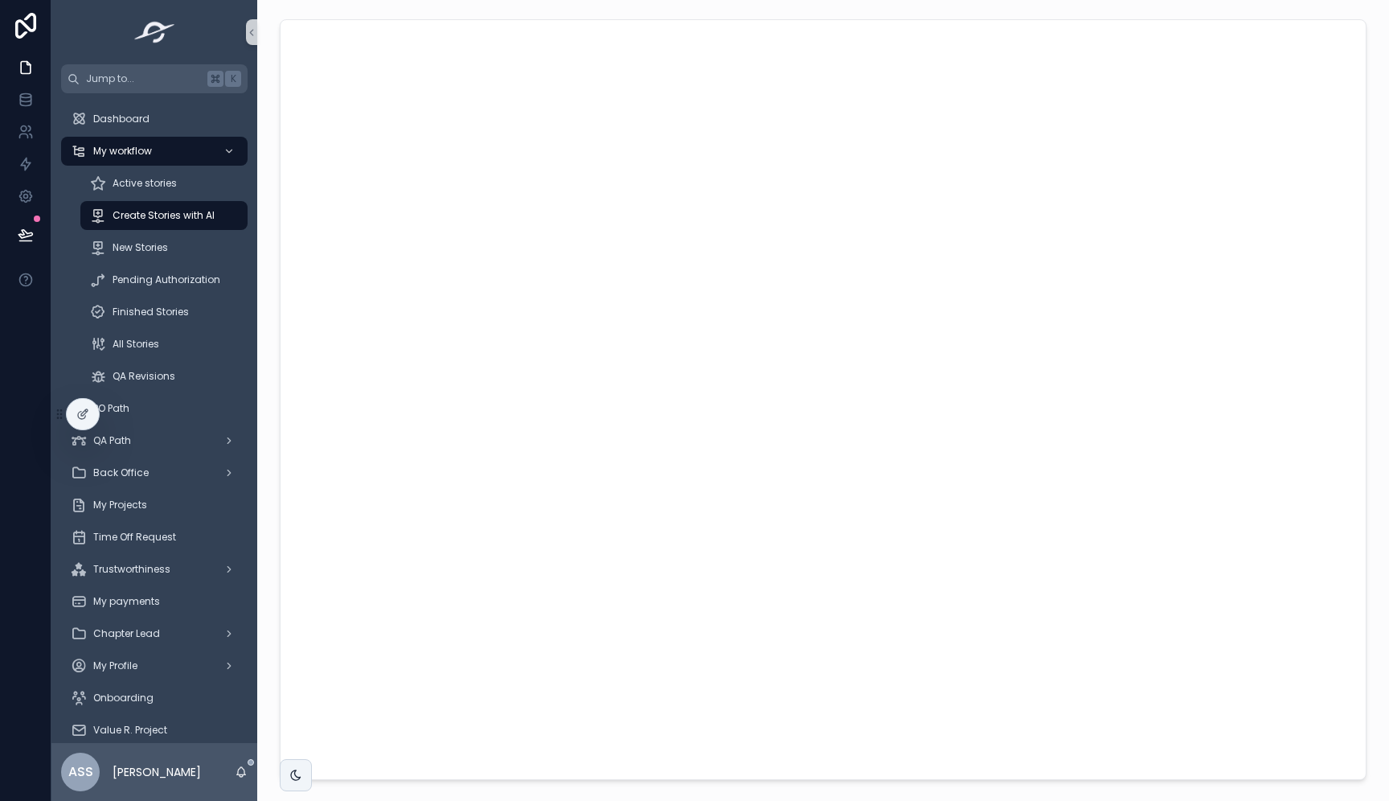
click at [273, 398] on div "scrollable content" at bounding box center [823, 400] width 1106 height 774
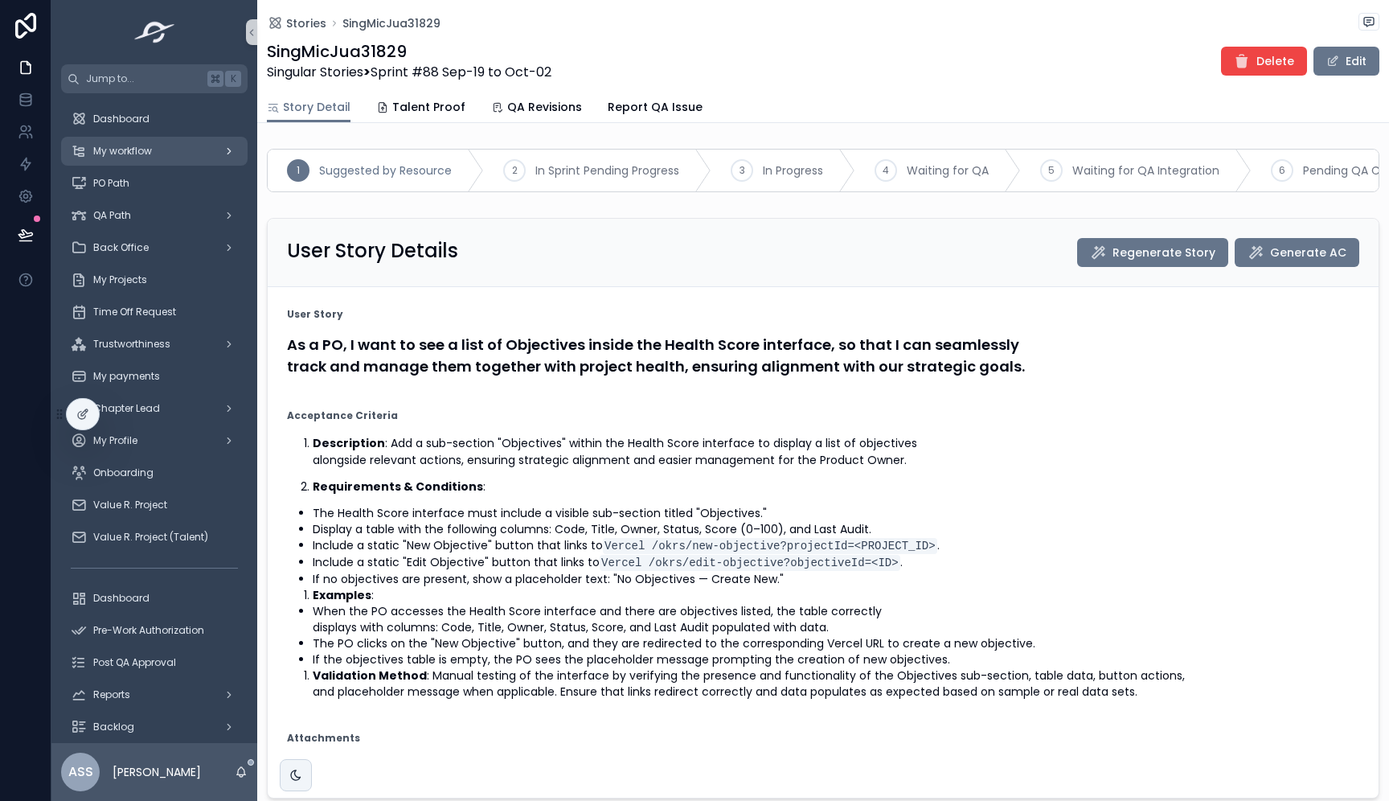
click at [129, 156] on span "My workflow" at bounding box center [122, 151] width 59 height 13
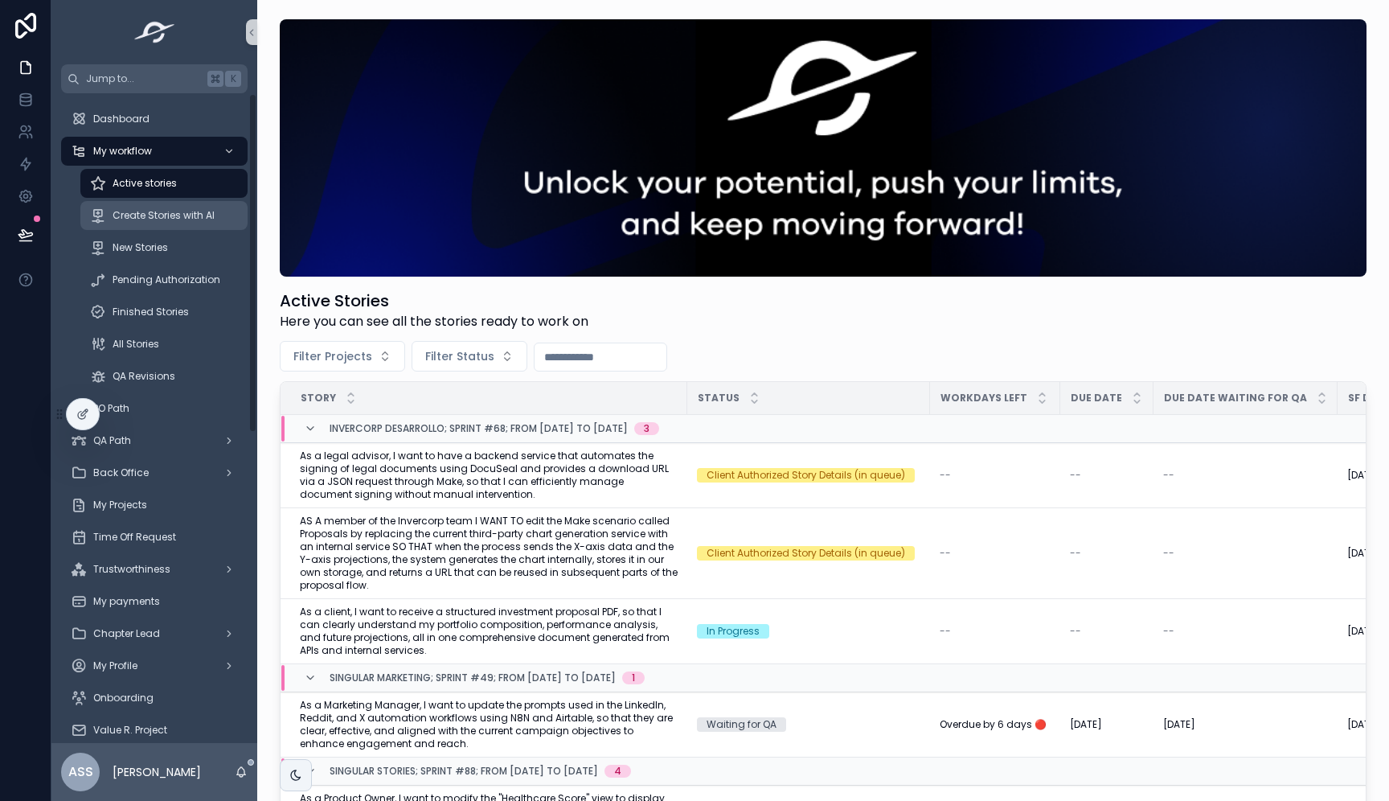
click at [191, 210] on span "Create Stories with AI" at bounding box center [164, 215] width 102 height 13
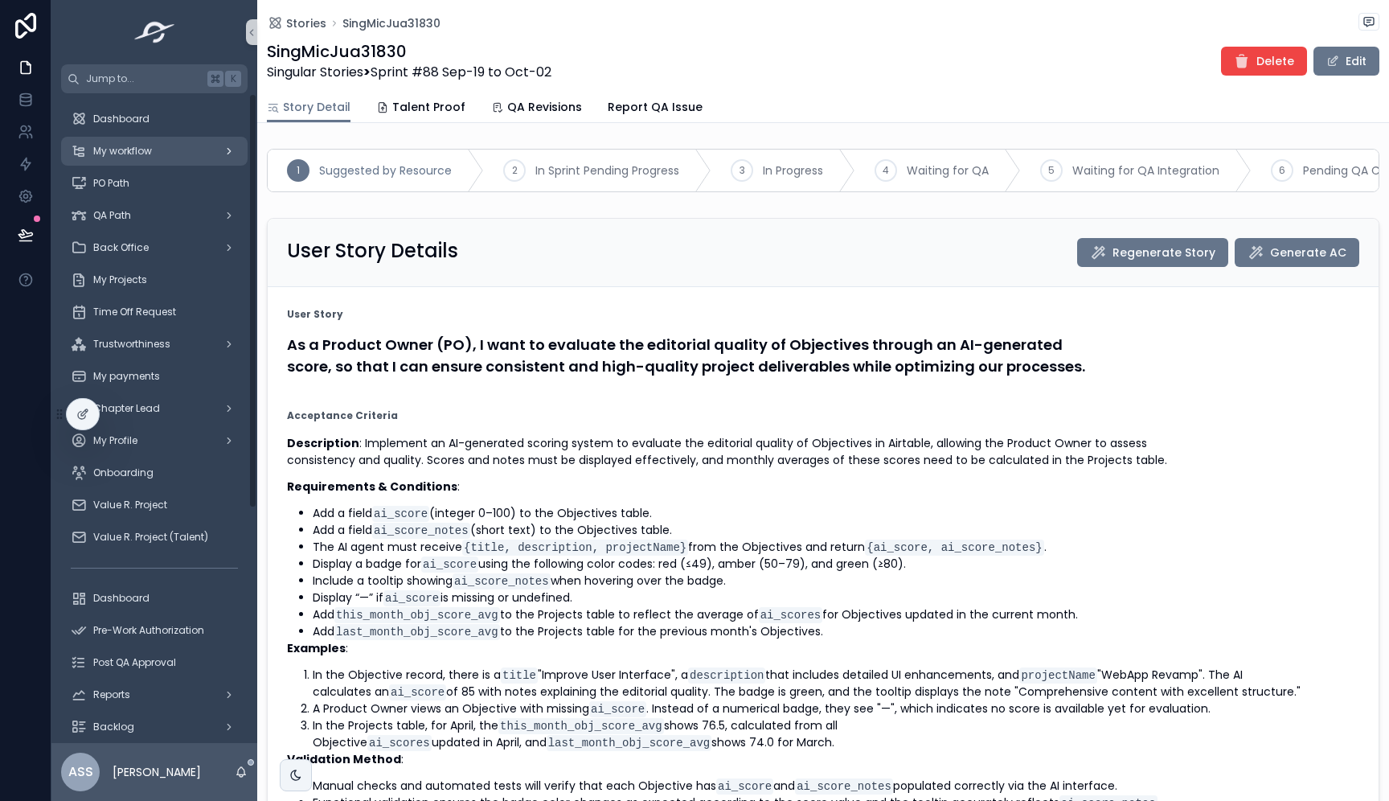
click at [163, 157] on div "My workflow" at bounding box center [154, 151] width 167 height 26
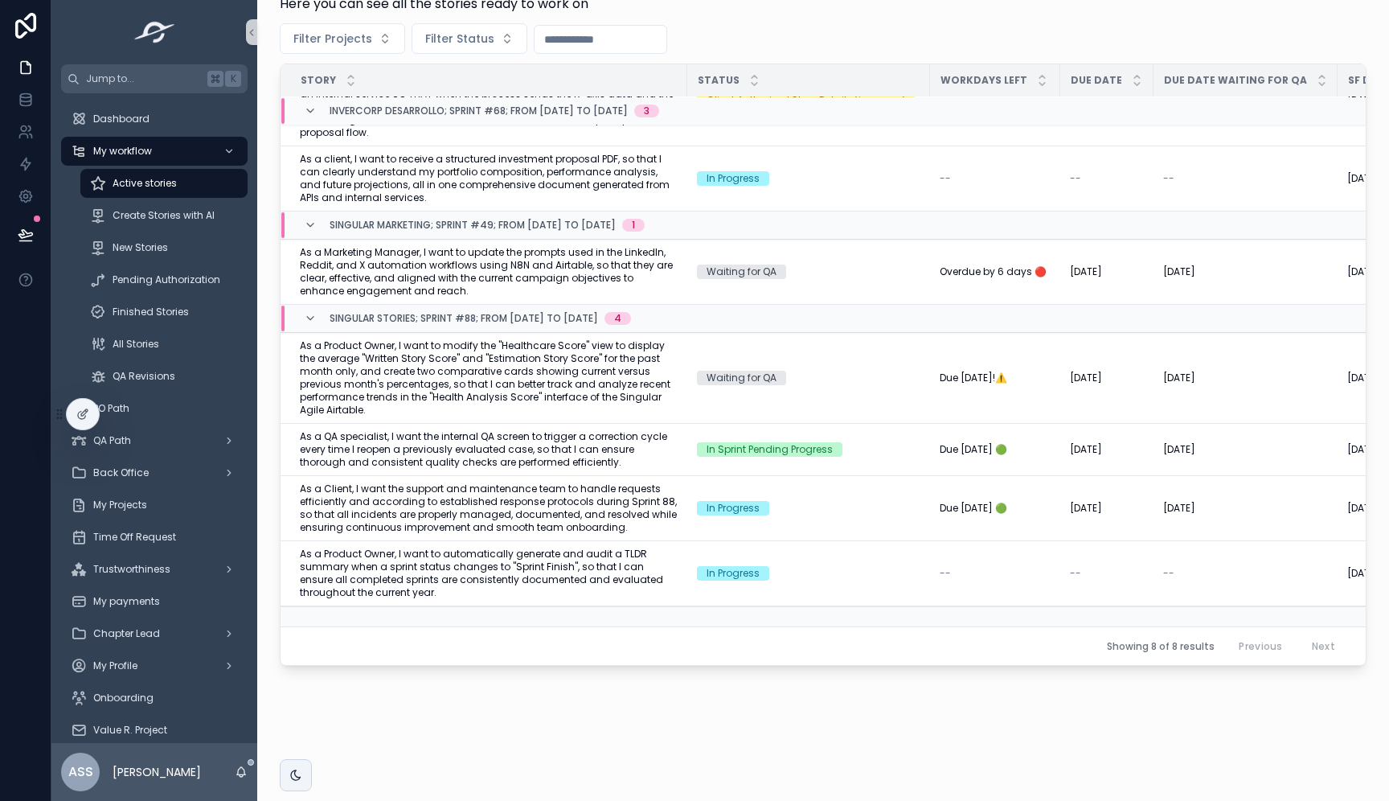
scroll to position [317, 0]
click at [1270, 427] on span "Mark as In Progress" at bounding box center [1303, 424] width 93 height 13
click at [560, 574] on span "As a Product Owner, I want to automatically generate and audit a TLDR summary w…" at bounding box center [489, 573] width 378 height 51
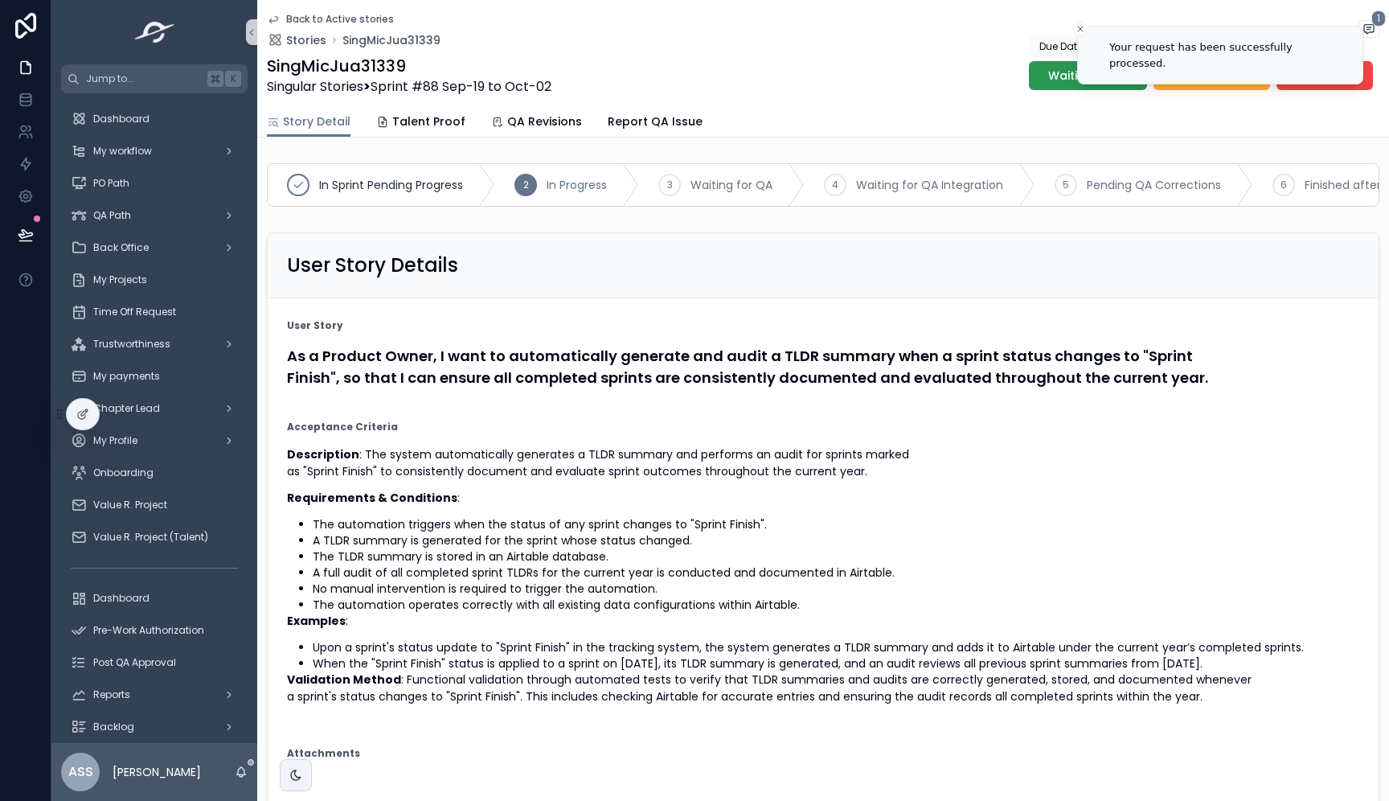
click at [1070, 86] on button "Waiting for QA" at bounding box center [1088, 75] width 118 height 29
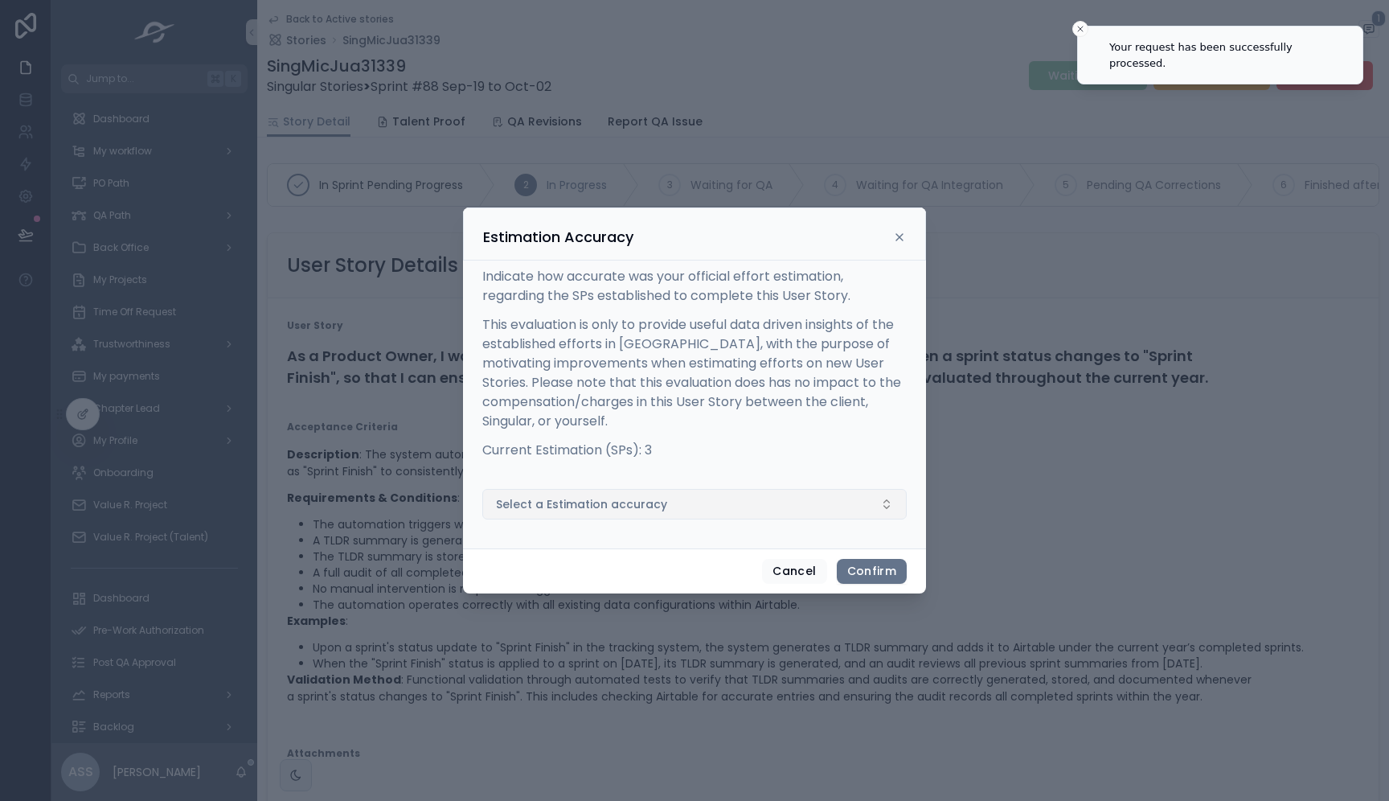
click at [657, 509] on span "Select a Estimation accuracy" at bounding box center [581, 504] width 171 height 16
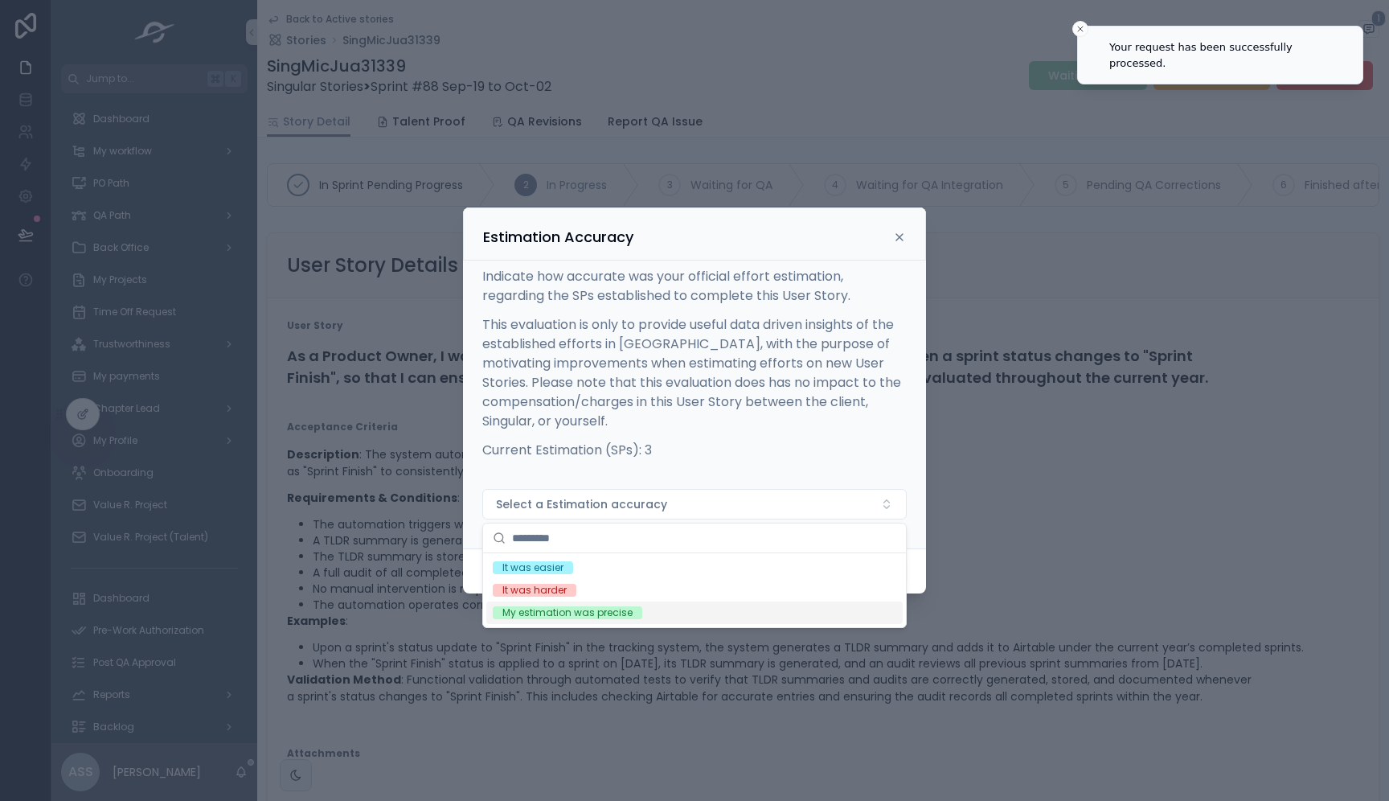
click at [577, 614] on div "My estimation was precise" at bounding box center [568, 612] width 130 height 13
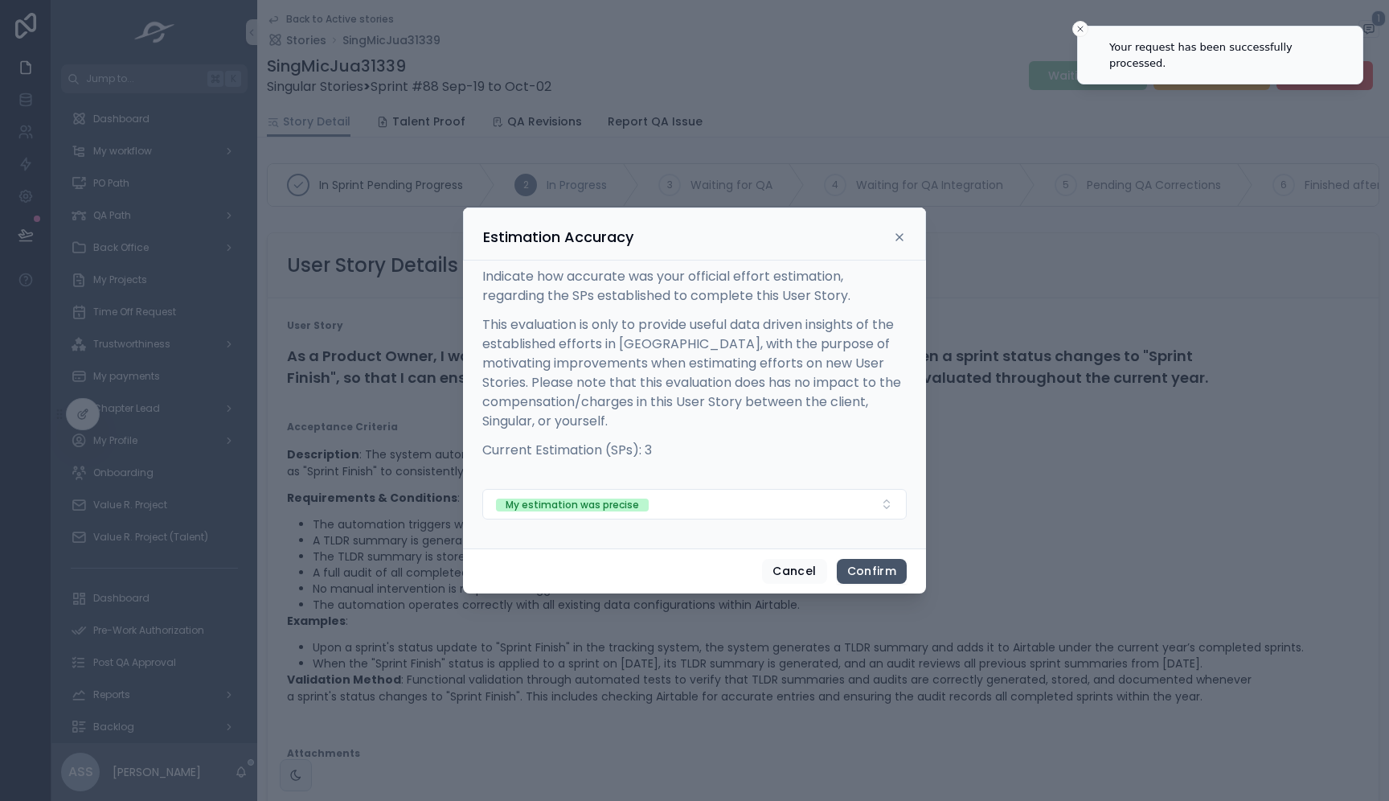
click at [860, 566] on button "Confirm" at bounding box center [872, 572] width 70 height 26
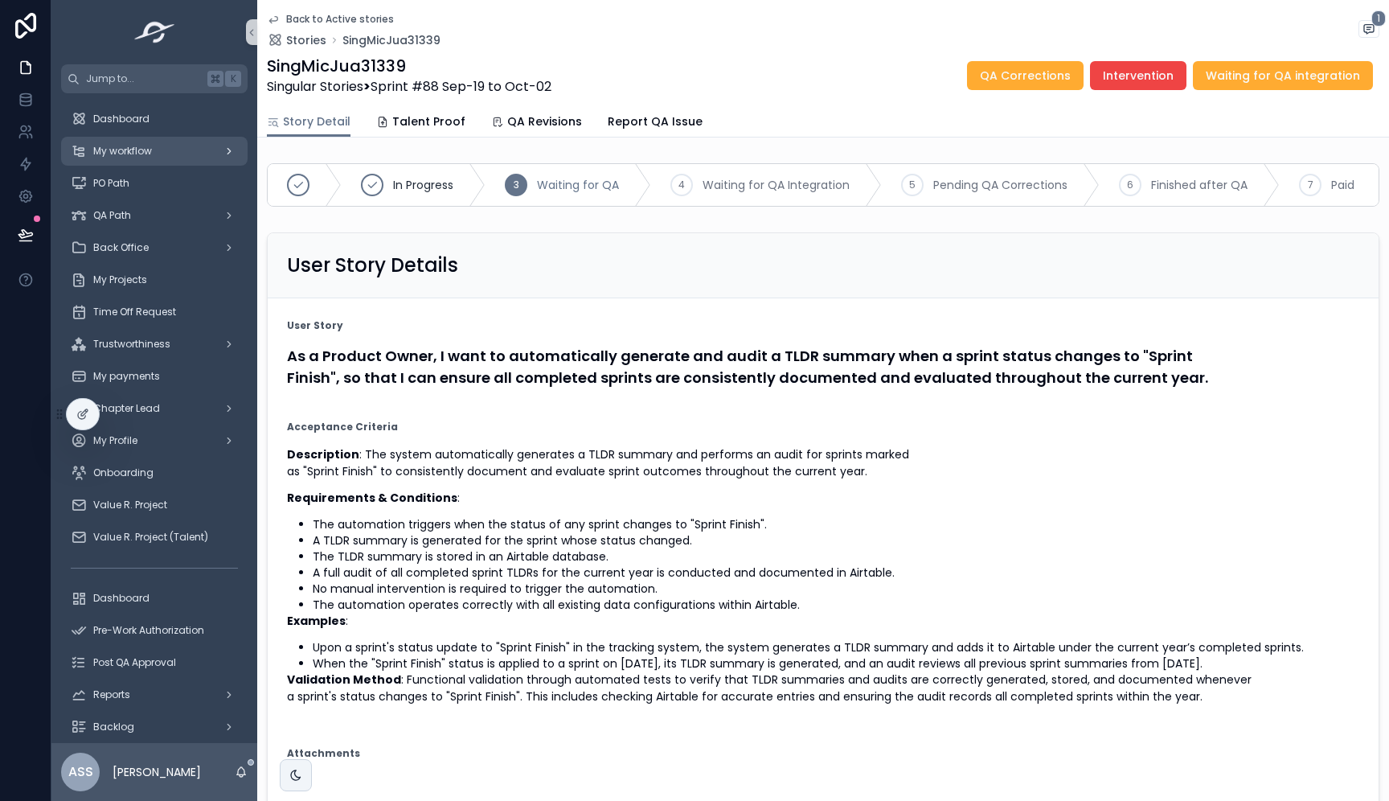
click at [224, 148] on icon "scrollable content" at bounding box center [229, 151] width 11 height 11
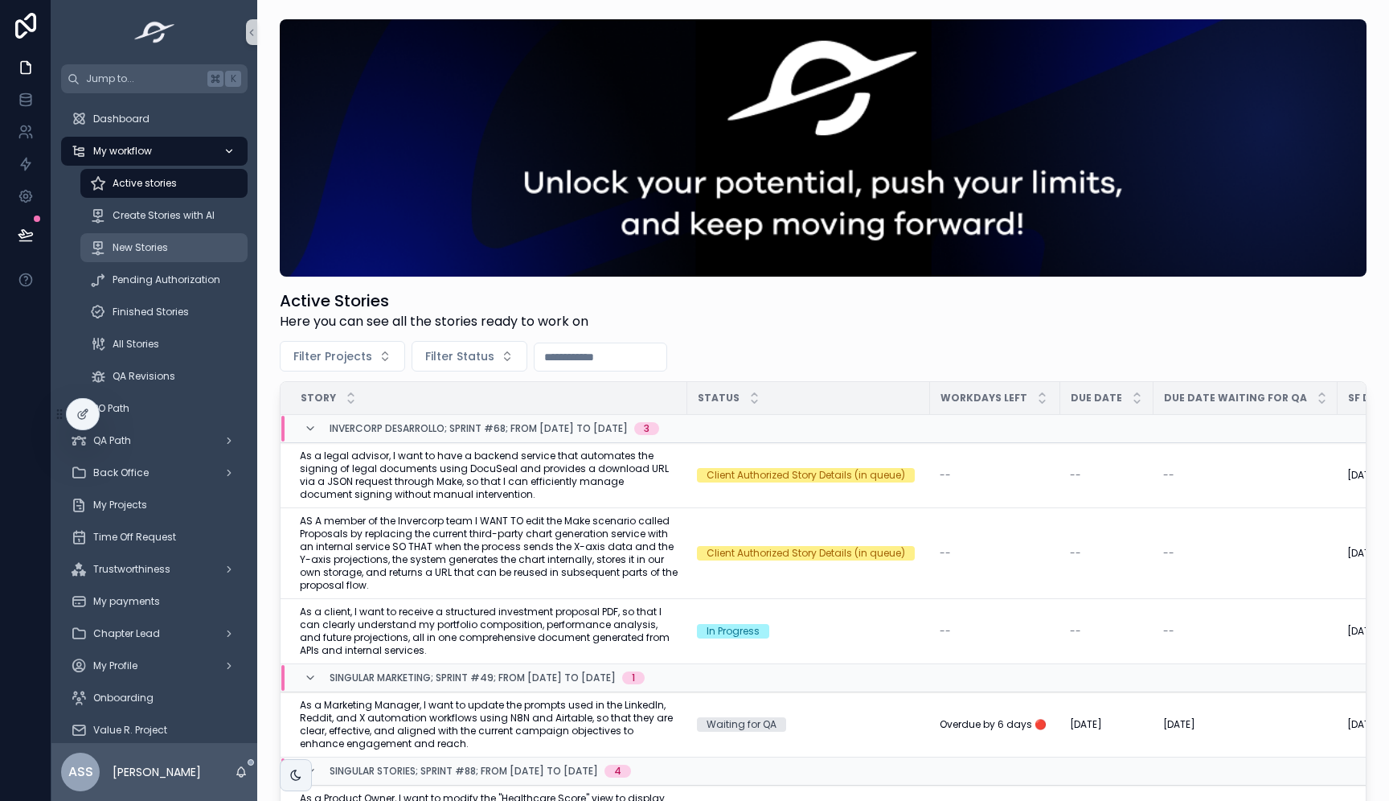
click at [158, 247] on span "New Stories" at bounding box center [140, 247] width 55 height 13
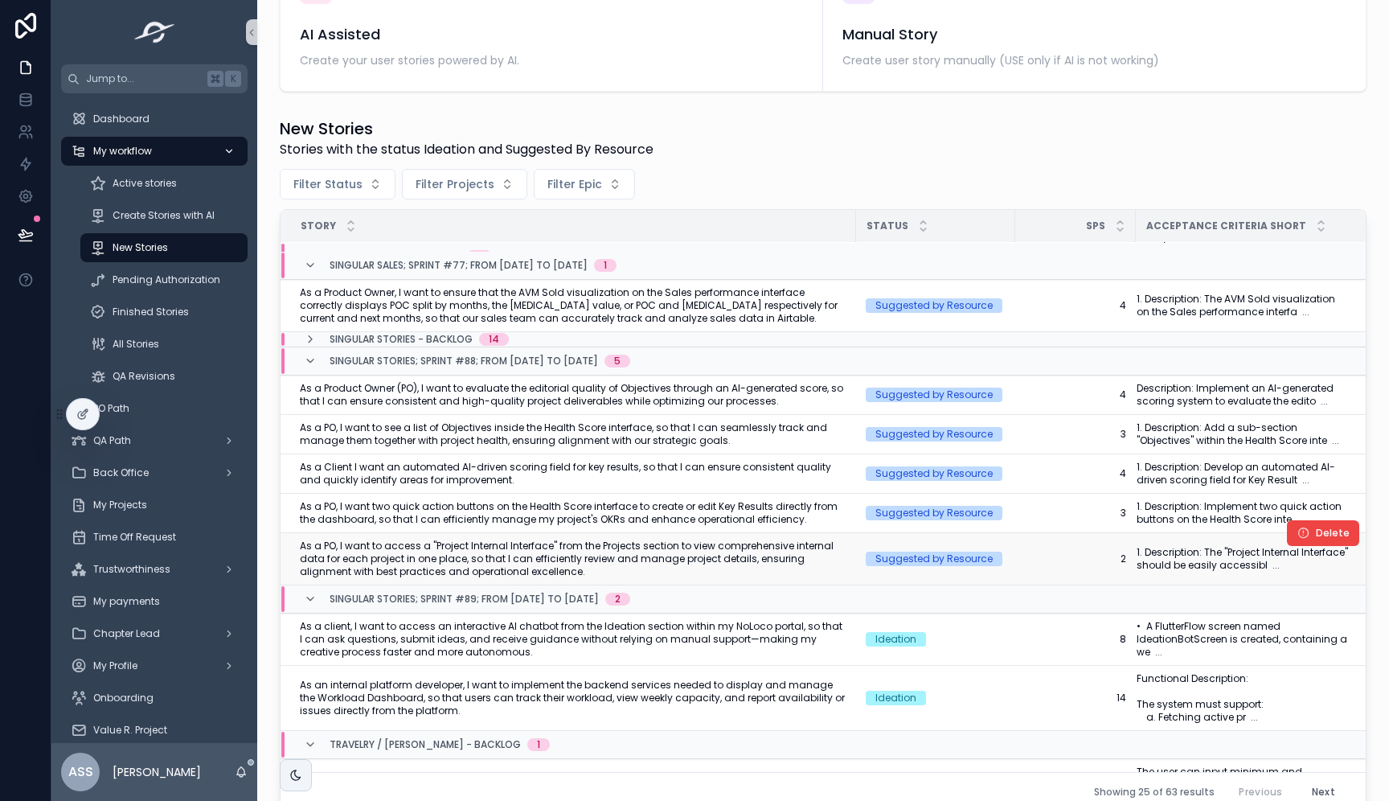
scroll to position [142, 0]
